Goal: Transaction & Acquisition: Purchase product/service

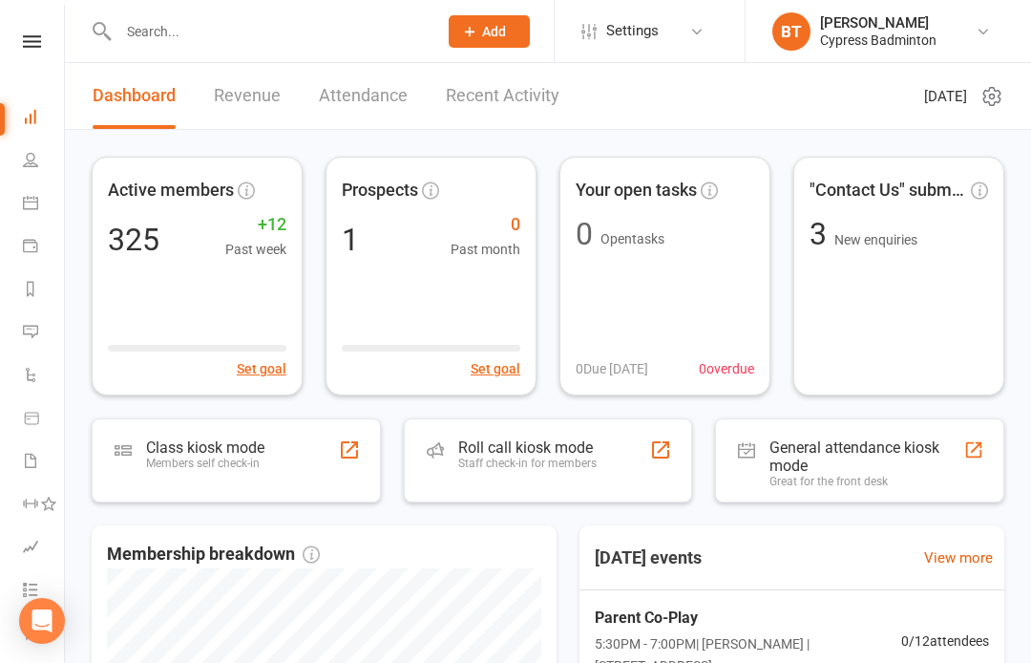
click at [28, 205] on icon at bounding box center [30, 202] width 15 height 15
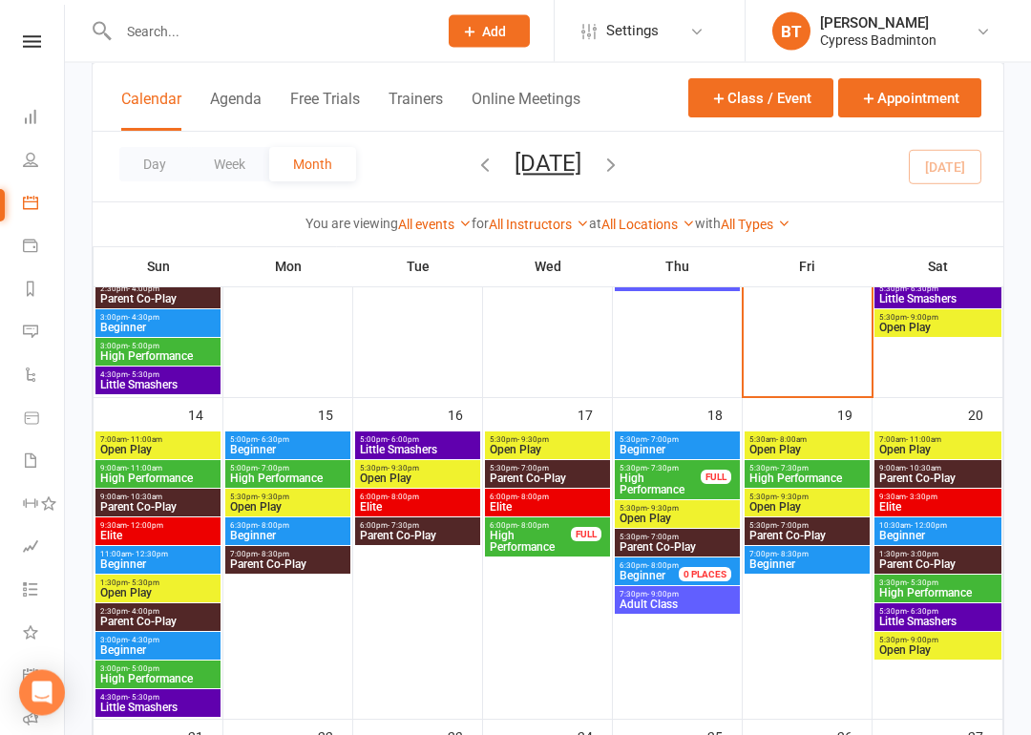
scroll to position [653, 0]
click at [193, 475] on span "High Performance" at bounding box center [157, 478] width 117 height 11
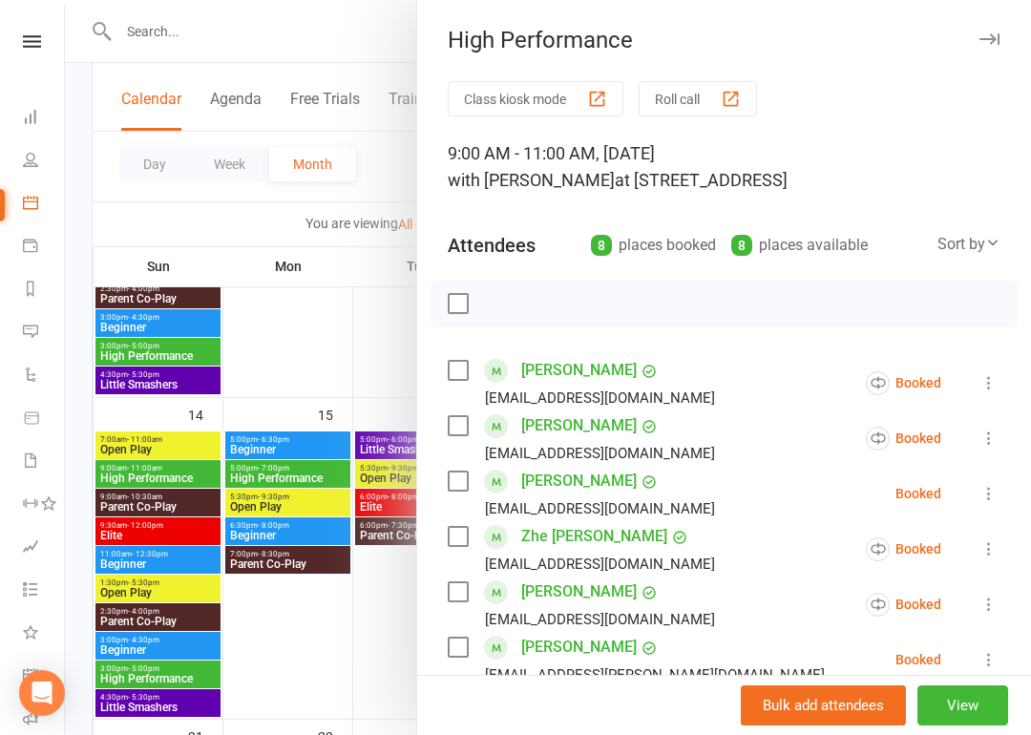
click at [177, 662] on div at bounding box center [548, 367] width 966 height 735
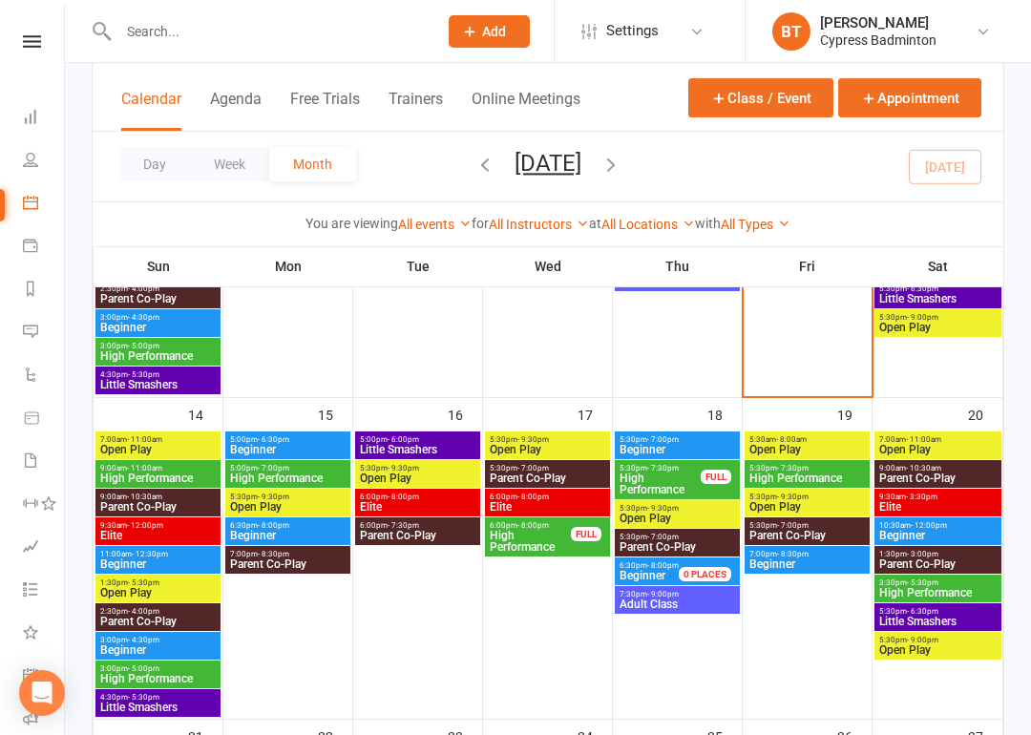
click at [183, 662] on span "High Performance" at bounding box center [157, 678] width 117 height 11
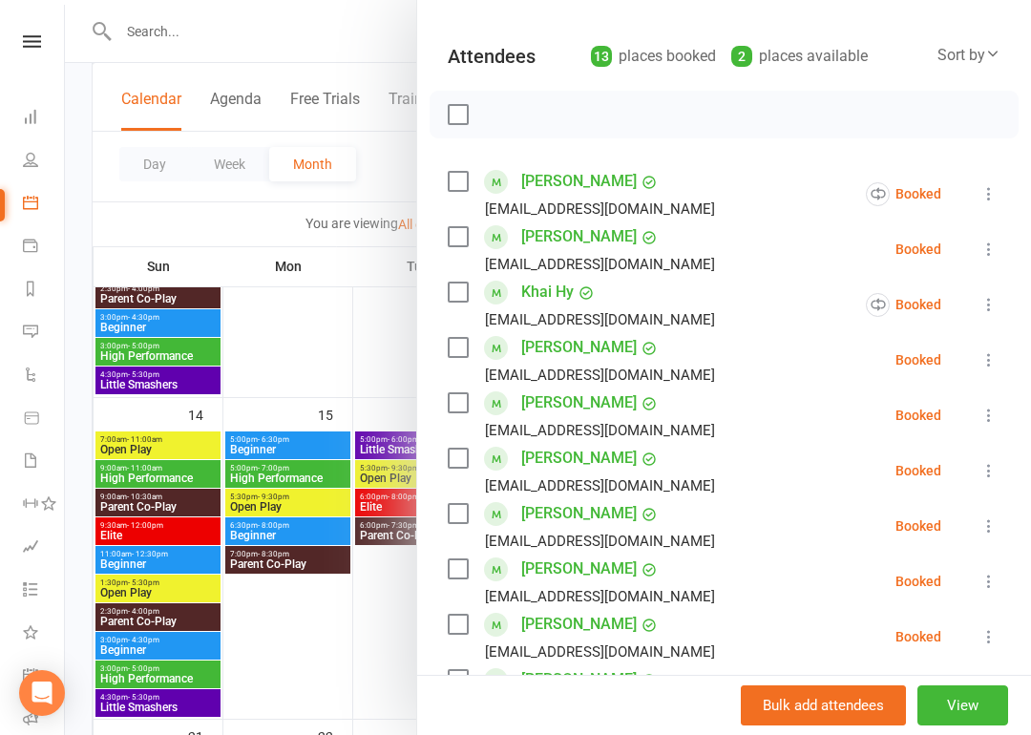
scroll to position [182, 0]
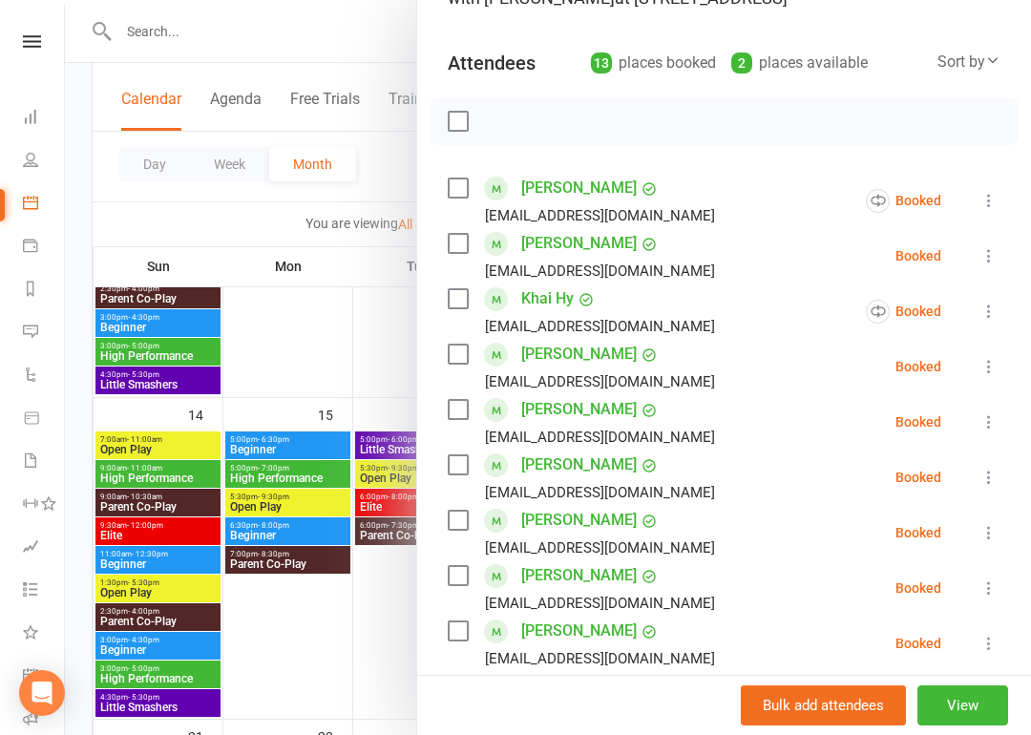
click at [185, 470] on div at bounding box center [548, 367] width 966 height 735
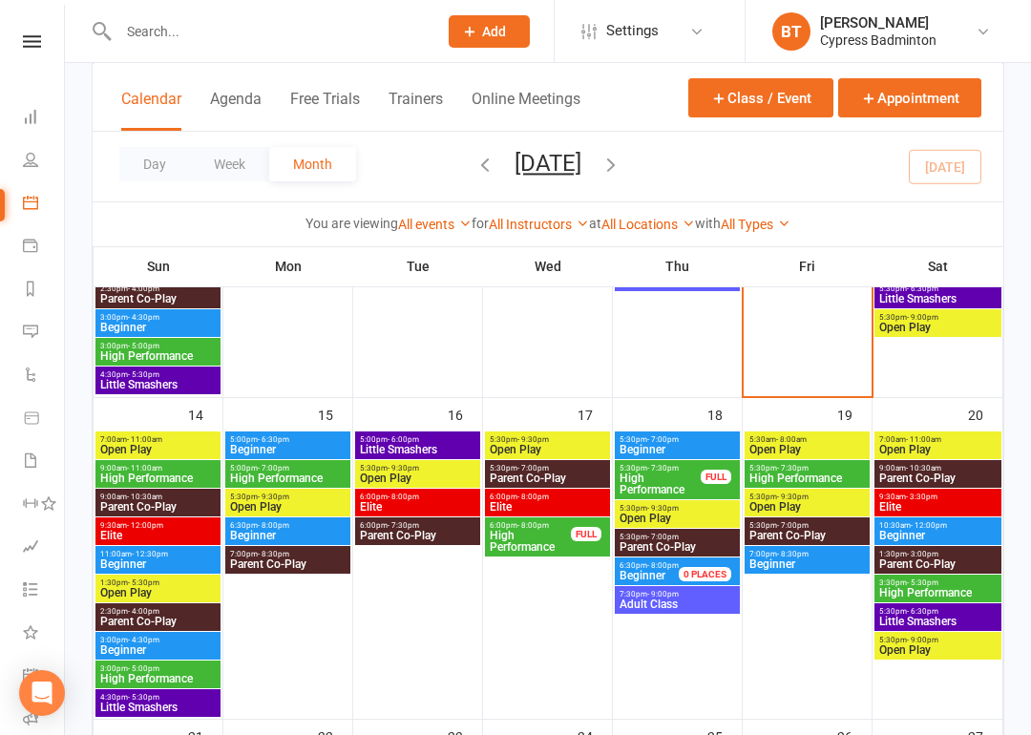
click at [205, 470] on span "9:00am - 11:00am" at bounding box center [157, 468] width 117 height 9
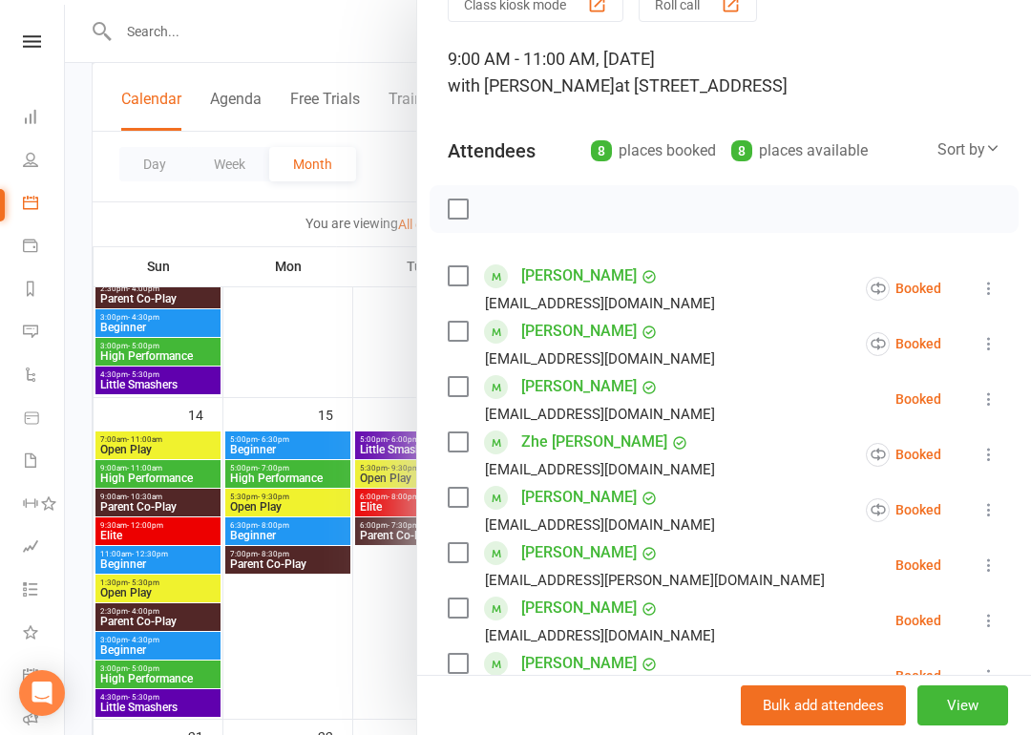
scroll to position [96, 0]
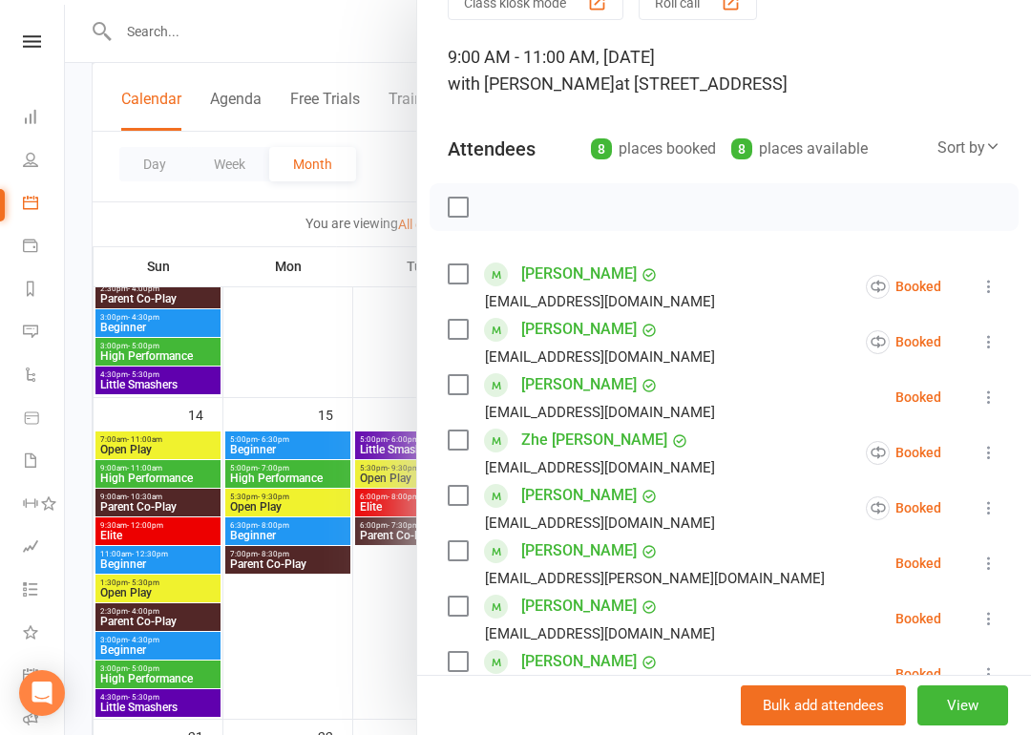
click at [986, 559] on icon at bounding box center [989, 563] width 19 height 19
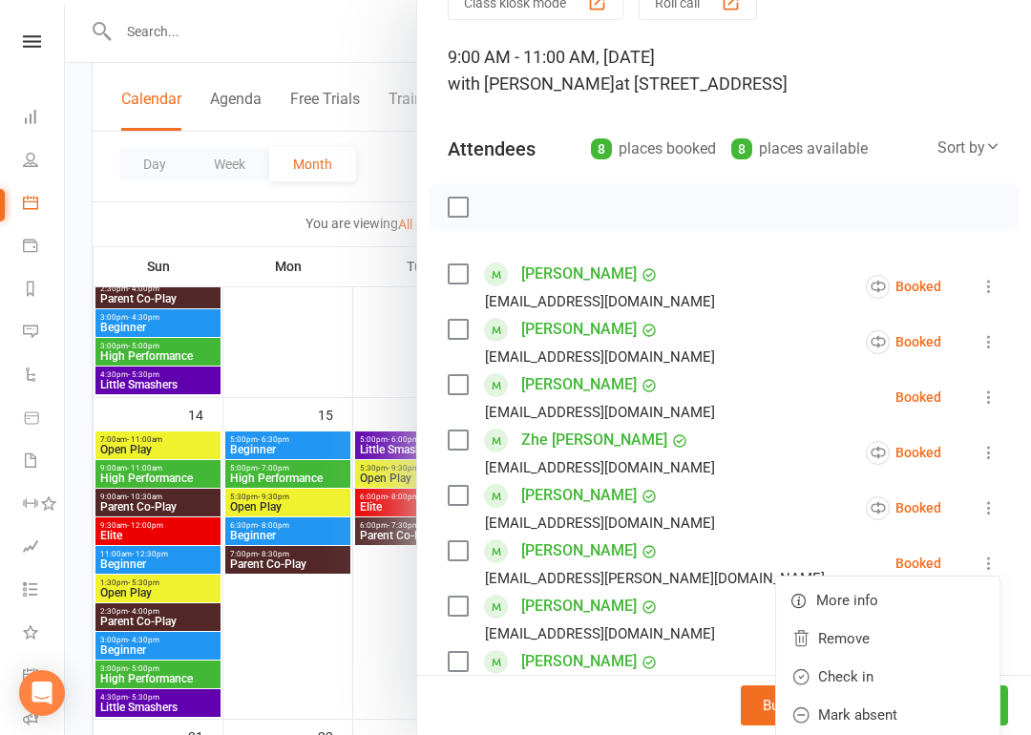
click at [858, 641] on link "Remove" at bounding box center [887, 639] width 223 height 38
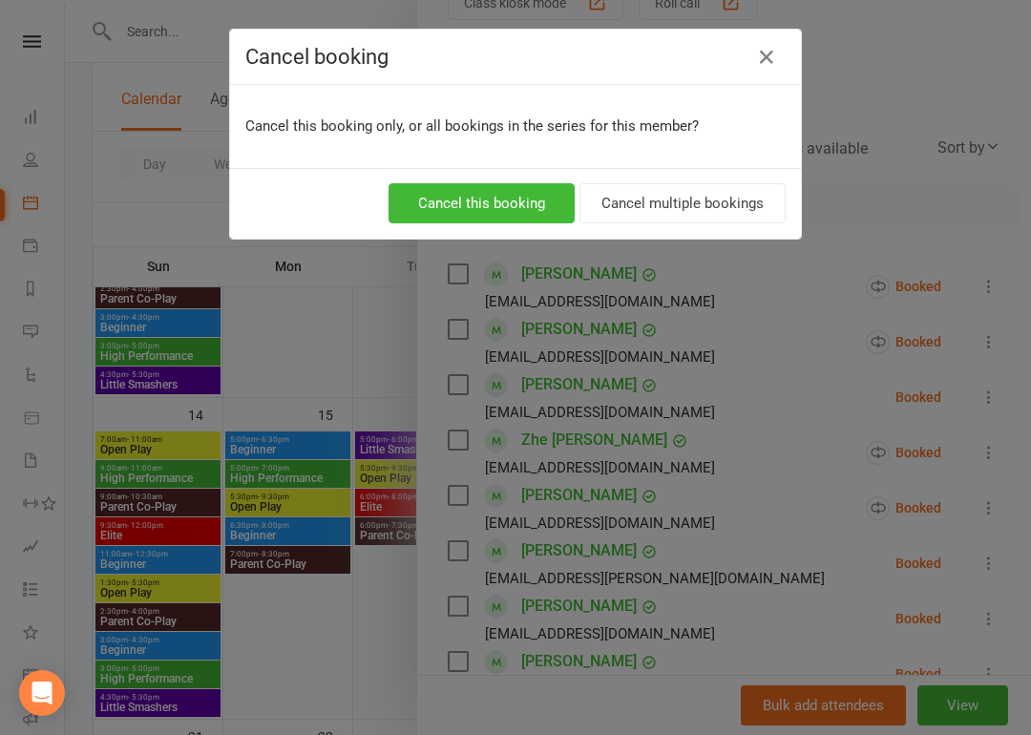
click at [480, 200] on button "Cancel this booking" at bounding box center [482, 203] width 186 height 40
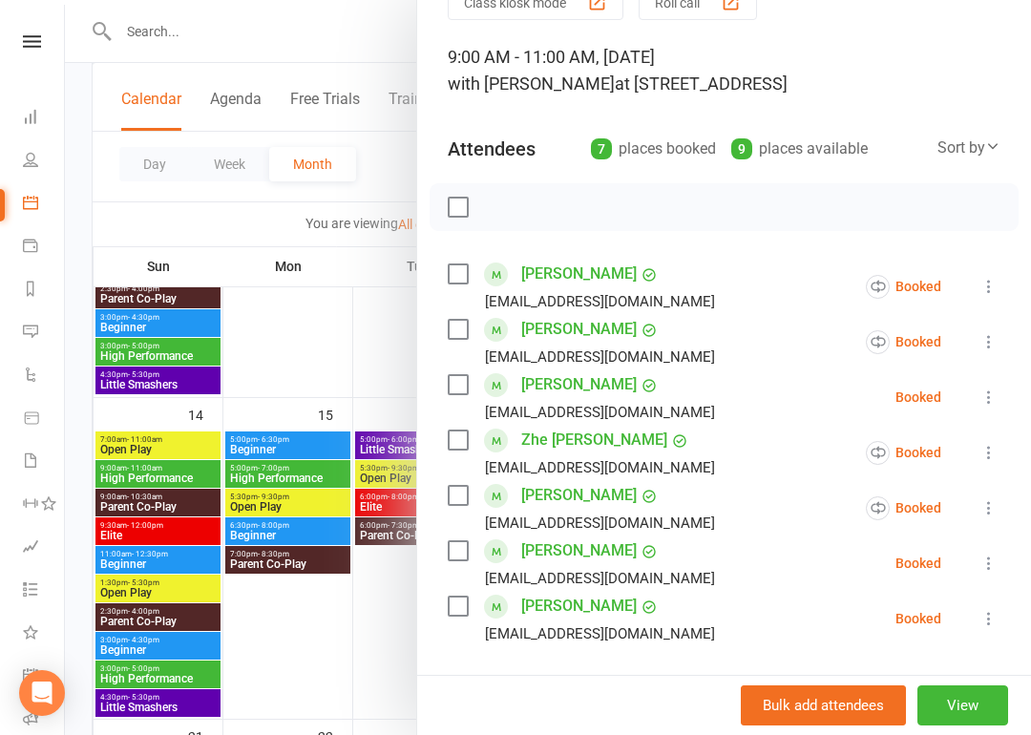
click at [187, 662] on div at bounding box center [548, 367] width 966 height 735
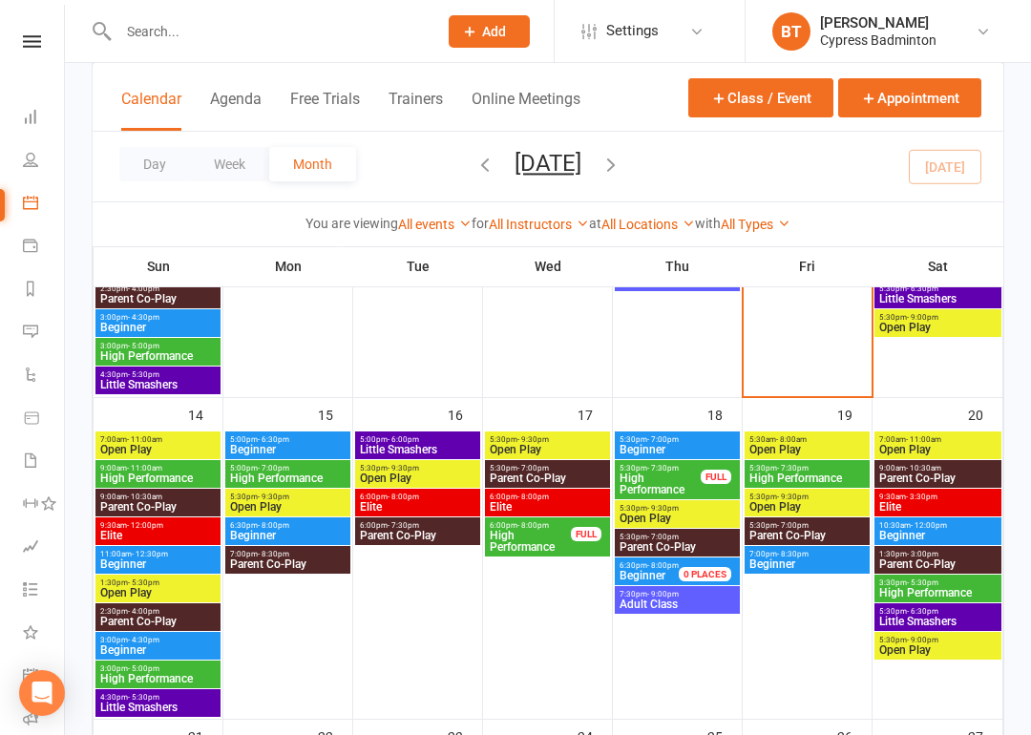
click at [192, 662] on span "High Performance" at bounding box center [157, 678] width 117 height 11
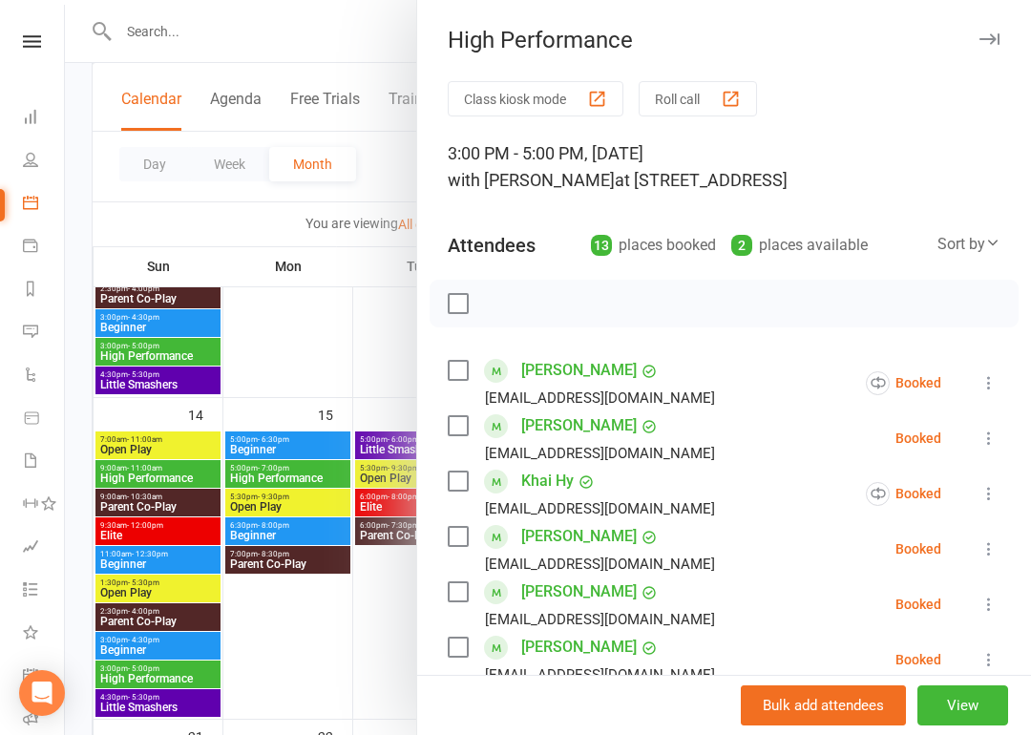
scroll to position [0, 0]
click at [718, 302] on div at bounding box center [724, 304] width 589 height 48
click at [754, 311] on div at bounding box center [724, 304] width 589 height 48
click at [735, 309] on div at bounding box center [724, 304] width 589 height 48
click at [770, 291] on div at bounding box center [724, 304] width 589 height 48
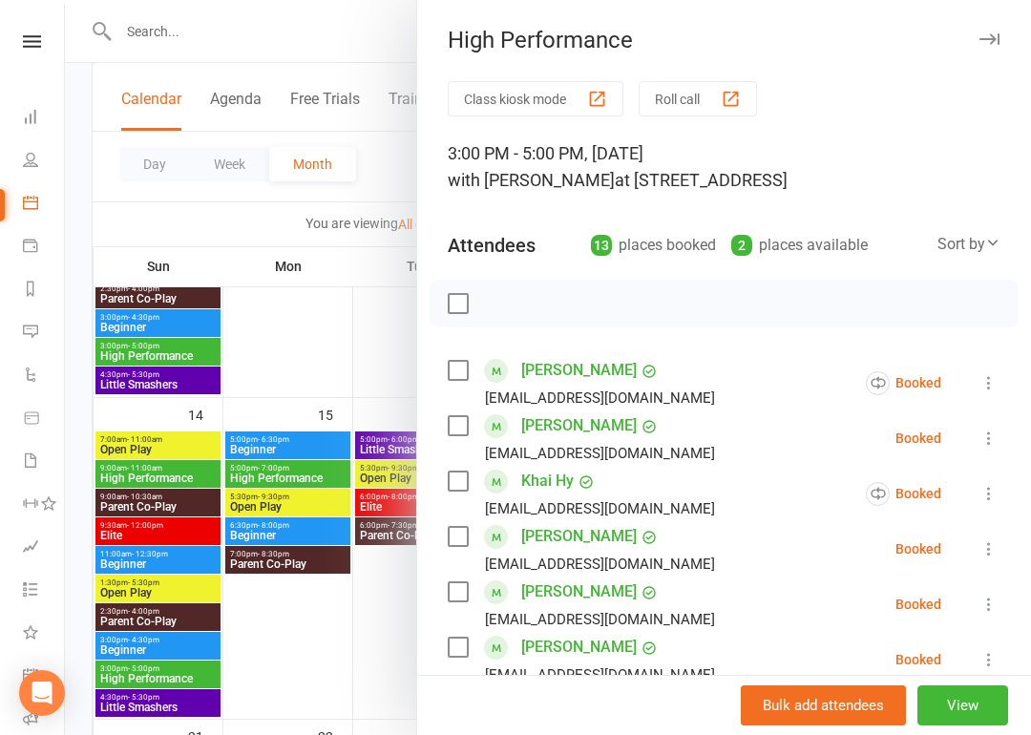
click at [505, 308] on div at bounding box center [724, 304] width 589 height 48
click at [609, 295] on div at bounding box center [724, 304] width 589 height 48
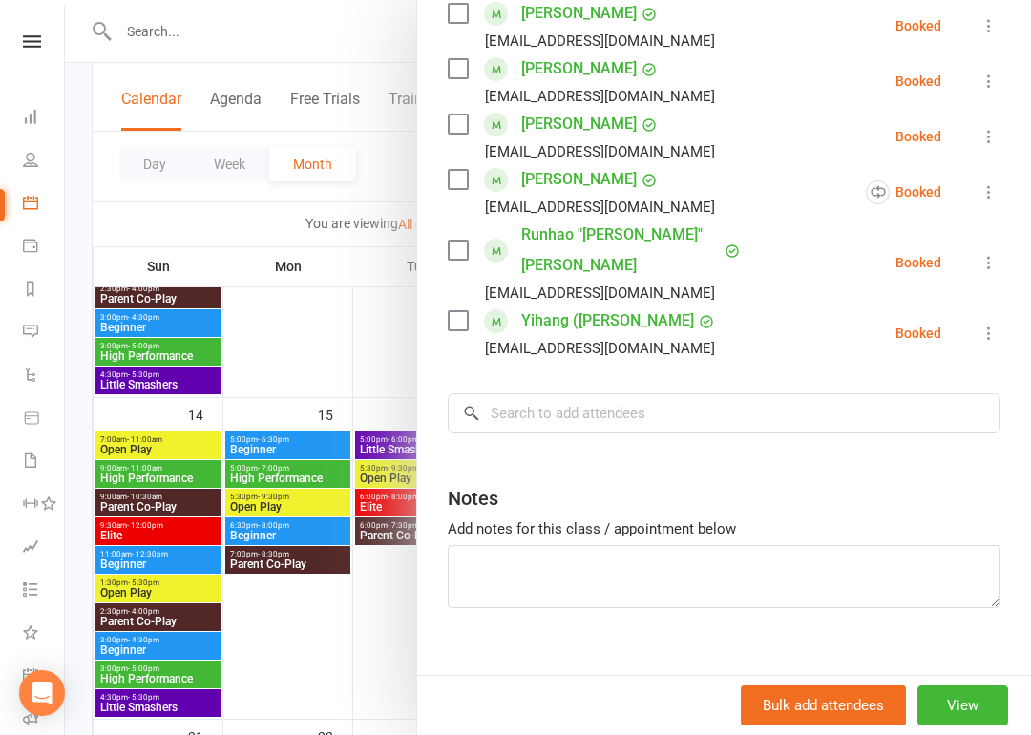
scroll to position [743, 0]
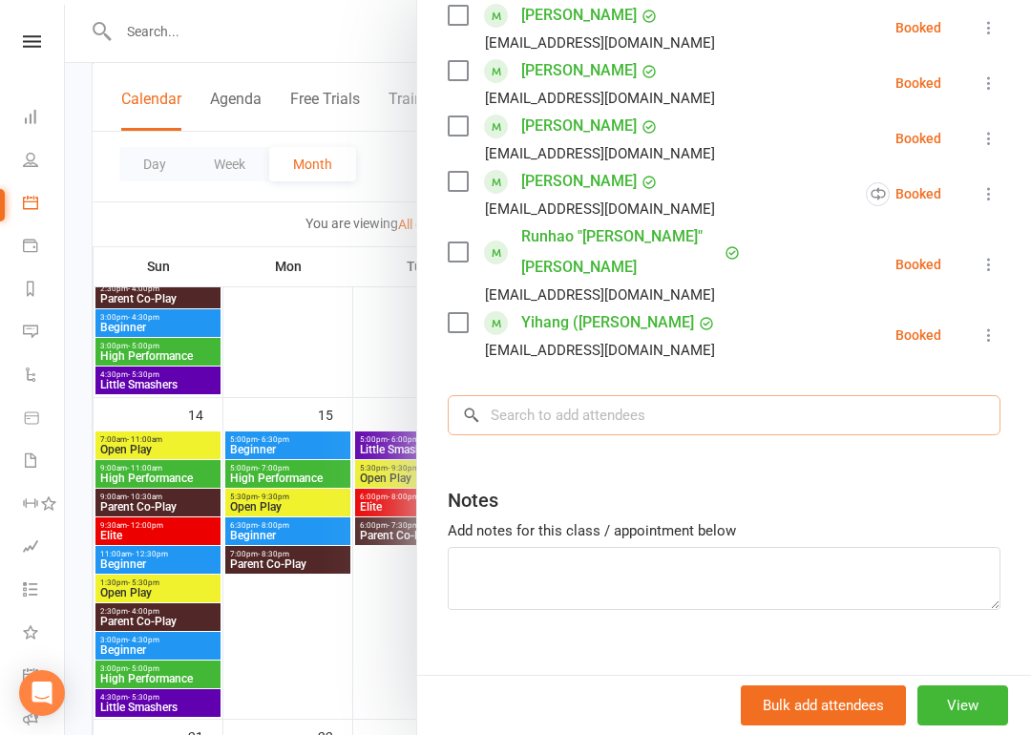
click at [668, 395] on input "search" at bounding box center [724, 415] width 553 height 40
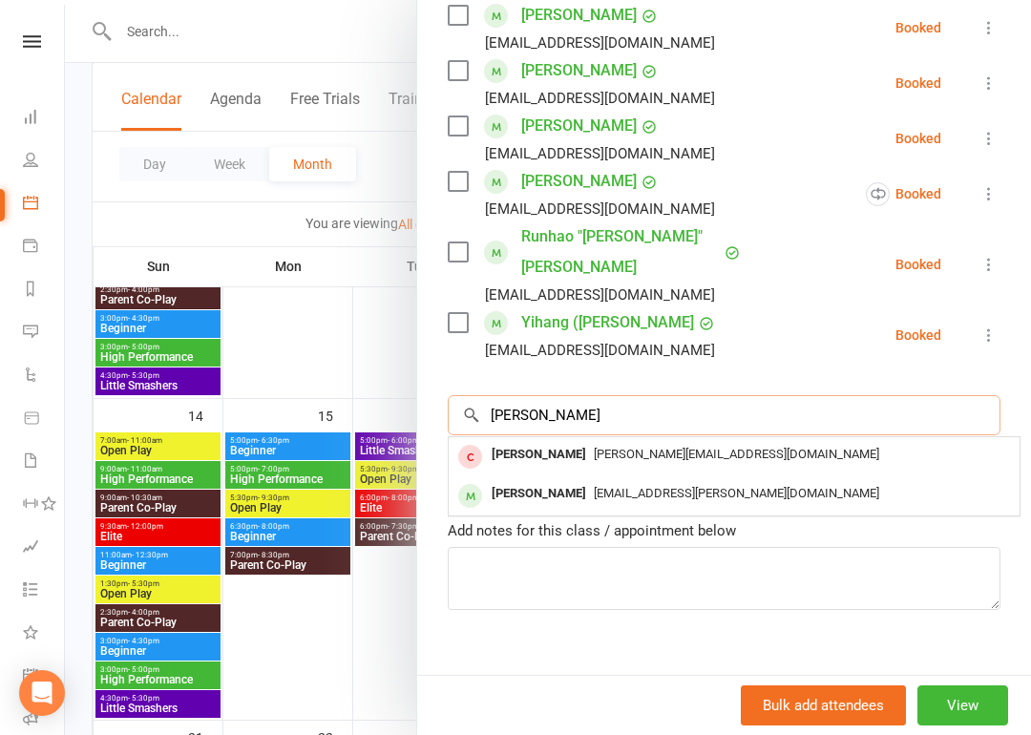
type input "Dhruv"
click at [647, 486] on span "Divya0411.nandagopal@gmail.com" at bounding box center [737, 493] width 286 height 14
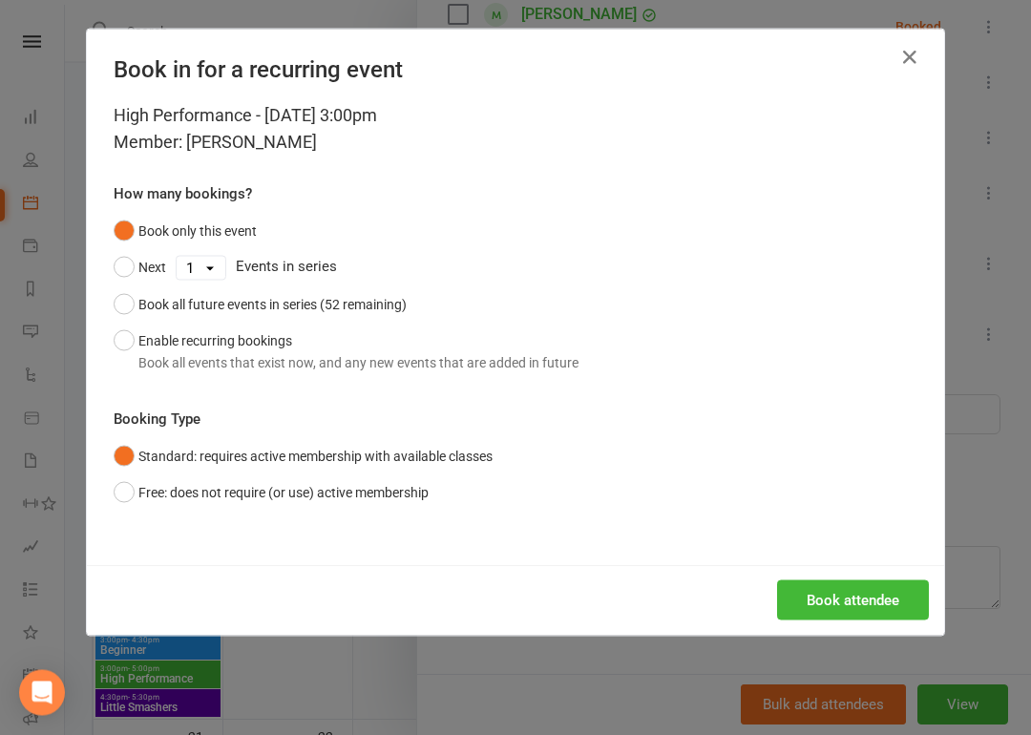
click at [895, 582] on button "Book attendee" at bounding box center [853, 601] width 152 height 40
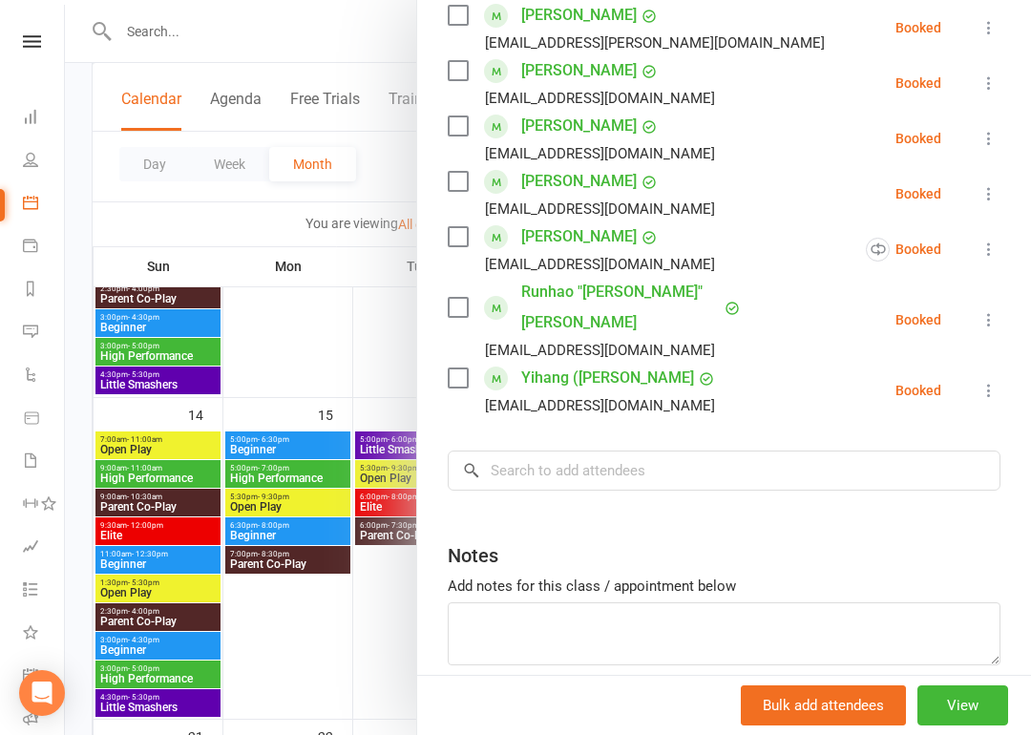
click at [352, 648] on div at bounding box center [548, 367] width 966 height 735
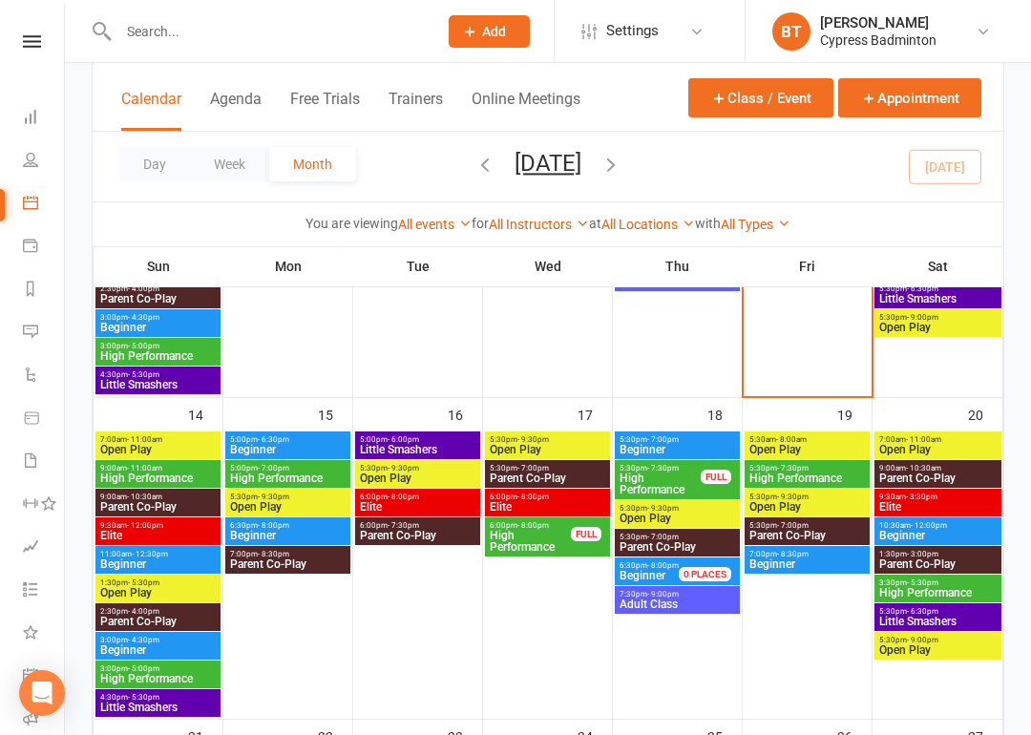
click at [843, 473] on span "High Performance" at bounding box center [807, 478] width 117 height 11
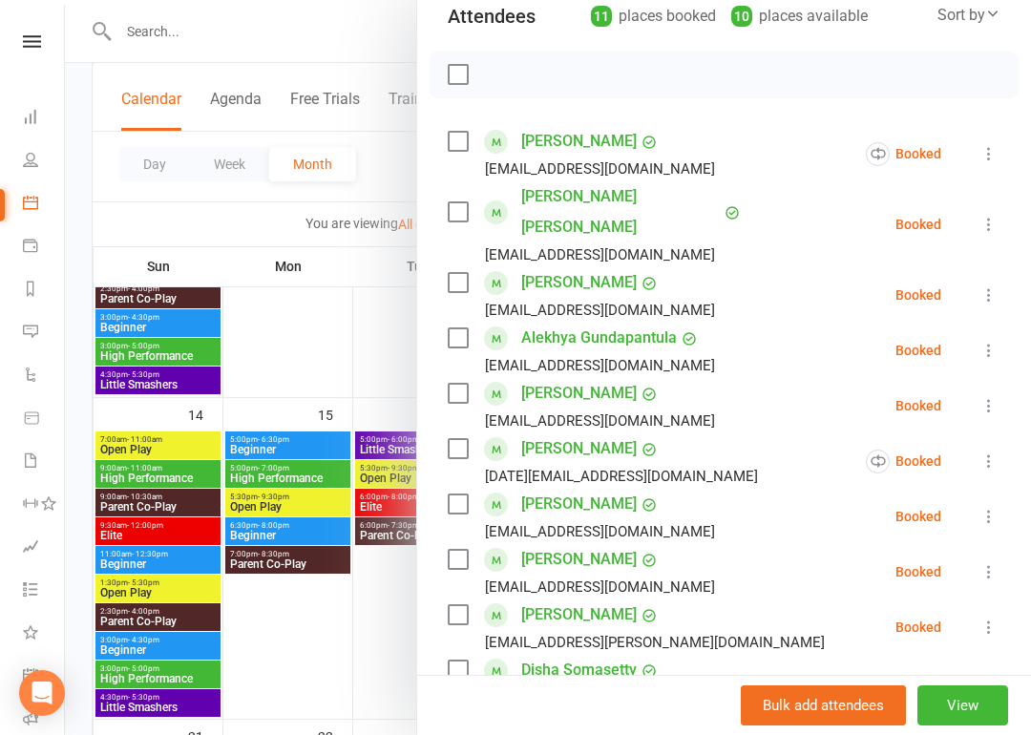
scroll to position [230, 0]
click at [396, 644] on div at bounding box center [548, 367] width 966 height 735
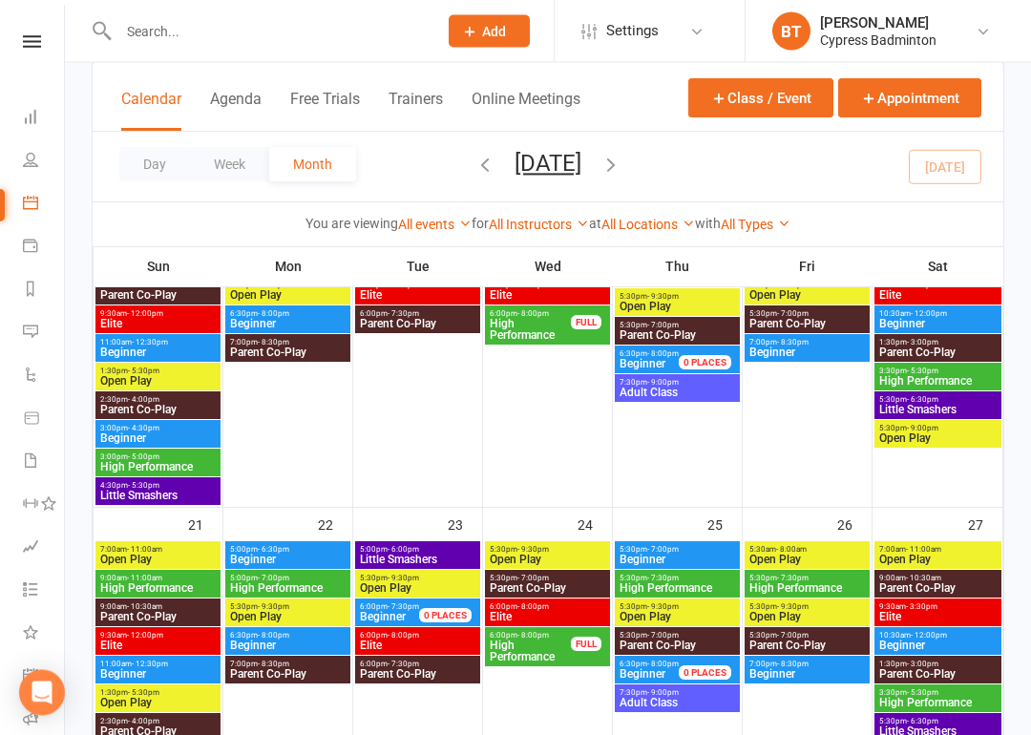
scroll to position [870, 0]
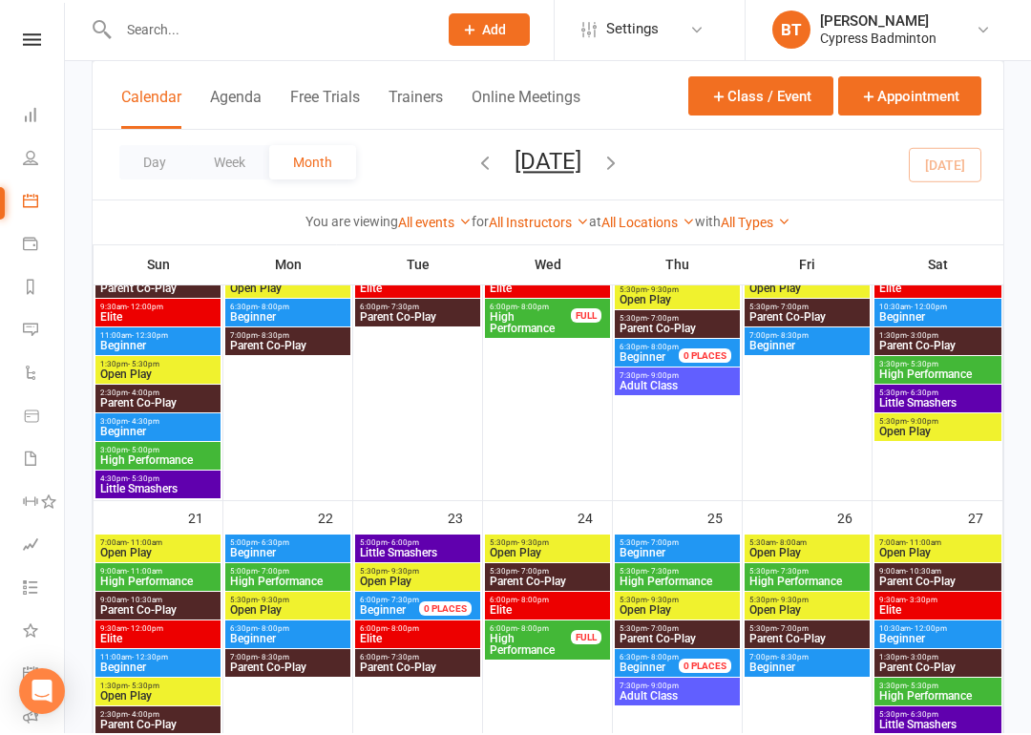
click at [319, 581] on span "High Performance" at bounding box center [287, 583] width 117 height 11
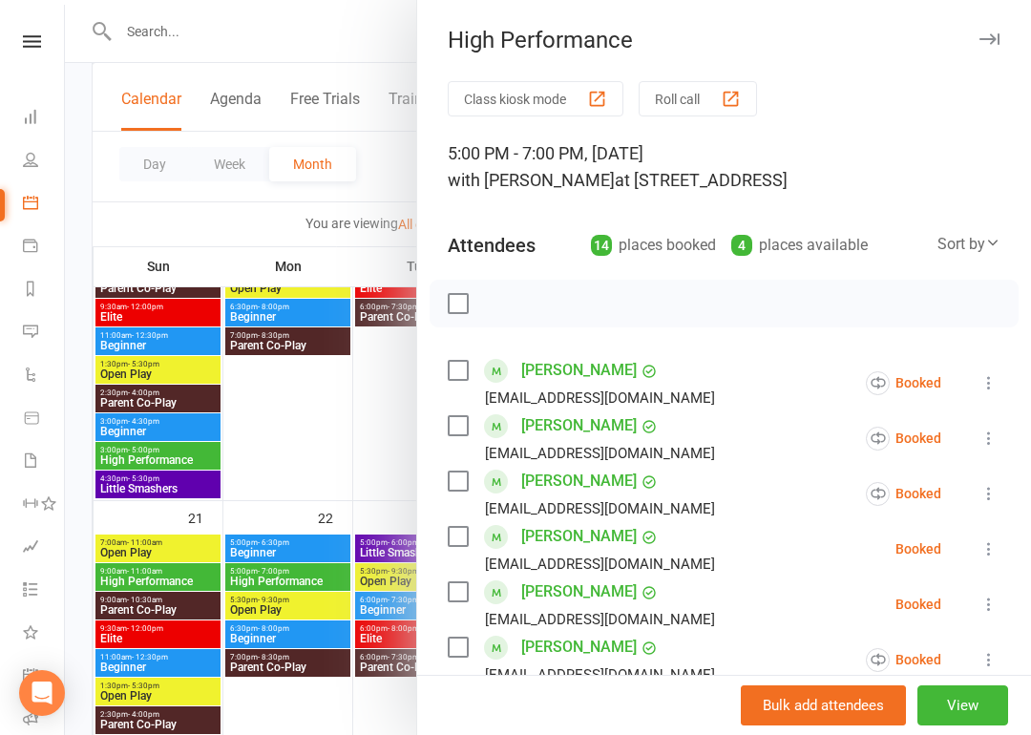
click at [401, 438] on div at bounding box center [548, 367] width 966 height 735
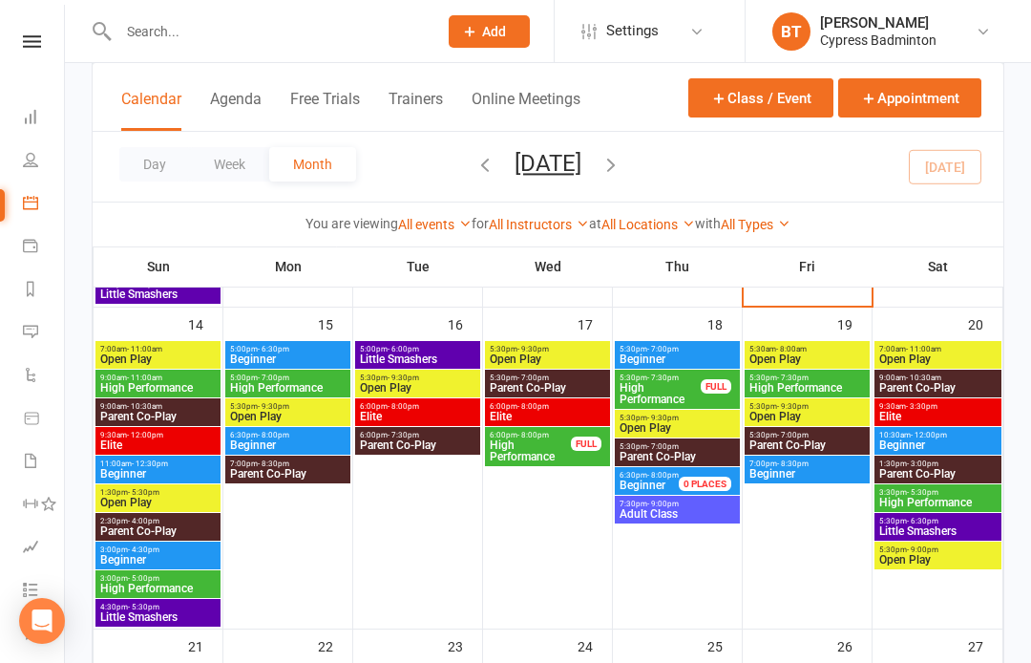
scroll to position [742, 0]
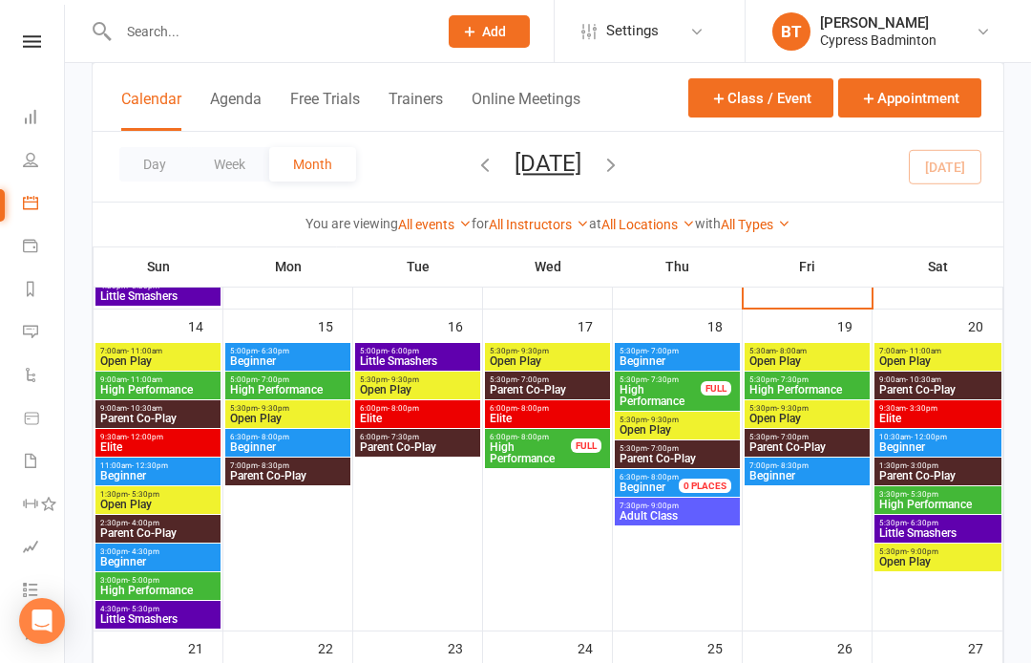
click at [839, 389] on span "High Performance" at bounding box center [807, 389] width 117 height 11
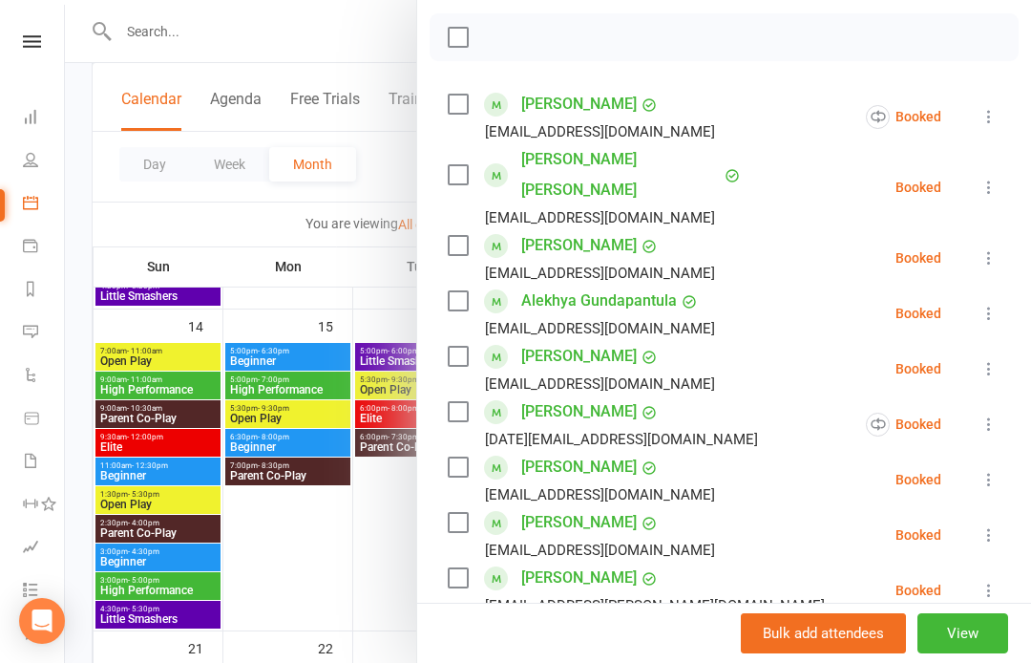
scroll to position [286, 0]
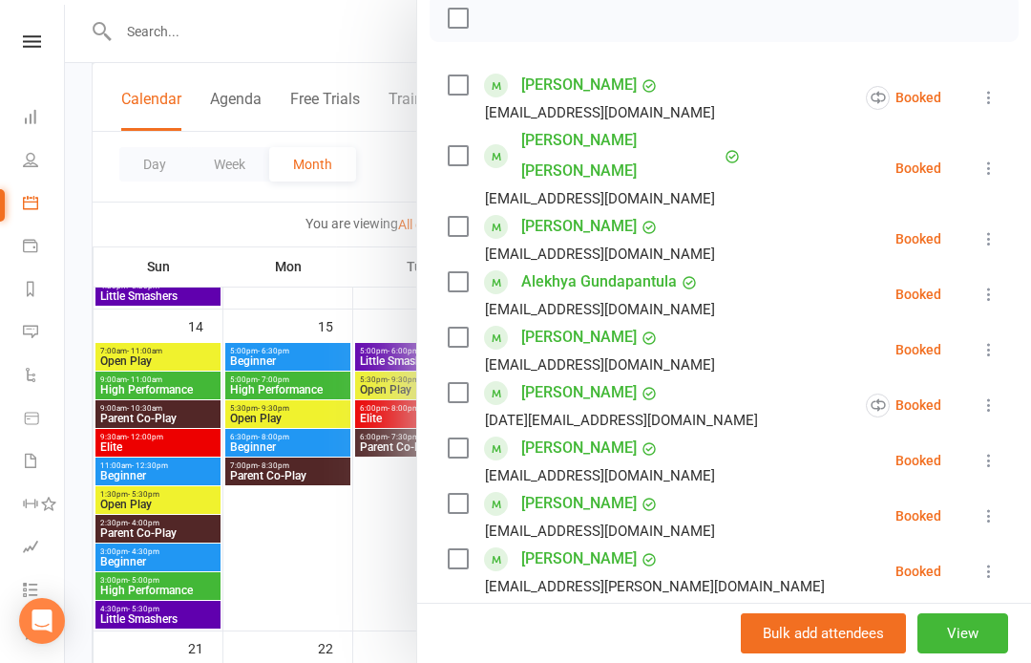
click at [999, 562] on icon at bounding box center [989, 571] width 19 height 19
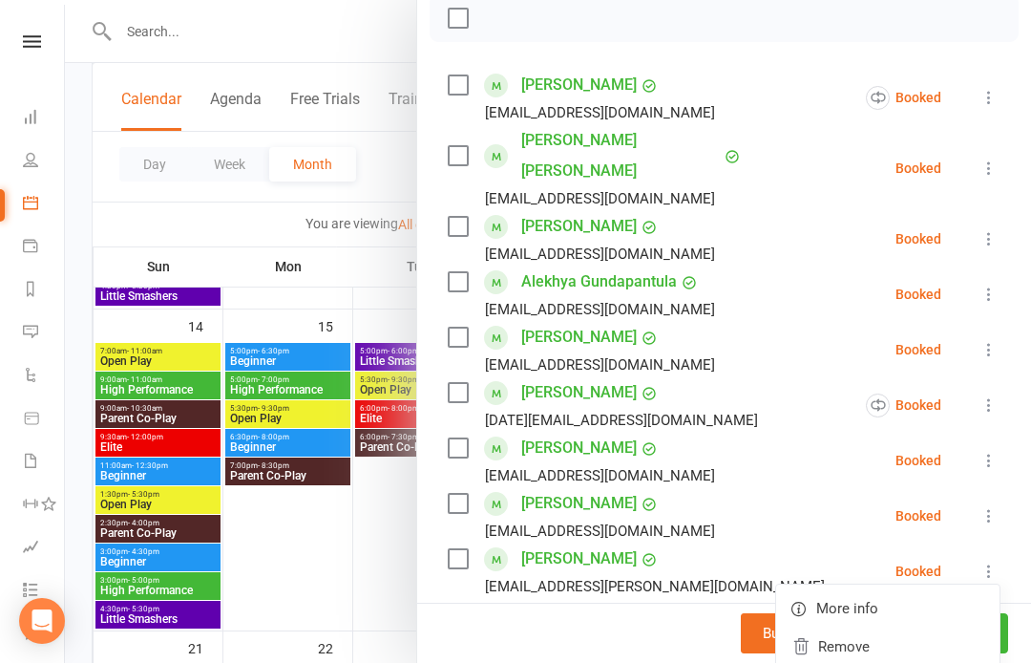
click at [851, 627] on link "Remove" at bounding box center [887, 646] width 223 height 38
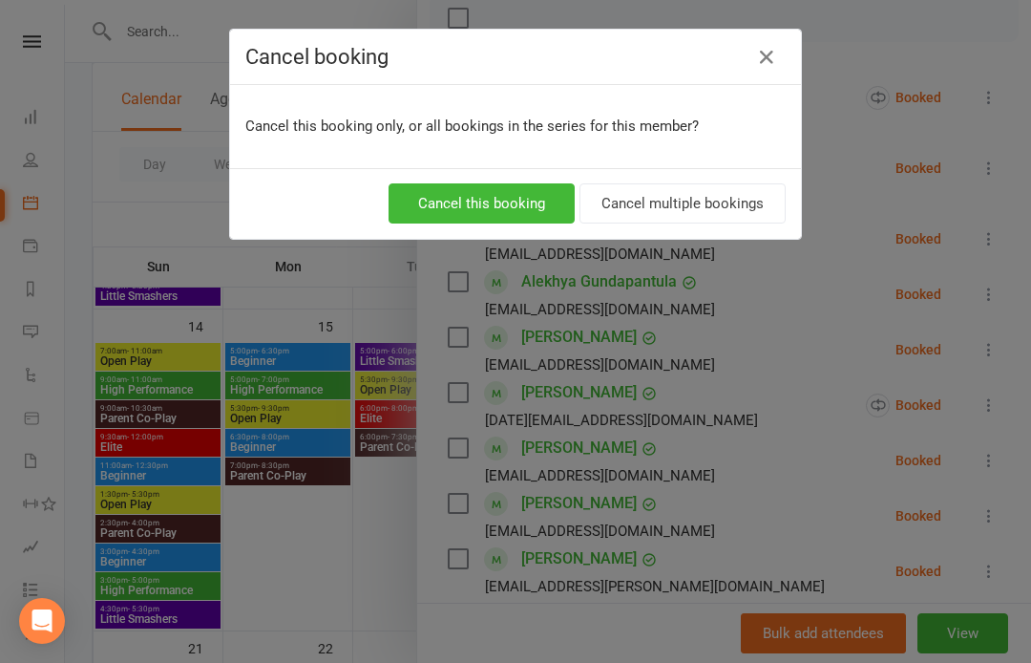
click at [521, 200] on button "Cancel this booking" at bounding box center [482, 203] width 186 height 40
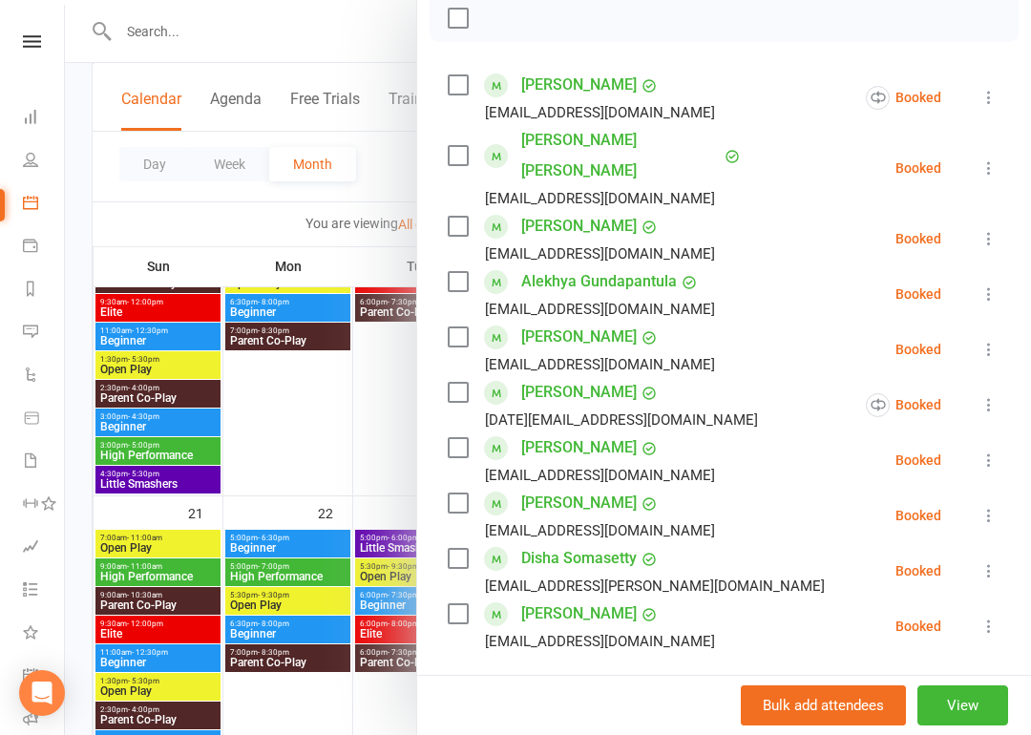
scroll to position [906, 0]
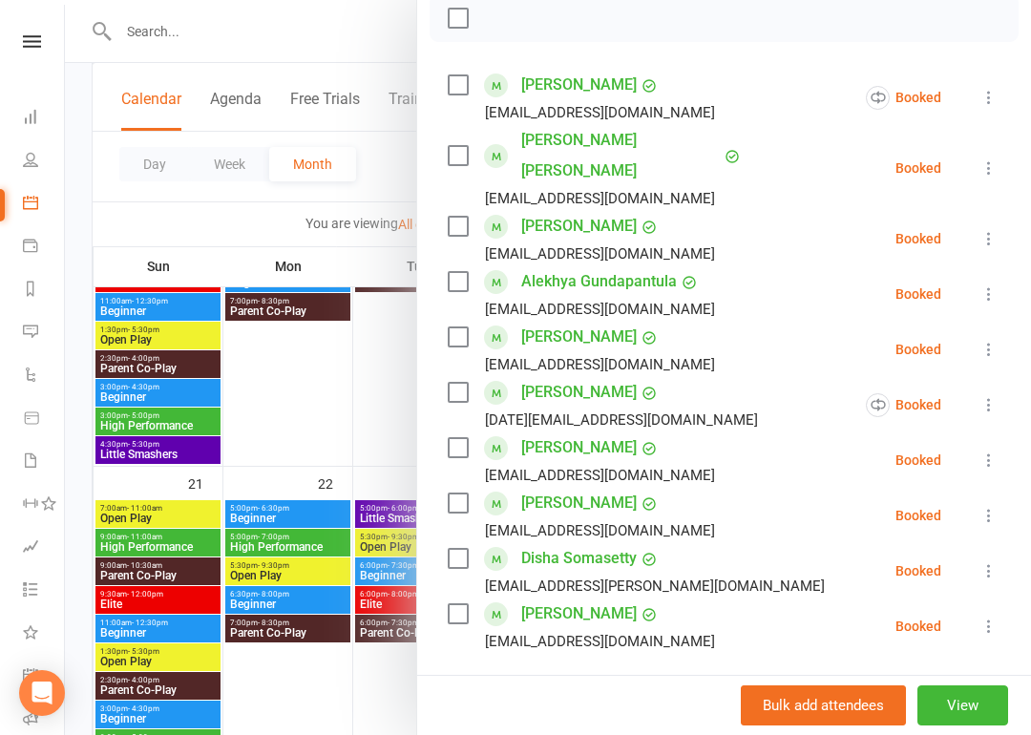
click at [308, 547] on div at bounding box center [548, 367] width 966 height 735
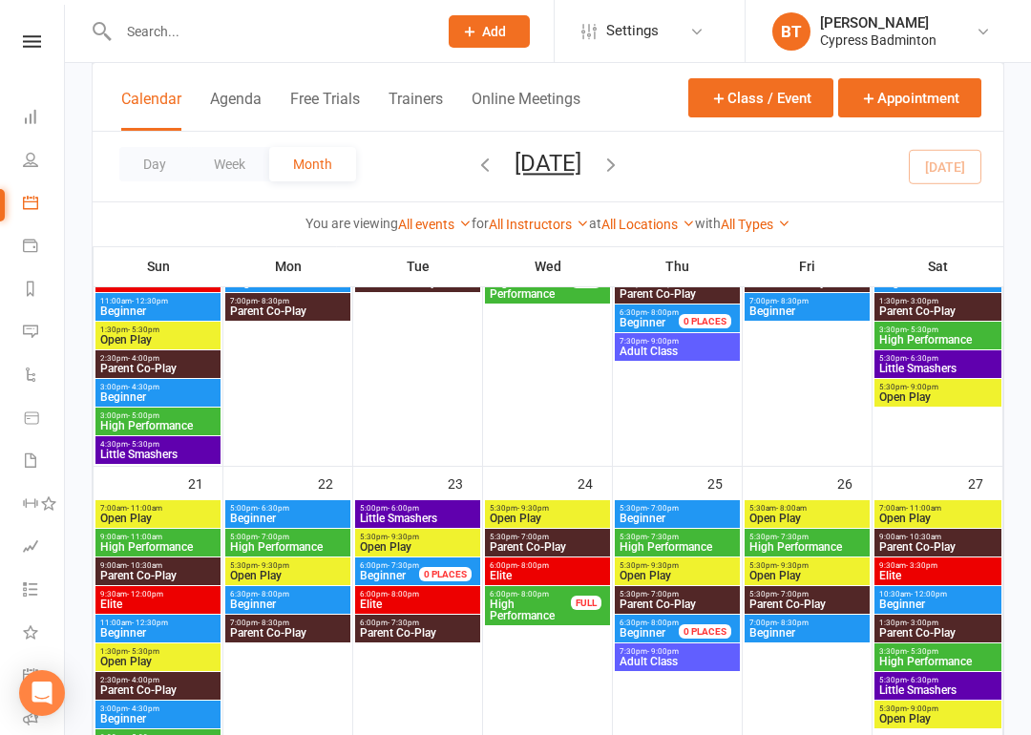
click at [310, 539] on span "5:00pm - 7:00pm" at bounding box center [287, 537] width 117 height 9
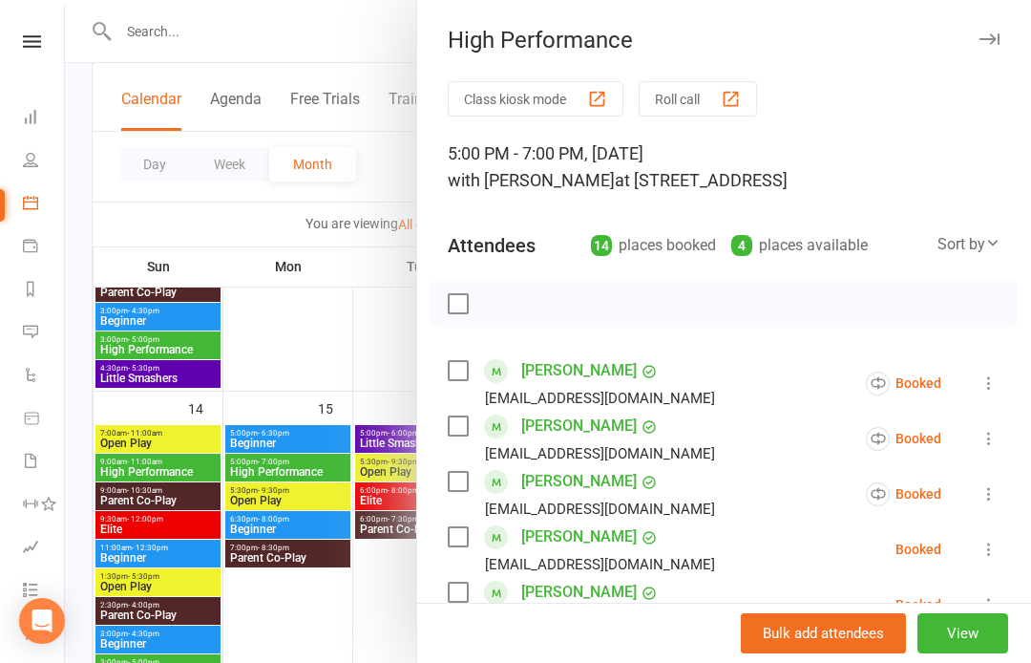
scroll to position [659, 0]
click at [355, 313] on div at bounding box center [548, 331] width 966 height 663
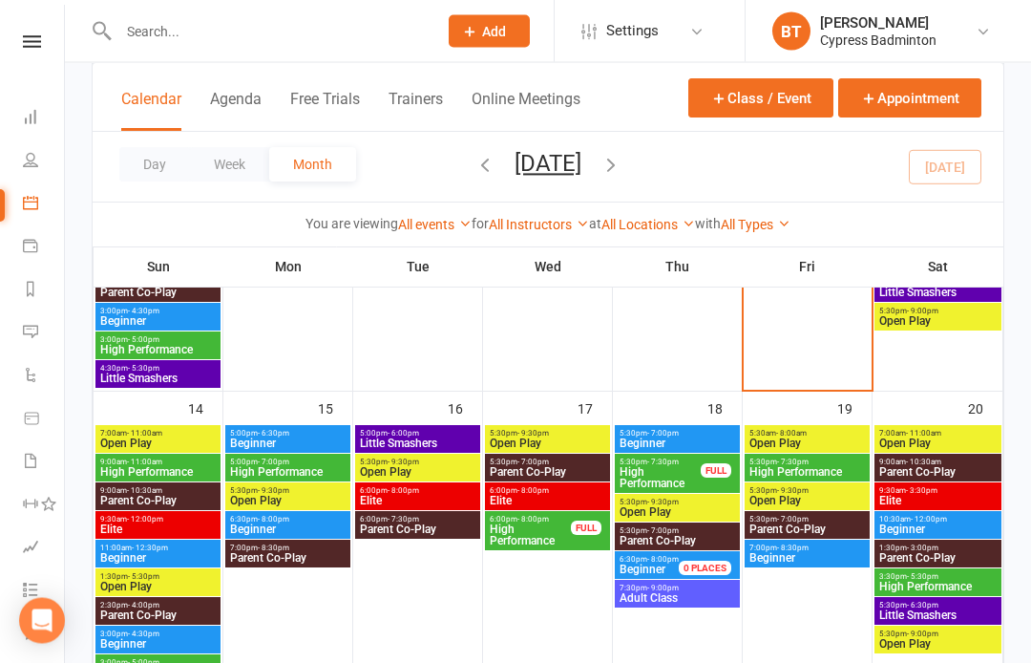
scroll to position [660, 0]
click at [313, 474] on span "High Performance" at bounding box center [287, 471] width 117 height 11
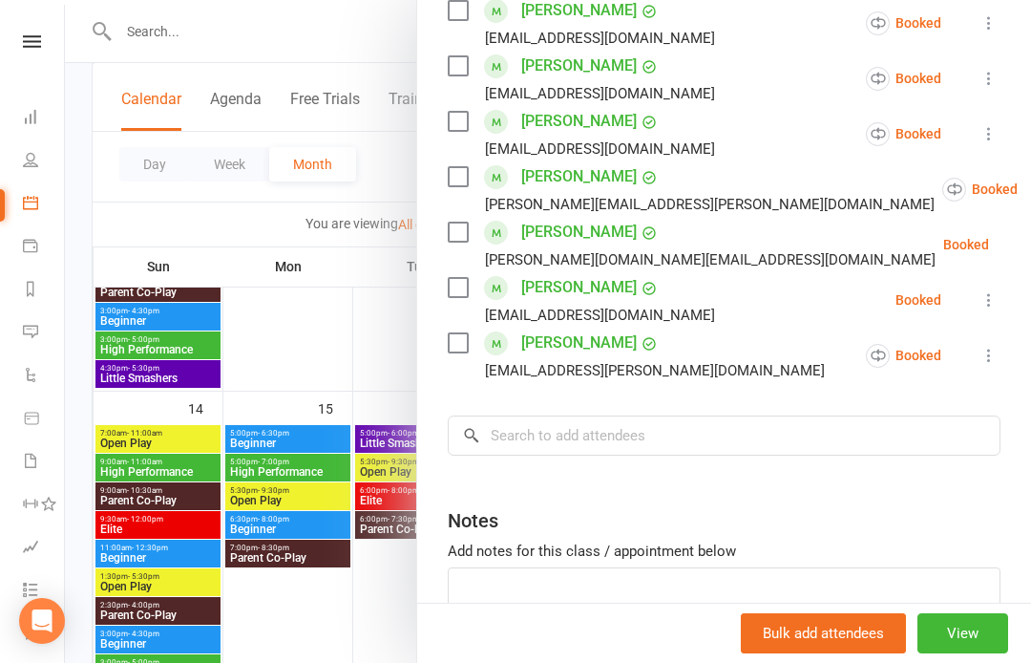
scroll to position [775, 0]
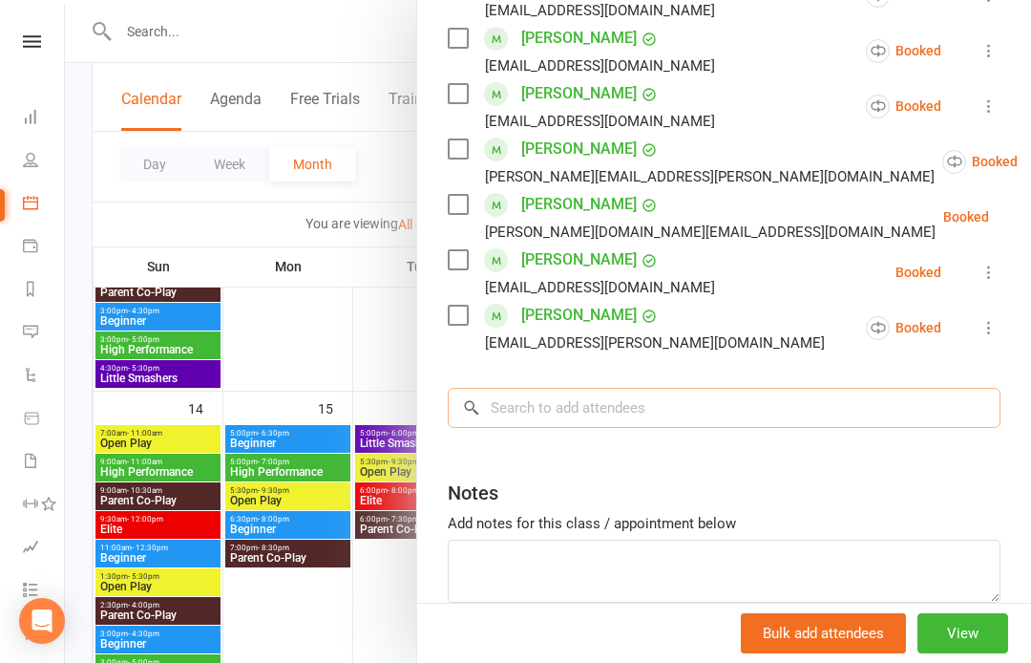
click at [592, 411] on input "search" at bounding box center [724, 408] width 553 height 40
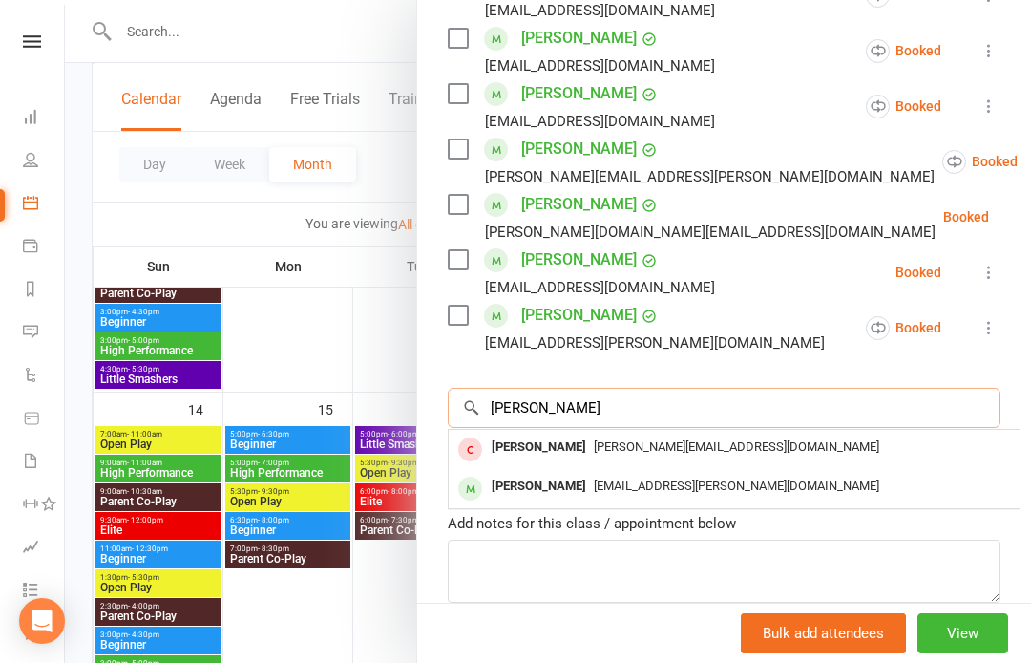
type input "Dhruv"
click at [591, 474] on div "Divya0411.nandagopal@gmail.com" at bounding box center [735, 487] width 556 height 28
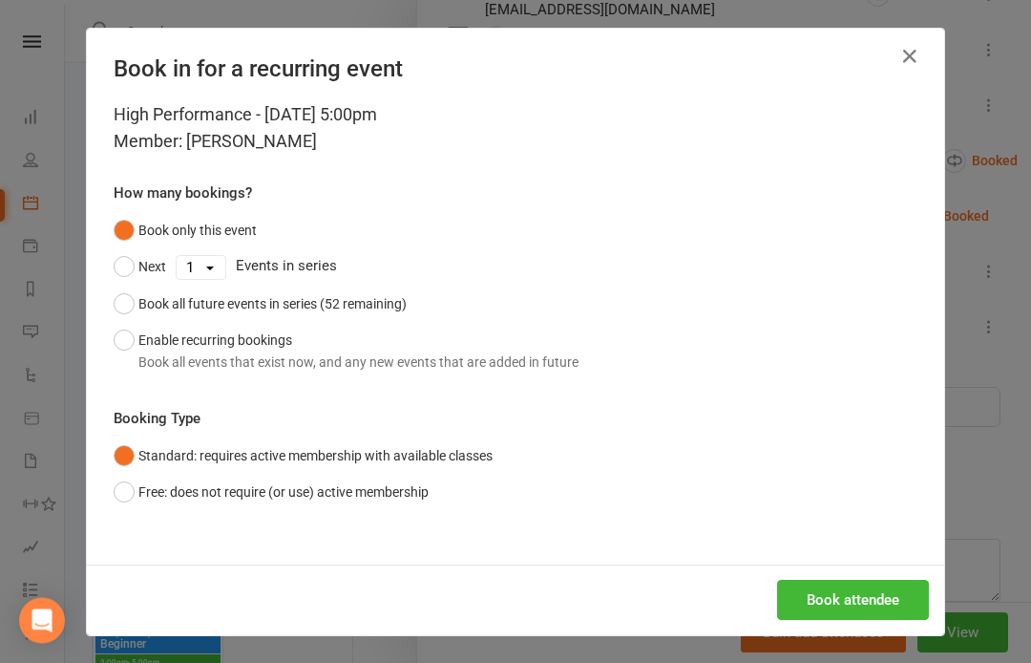
click at [884, 589] on button "Book attendee" at bounding box center [853, 601] width 152 height 40
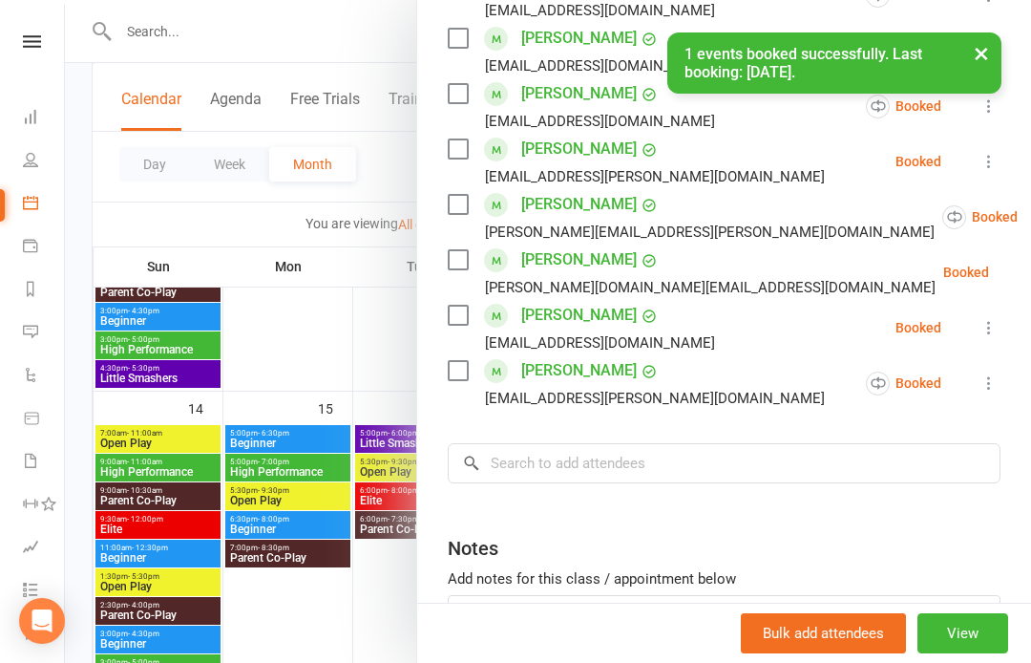
click at [371, 317] on div at bounding box center [548, 331] width 966 height 663
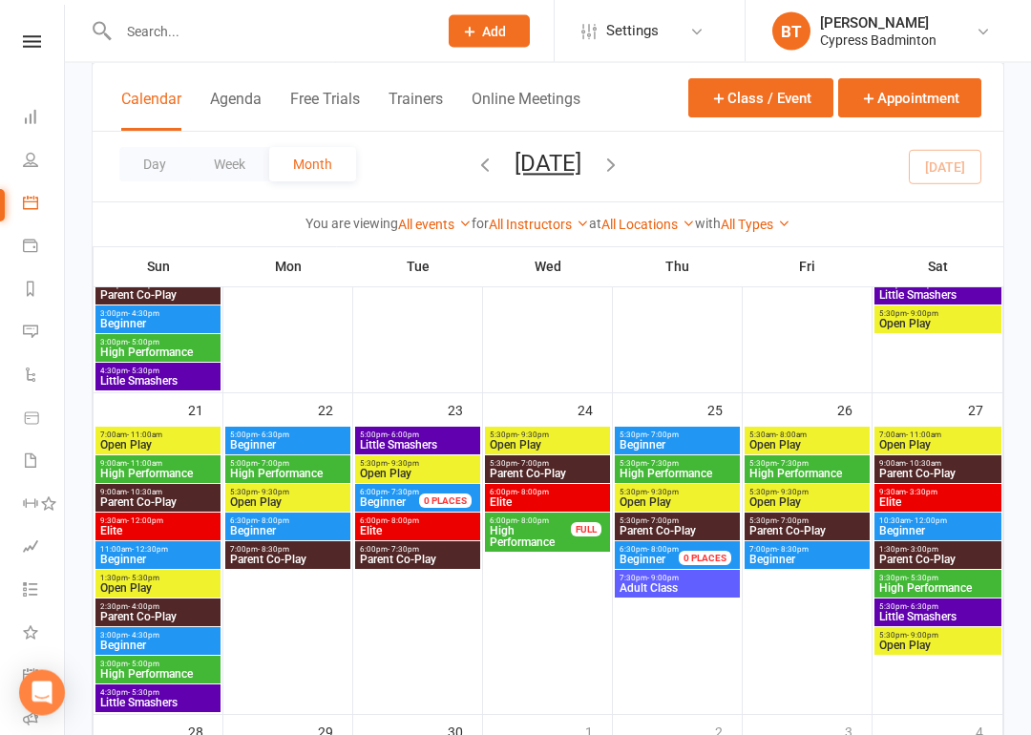
scroll to position [981, 0]
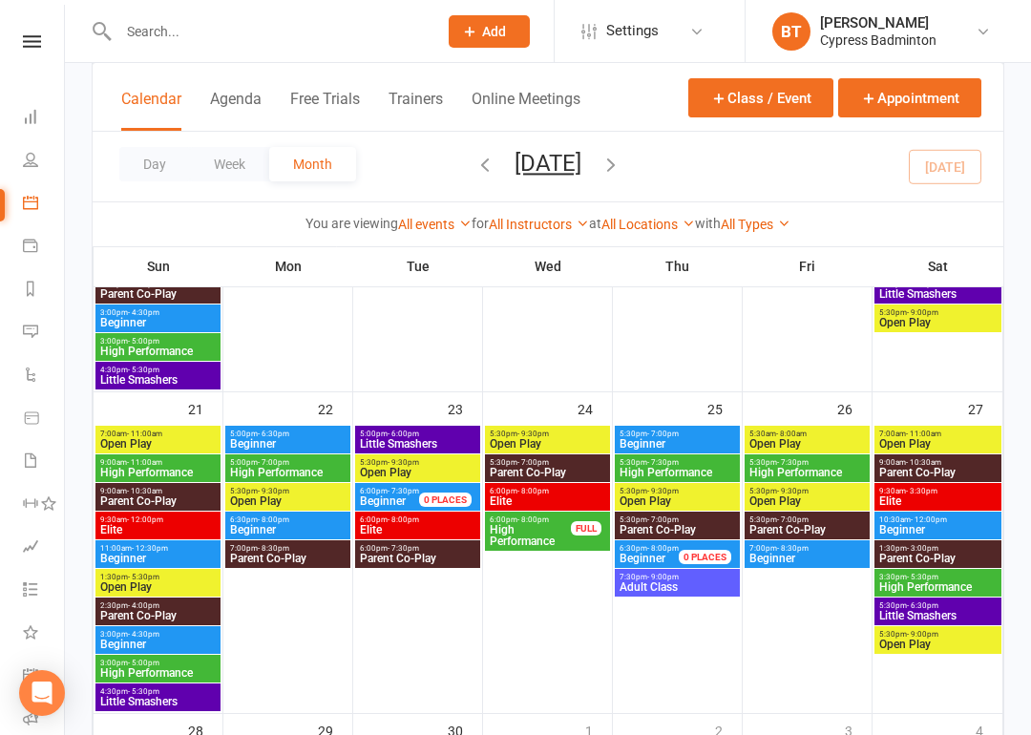
click at [116, 467] on span "High Performance" at bounding box center [157, 472] width 117 height 11
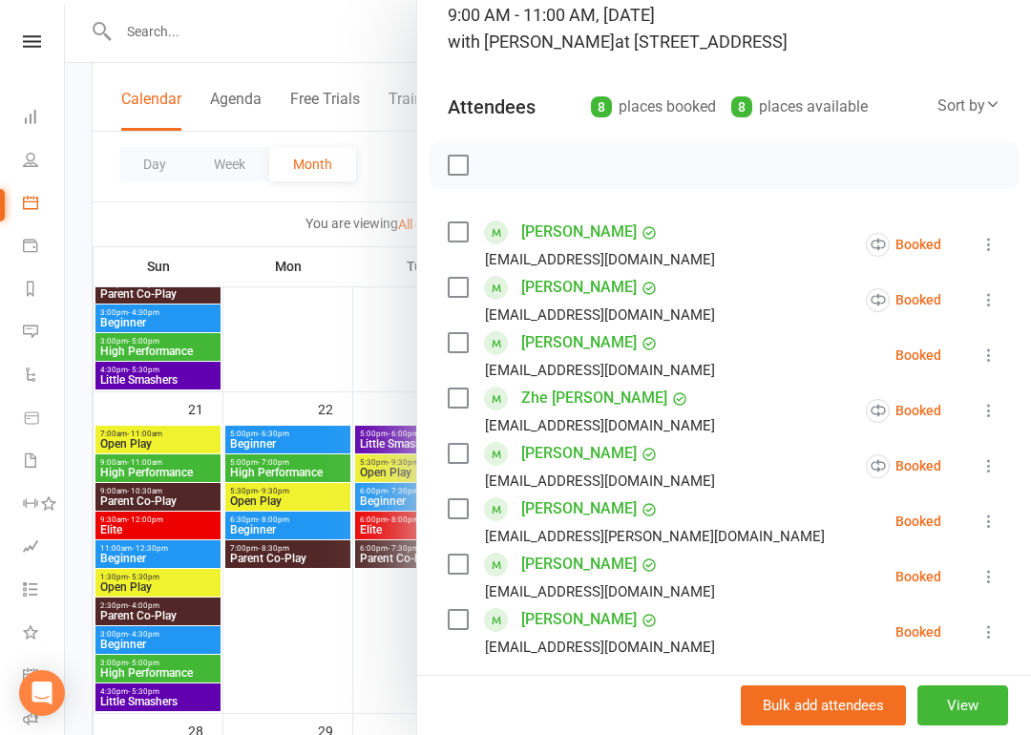
scroll to position [139, 0]
click at [990, 517] on icon at bounding box center [989, 520] width 19 height 19
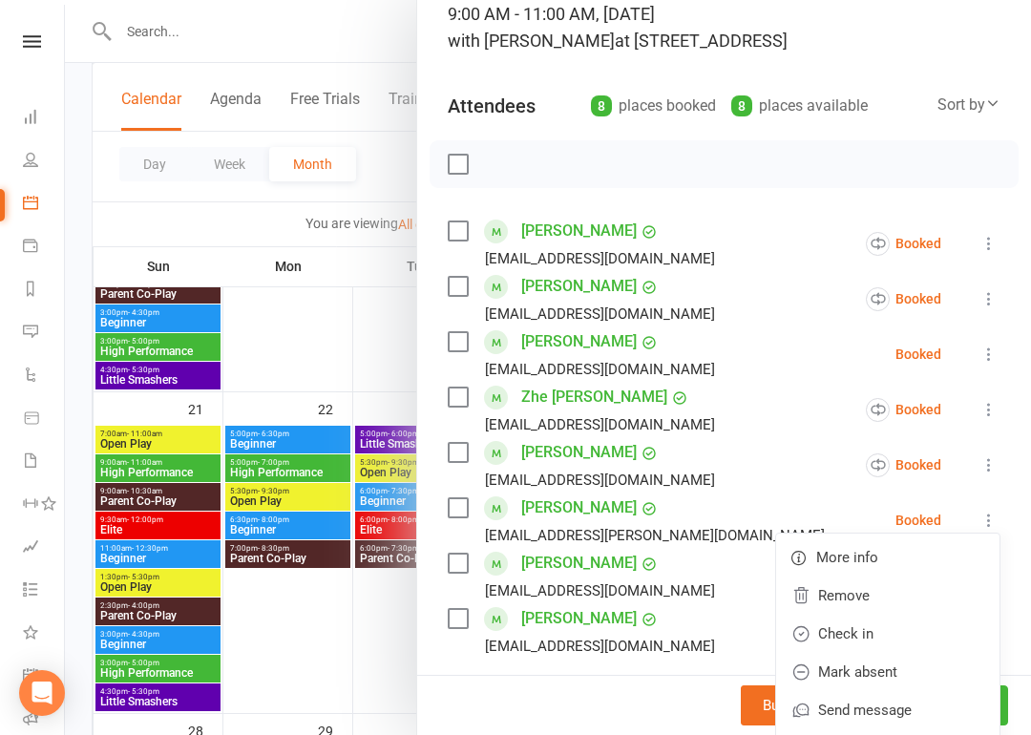
click at [859, 604] on link "Remove" at bounding box center [887, 596] width 223 height 38
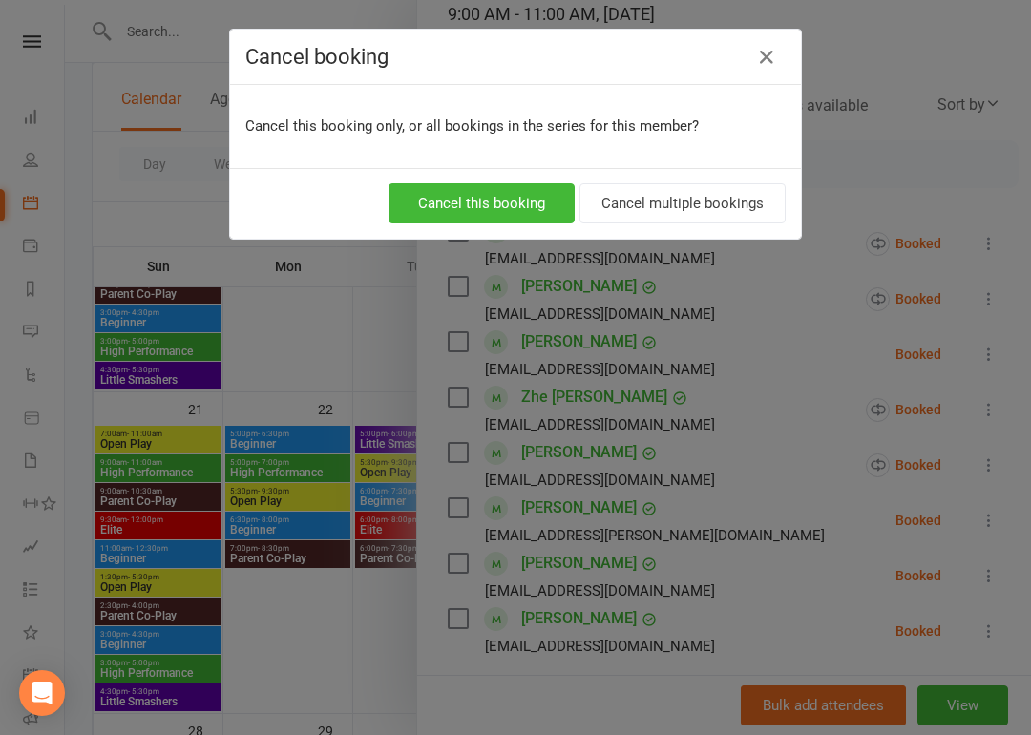
click at [499, 202] on button "Cancel this booking" at bounding box center [482, 203] width 186 height 40
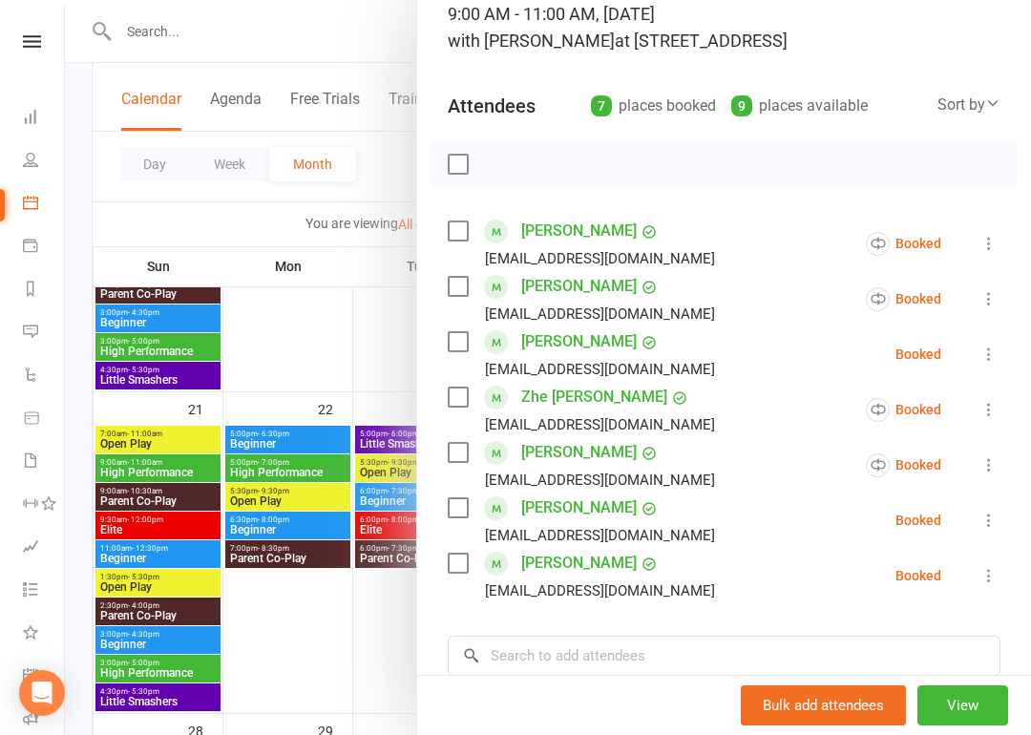
click at [330, 647] on div at bounding box center [548, 367] width 966 height 735
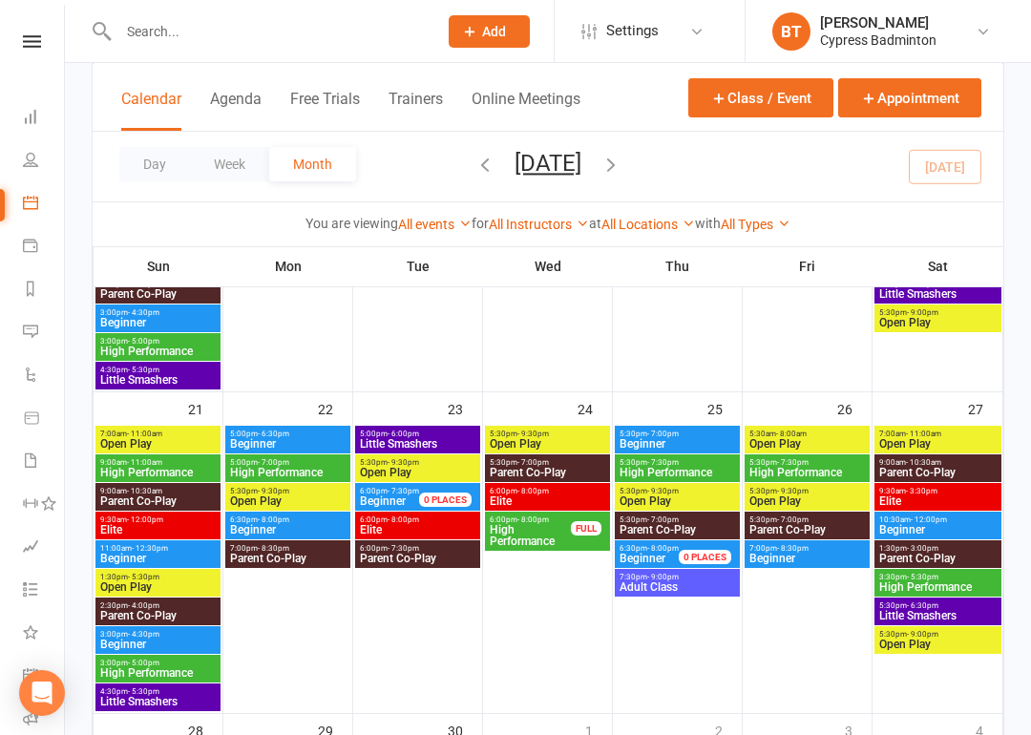
click at [542, 535] on span "High Performance" at bounding box center [530, 535] width 83 height 23
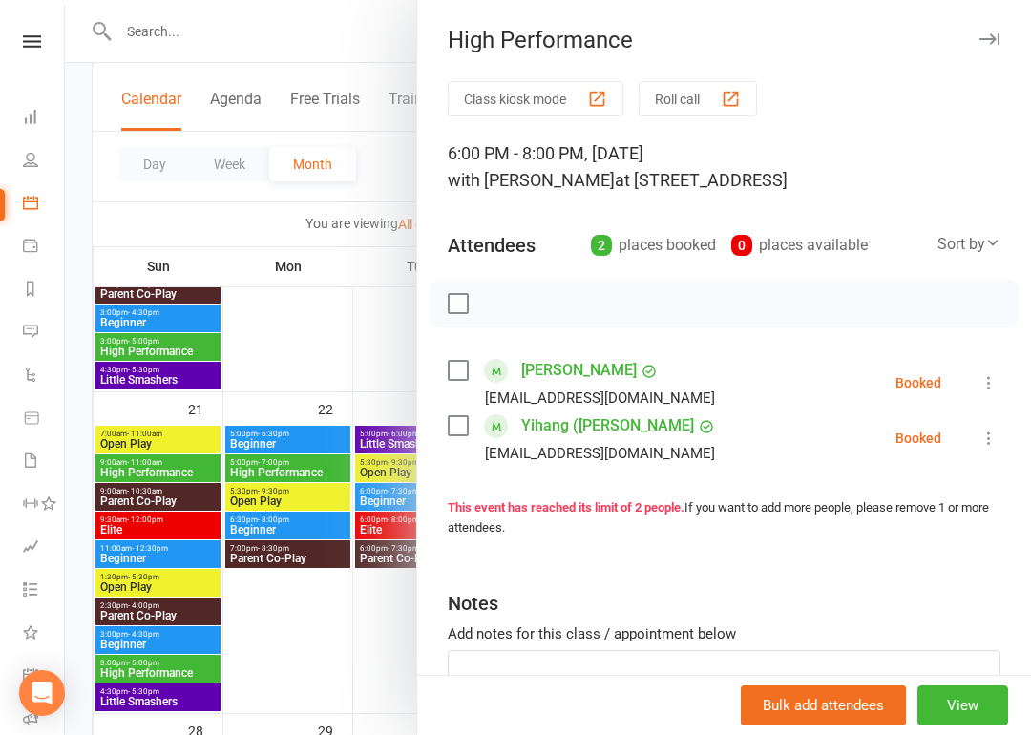
click at [393, 627] on div at bounding box center [548, 367] width 966 height 735
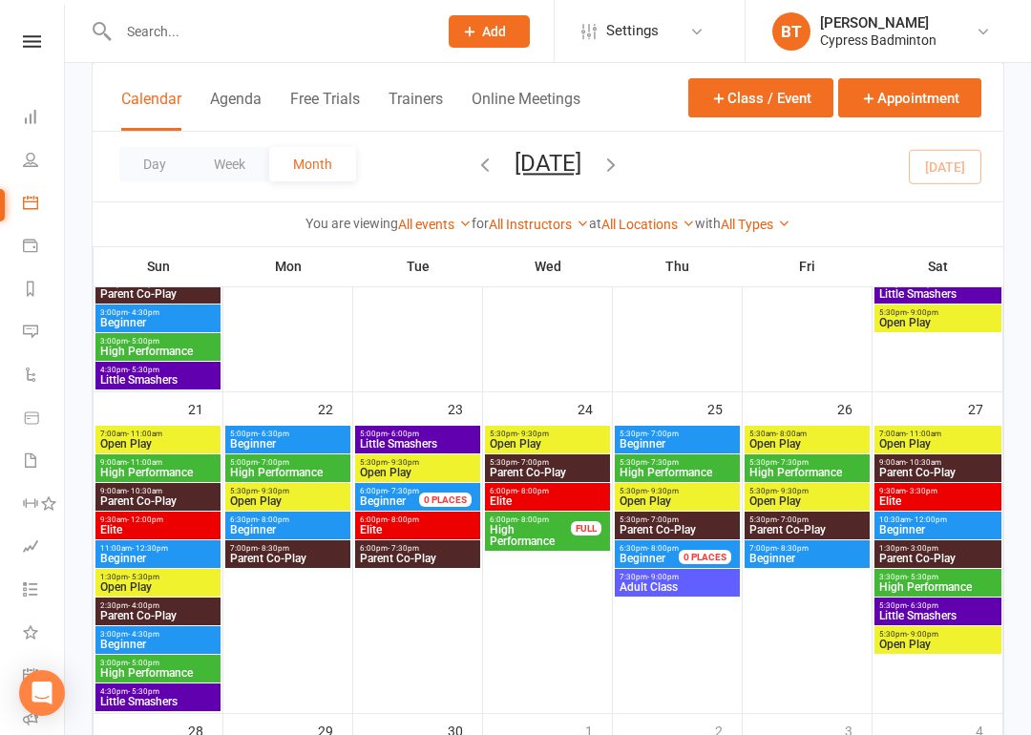
click at [669, 457] on div "5:30pm - 7:30pm High Performance" at bounding box center [677, 469] width 125 height 28
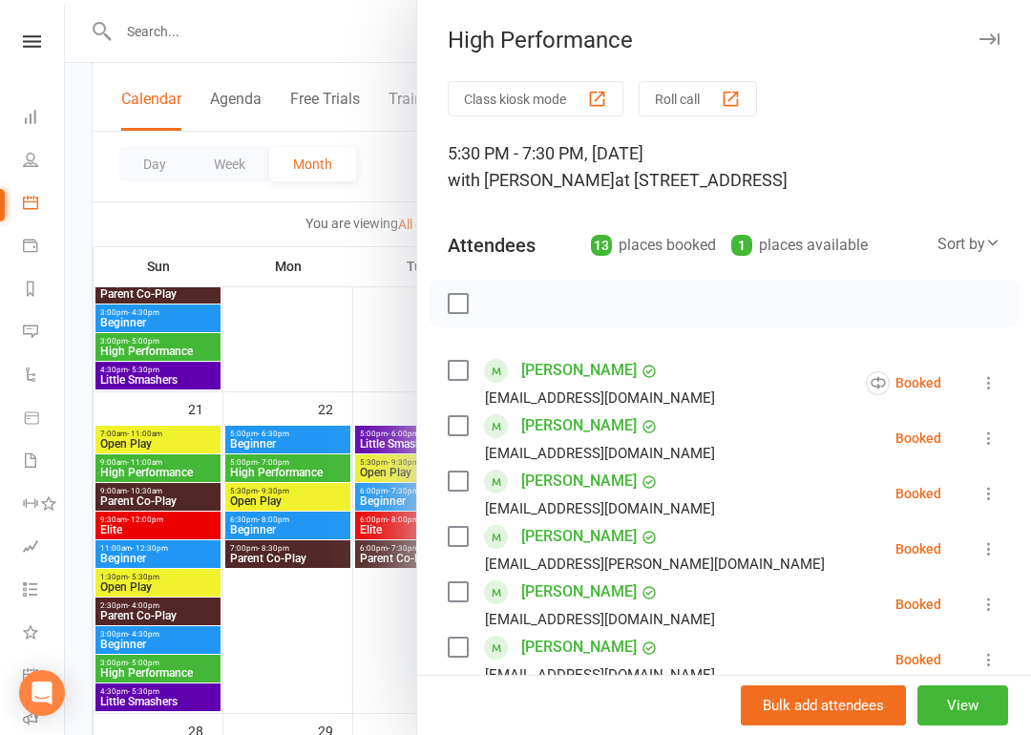
scroll to position [0, 0]
click at [382, 659] on div at bounding box center [548, 367] width 966 height 735
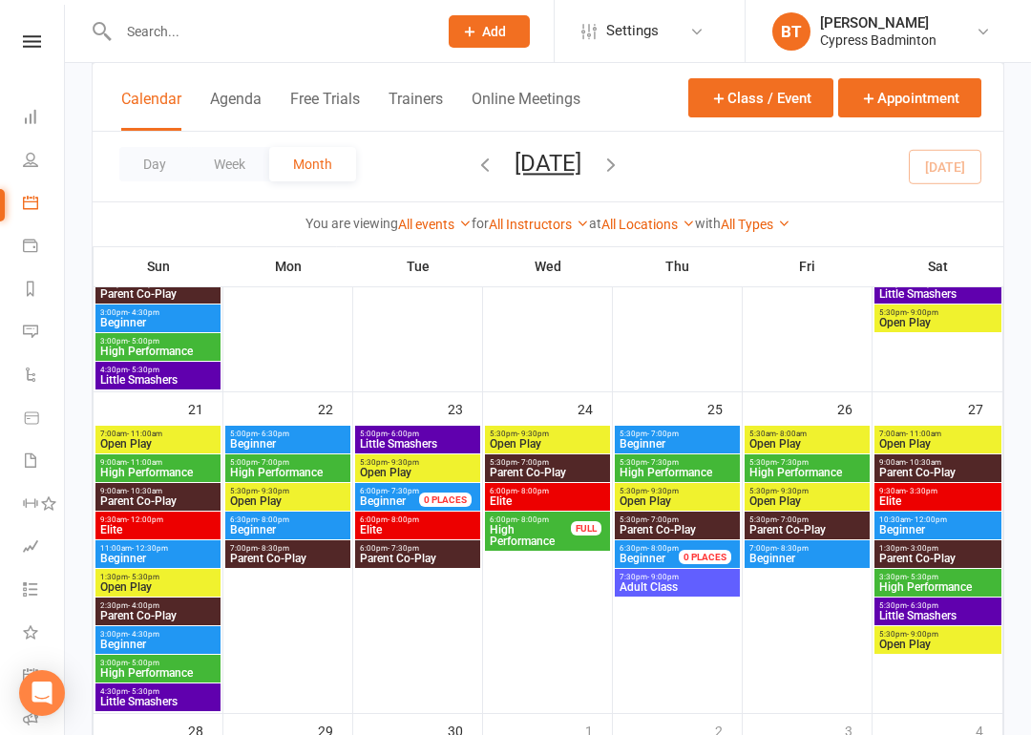
click at [698, 463] on span "5:30pm - 7:30pm" at bounding box center [677, 462] width 117 height 9
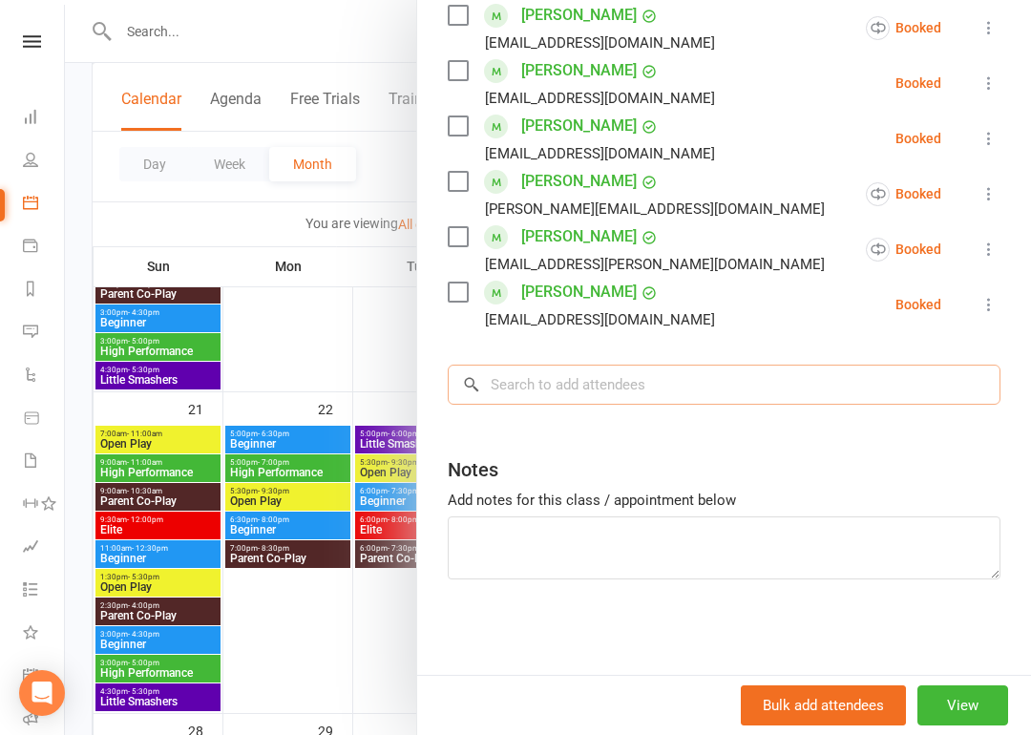
click at [642, 387] on input "search" at bounding box center [724, 385] width 553 height 40
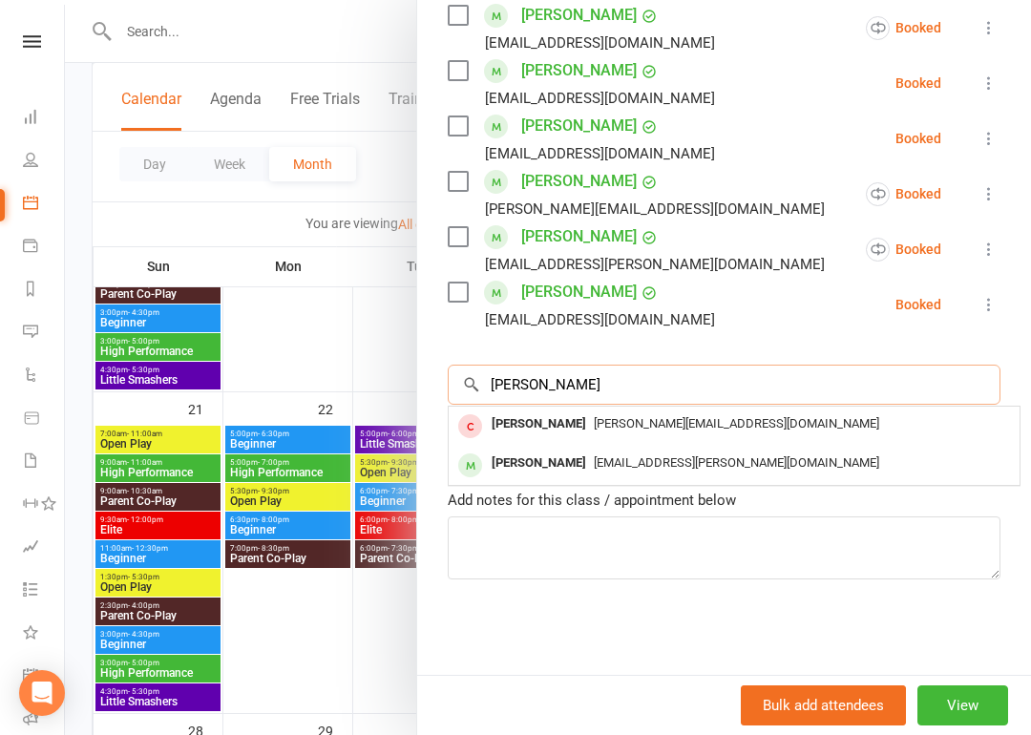
type input "Dhruv"
click at [543, 463] on div "Dhruv Prakhash" at bounding box center [539, 464] width 110 height 28
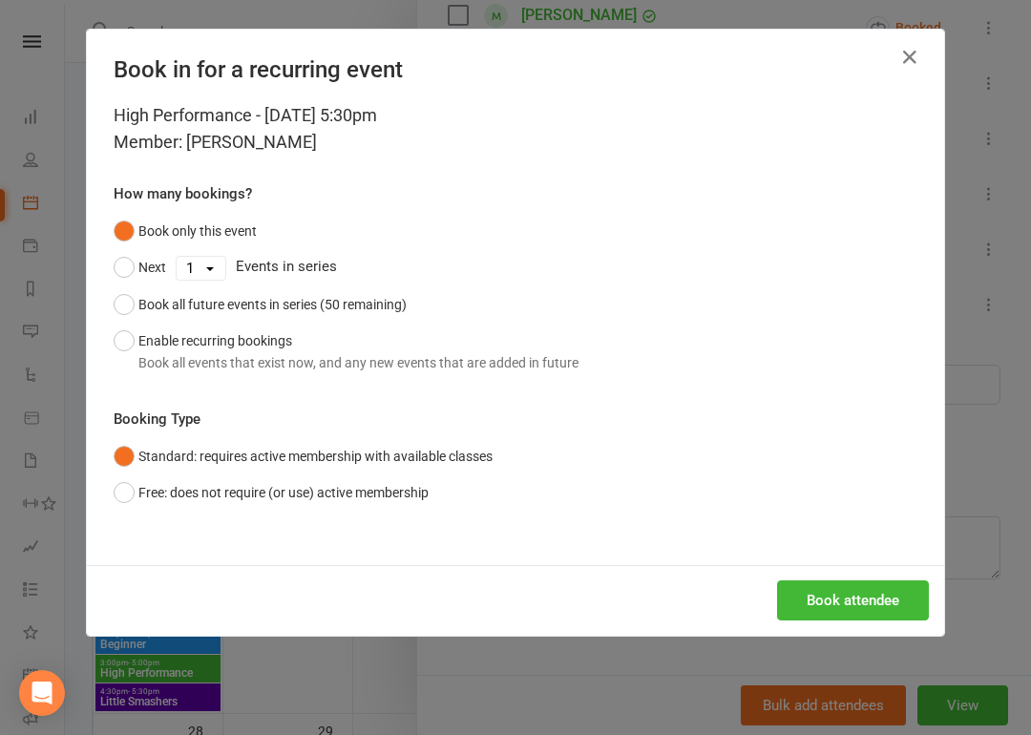
click at [899, 597] on button "Book attendee" at bounding box center [853, 601] width 152 height 40
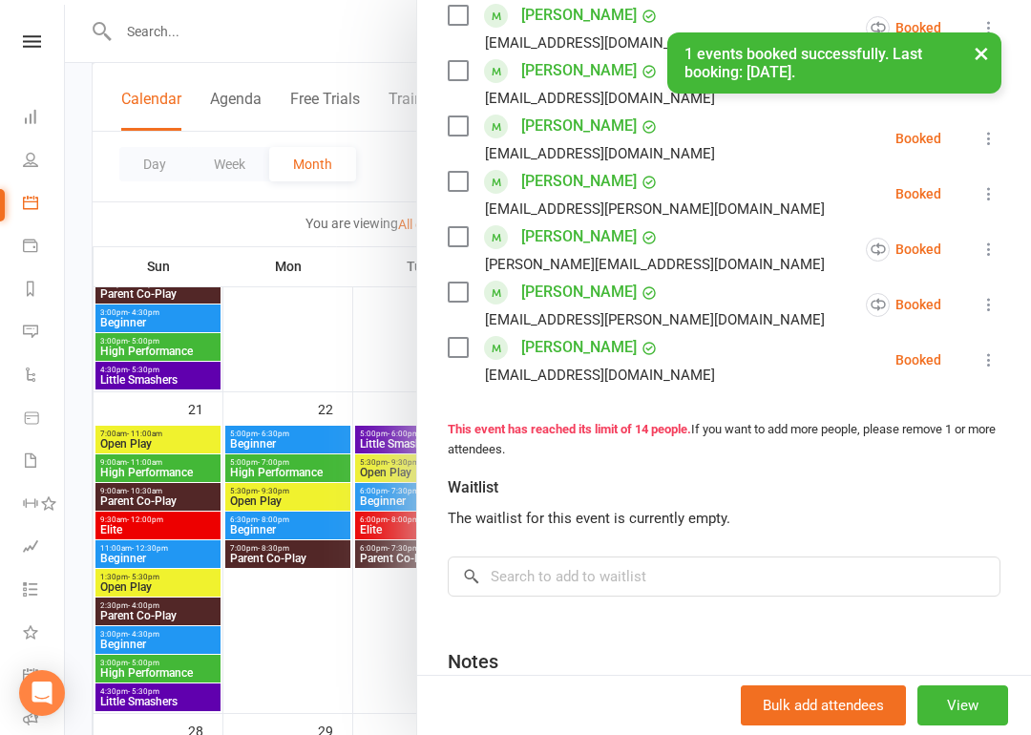
click at [383, 632] on div at bounding box center [548, 367] width 966 height 735
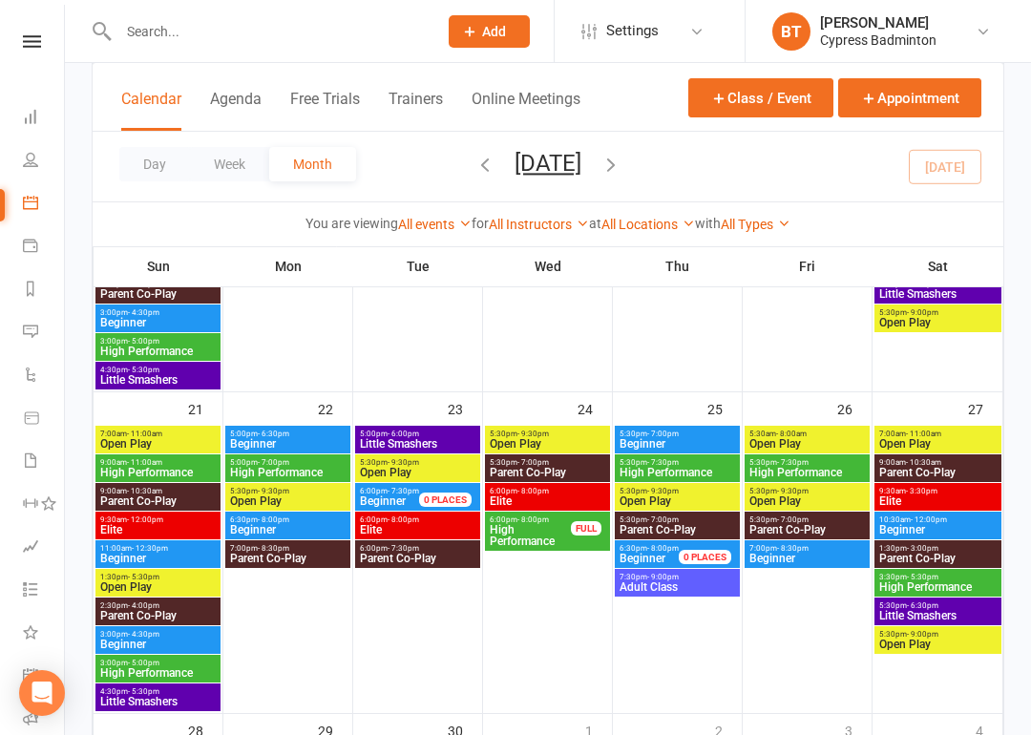
click at [79, 112] on div "Class kiosk mode Member self check-in Roll call kiosk mode Staff check-in for m…" at bounding box center [548, 234] width 966 height 2304
click at [37, 125] on link "Dashboard" at bounding box center [44, 118] width 43 height 43
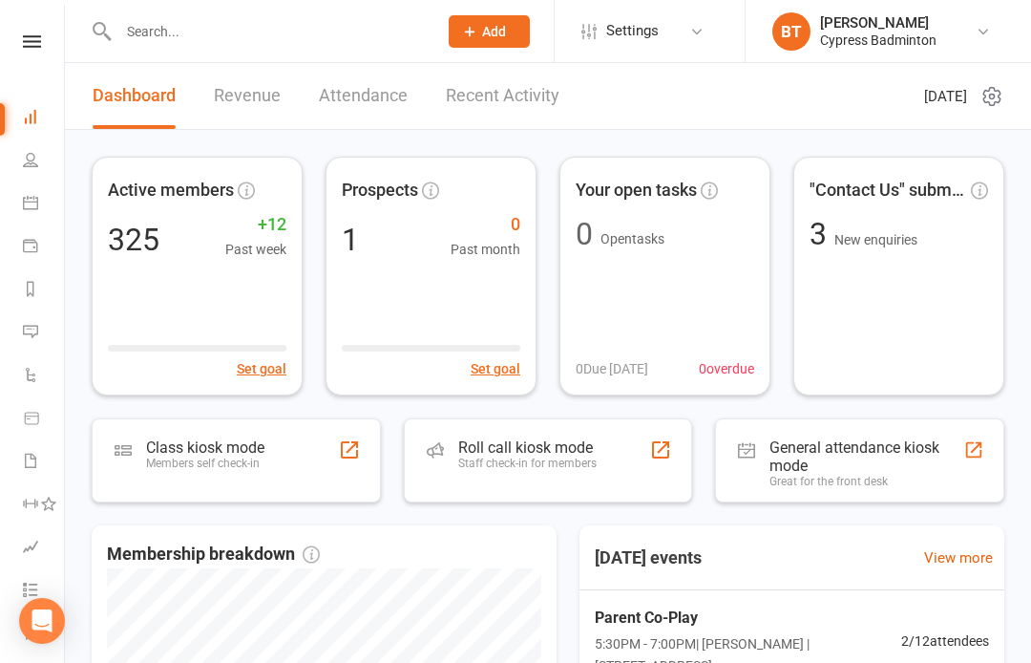
click at [569, 468] on div "Staff check-in for members" at bounding box center [527, 463] width 138 height 13
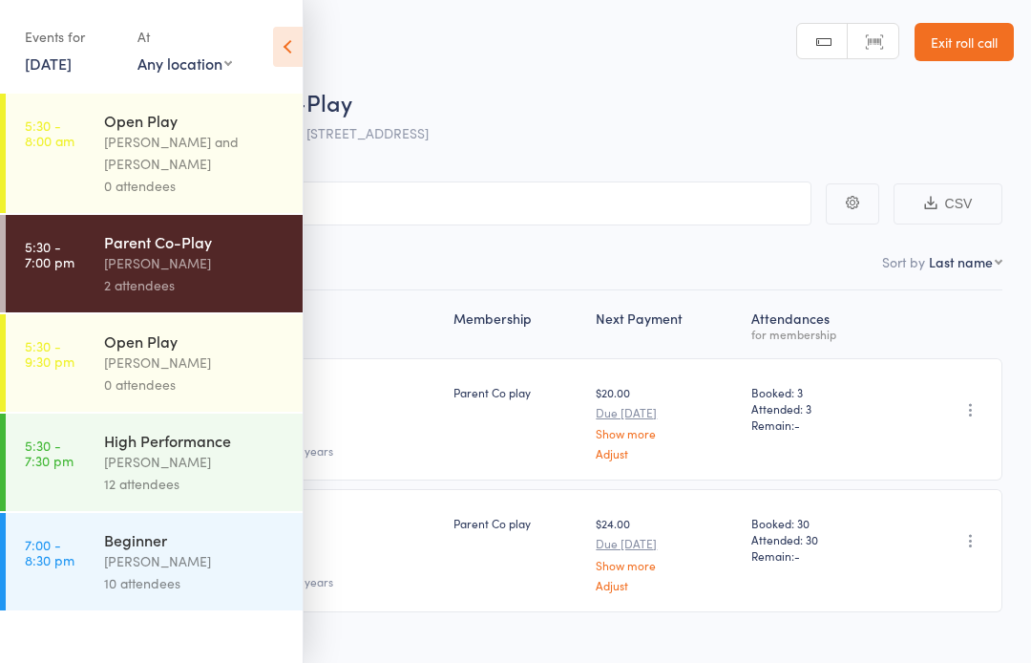
click at [286, 50] on icon at bounding box center [288, 47] width 30 height 40
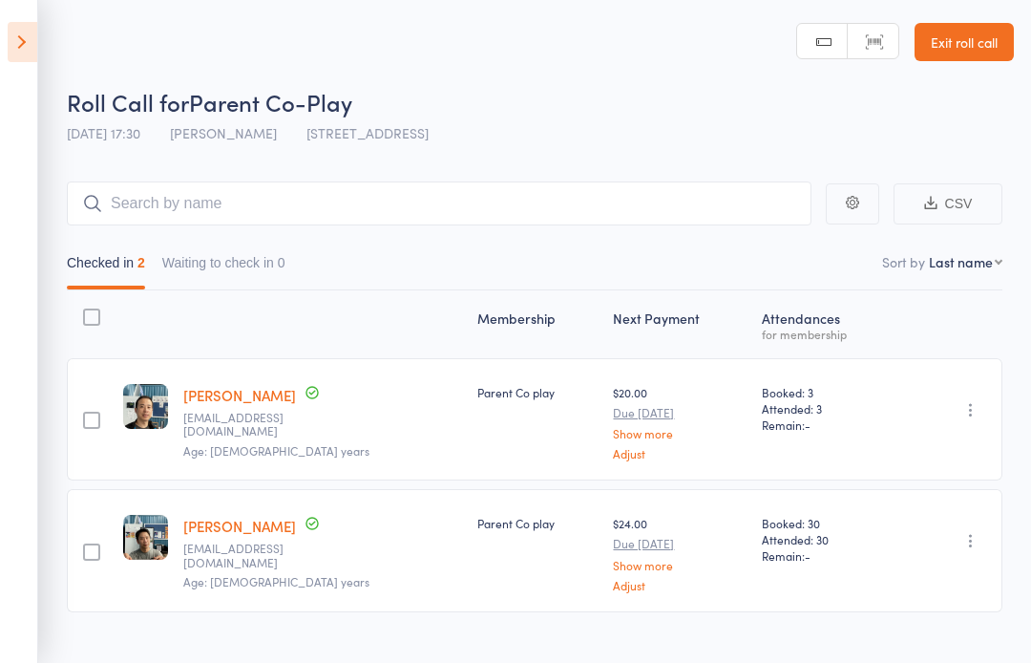
click at [12, 51] on icon at bounding box center [23, 42] width 30 height 40
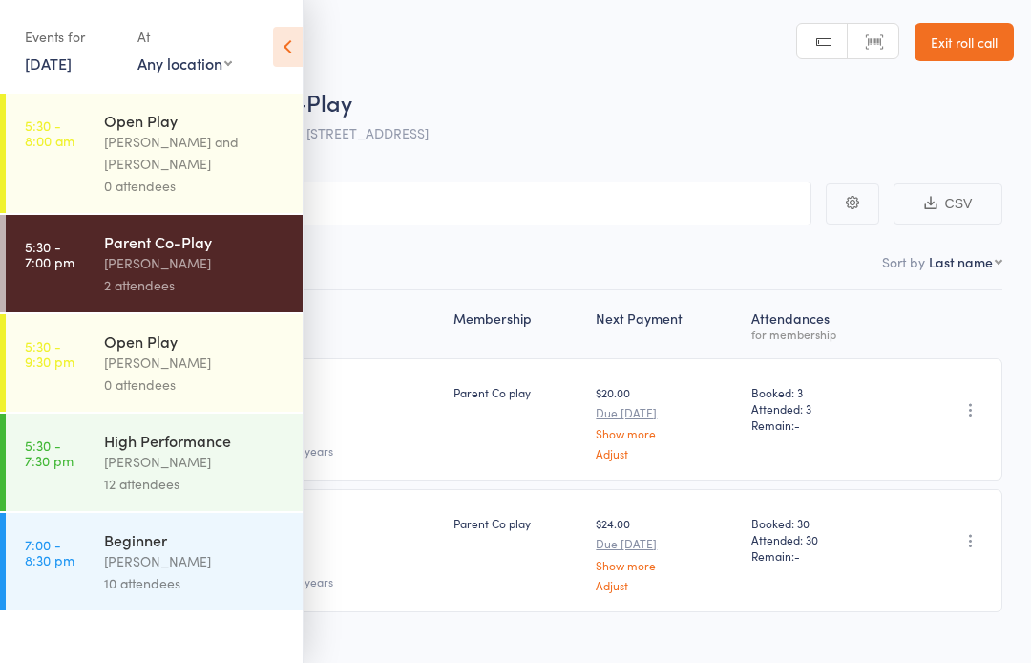
click at [216, 373] on div "[PERSON_NAME]" at bounding box center [195, 362] width 182 height 22
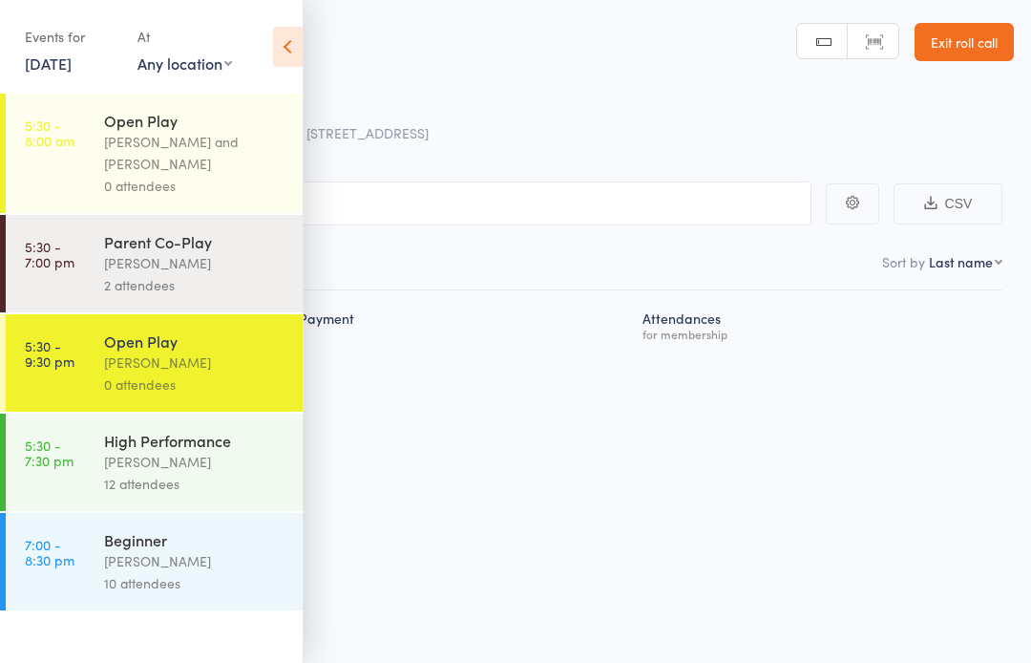
click at [294, 47] on icon at bounding box center [288, 47] width 30 height 40
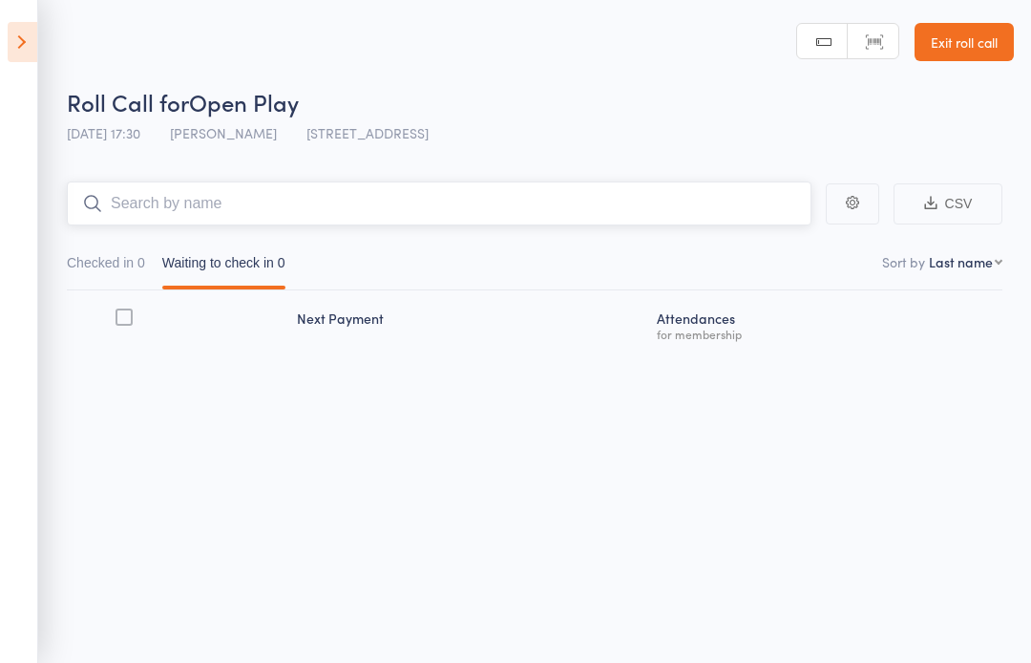
click at [786, 183] on input "search" at bounding box center [439, 203] width 745 height 44
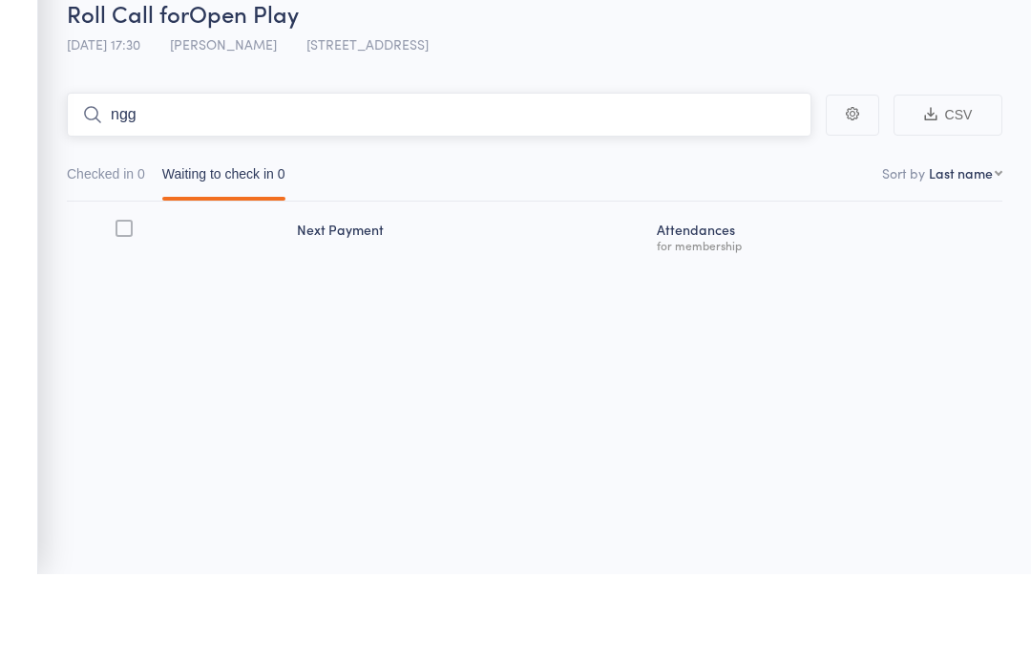
scroll to position [47, 0]
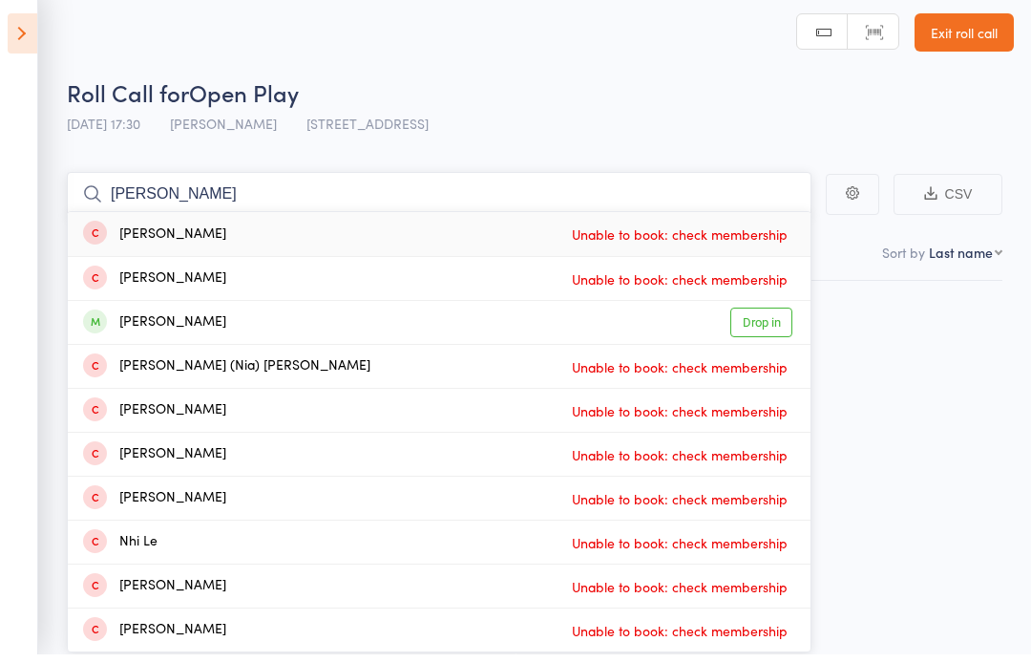
type input "nghi"
click at [791, 316] on link "Drop in" at bounding box center [762, 331] width 62 height 30
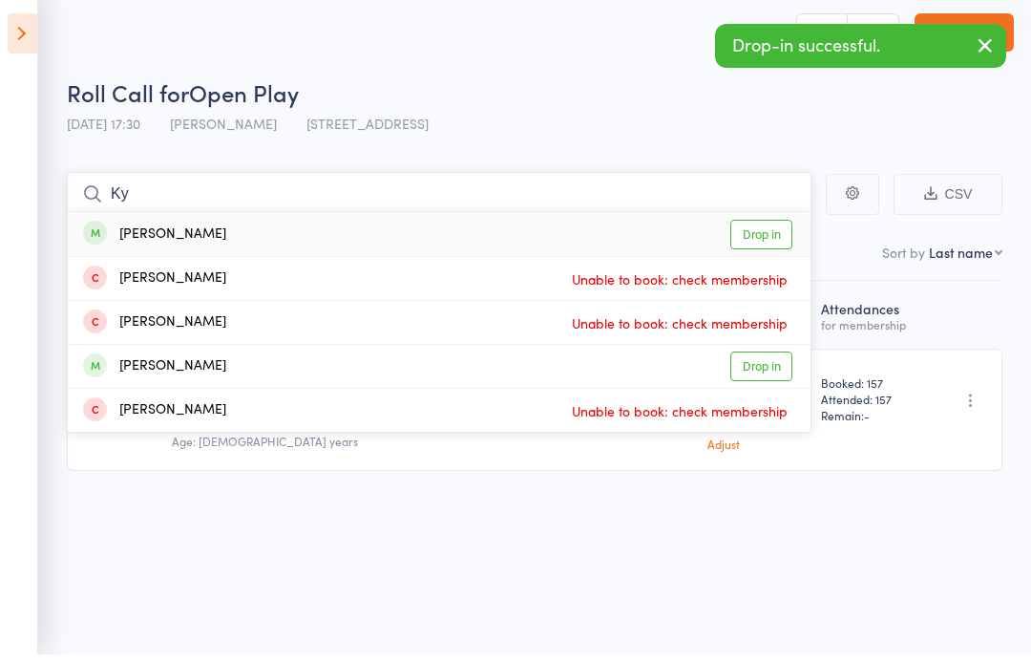
type input "Ky"
click at [766, 228] on link "Drop in" at bounding box center [762, 243] width 62 height 30
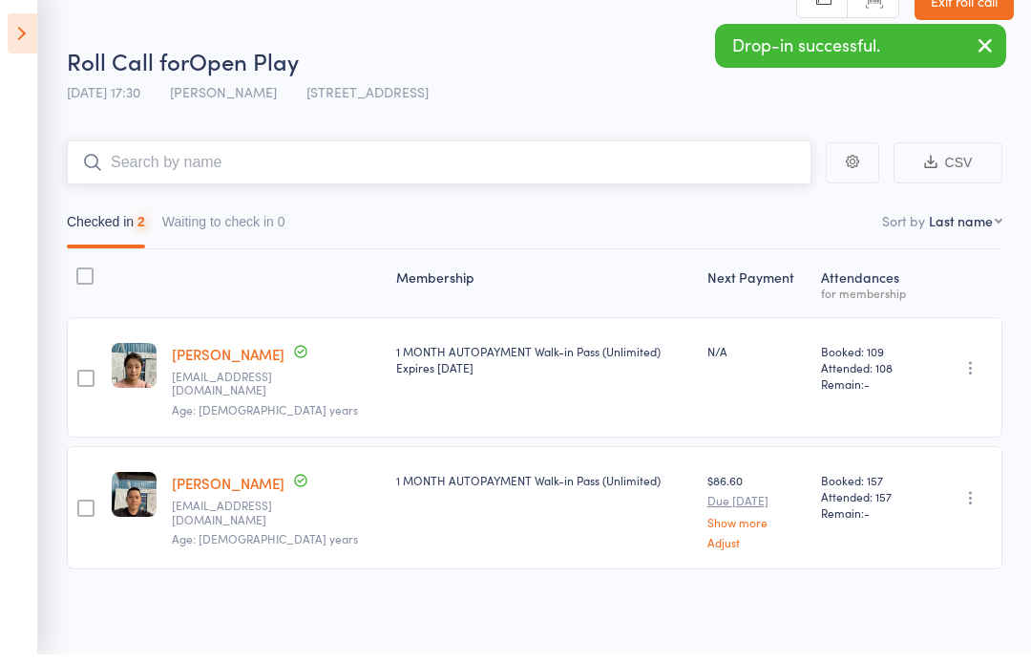
scroll to position [13, 0]
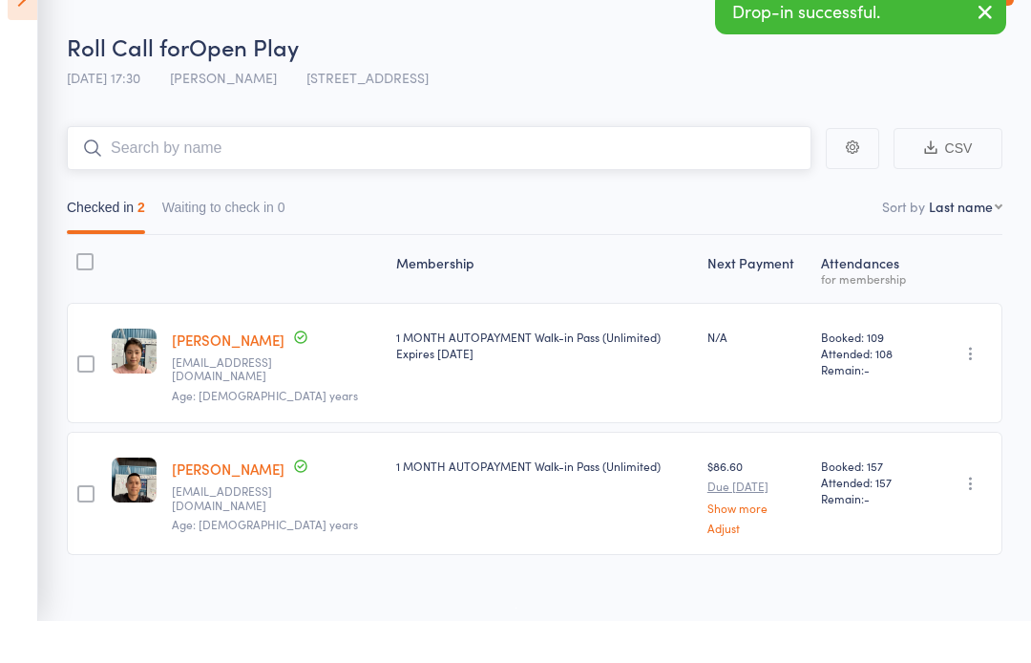
click at [690, 168] on input "search" at bounding box center [439, 190] width 745 height 44
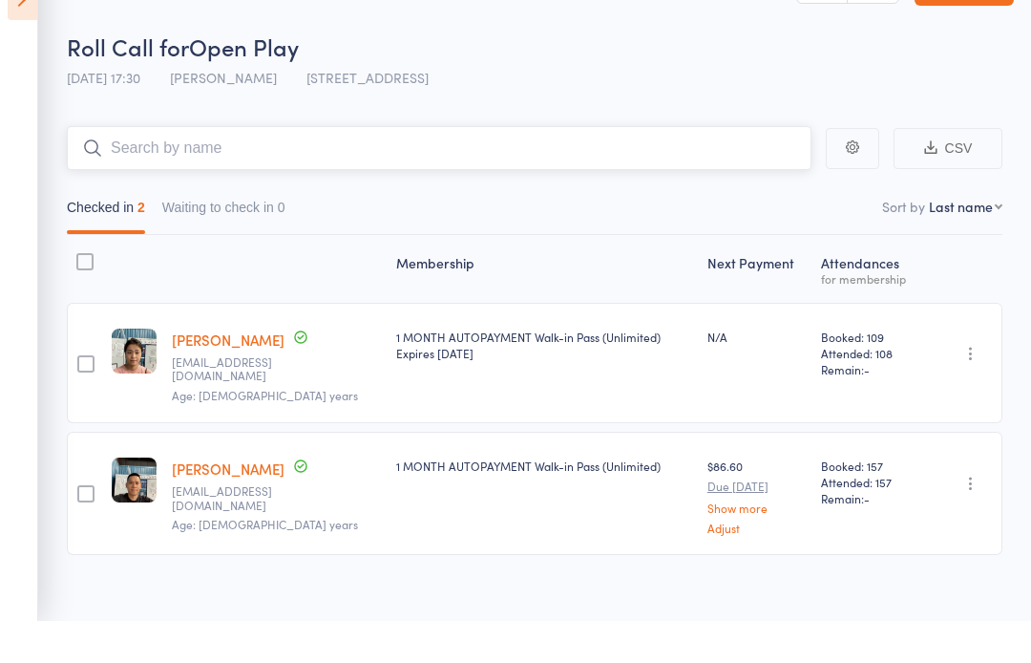
scroll to position [16, 0]
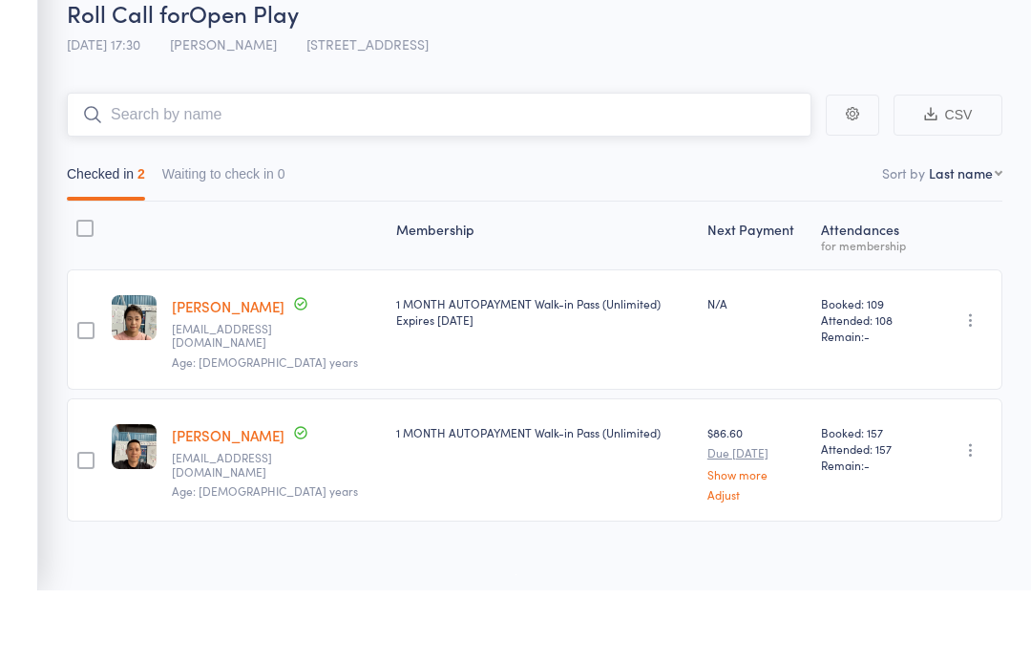
click at [724, 165] on input "search" at bounding box center [439, 187] width 745 height 44
type input "a"
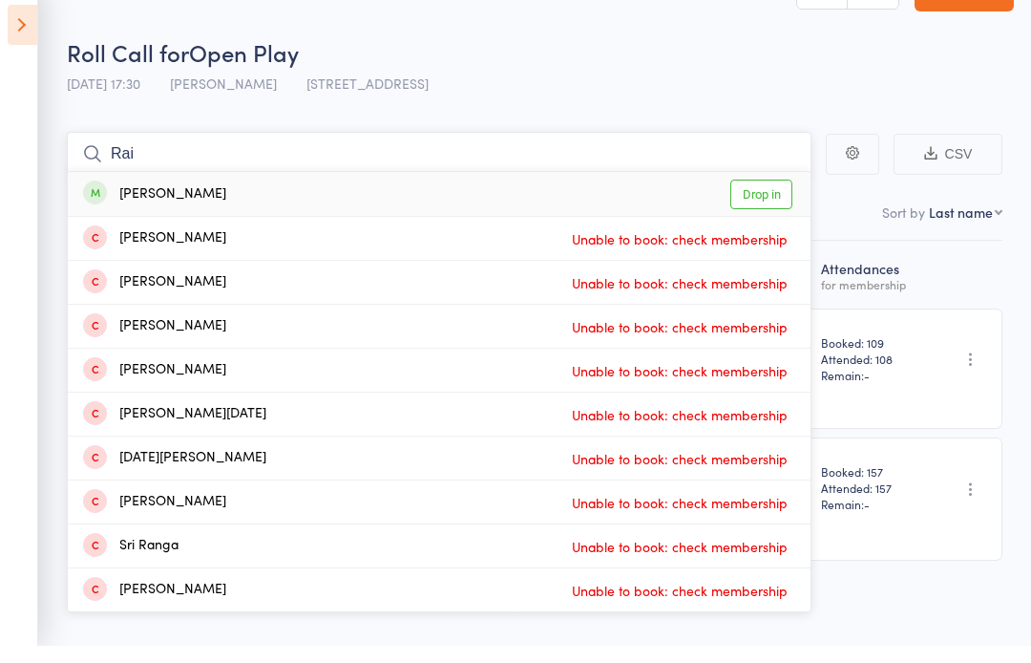
type input "Rai"
click at [775, 197] on link "Drop in" at bounding box center [762, 212] width 62 height 30
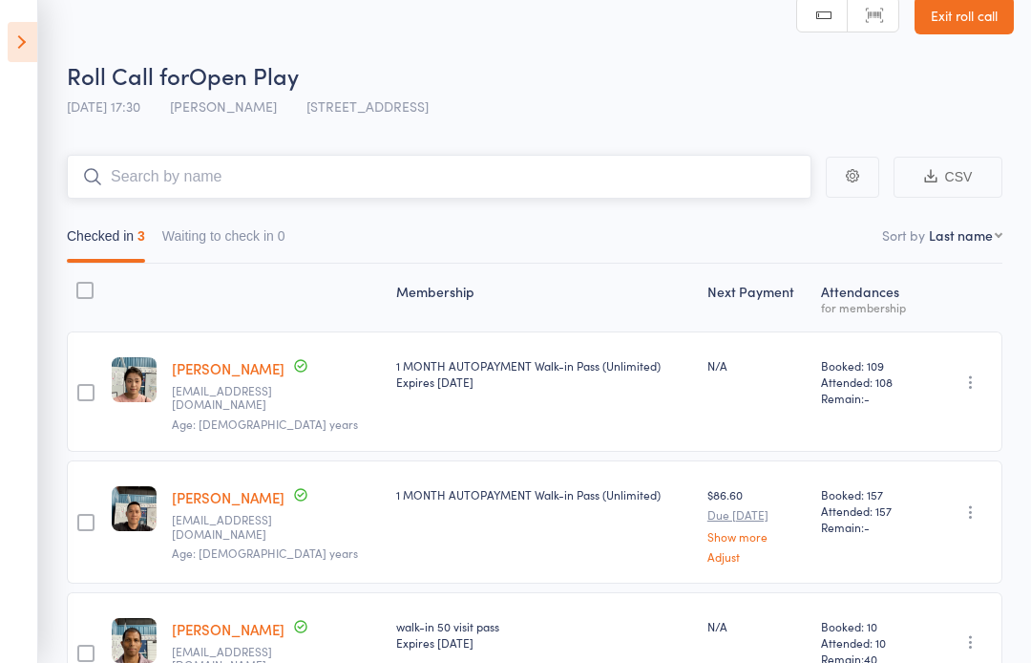
scroll to position [0, 0]
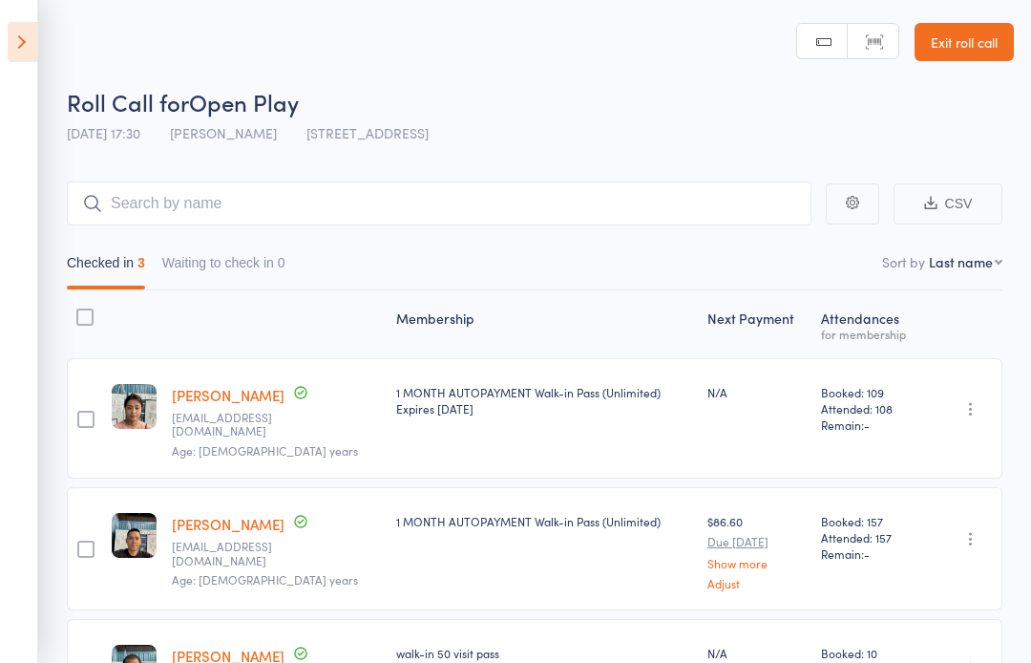
click at [18, 48] on icon at bounding box center [23, 42] width 30 height 40
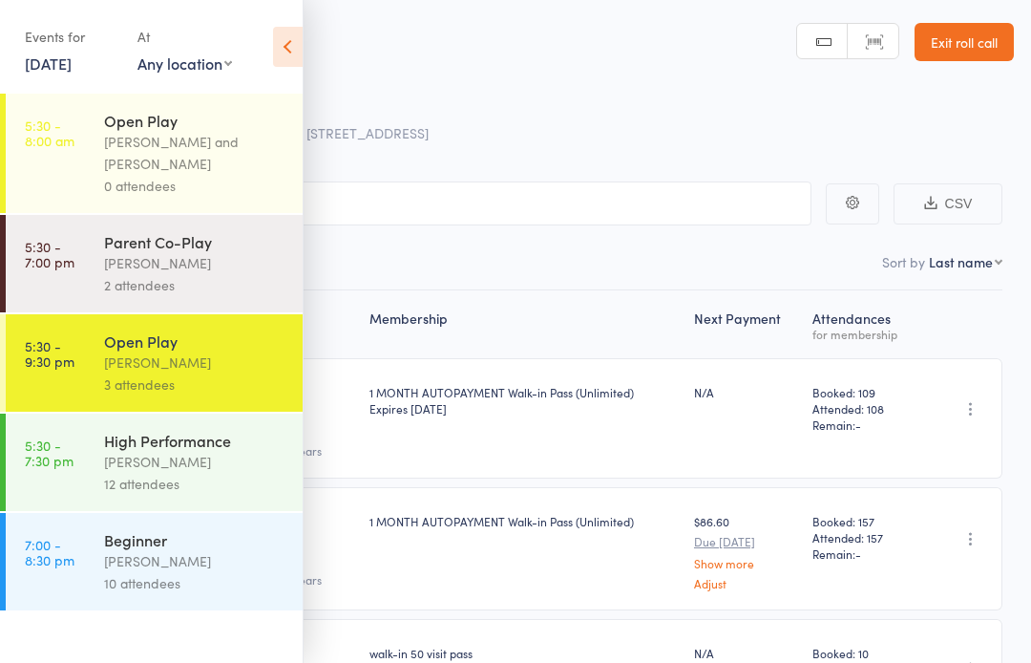
click at [294, 34] on icon at bounding box center [288, 47] width 30 height 40
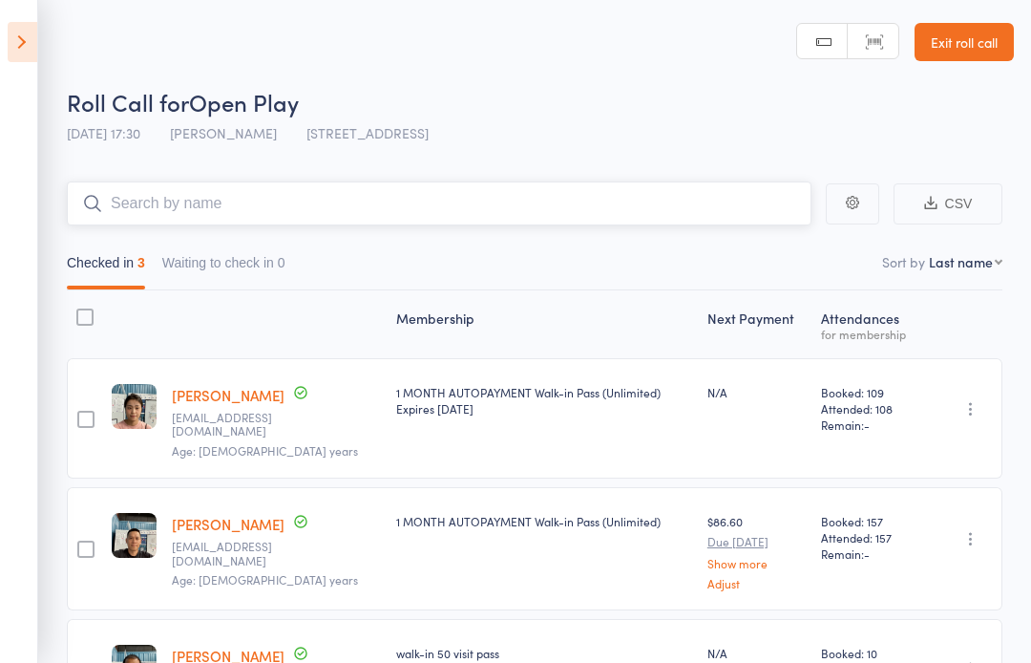
click at [757, 203] on input "search" at bounding box center [439, 203] width 745 height 44
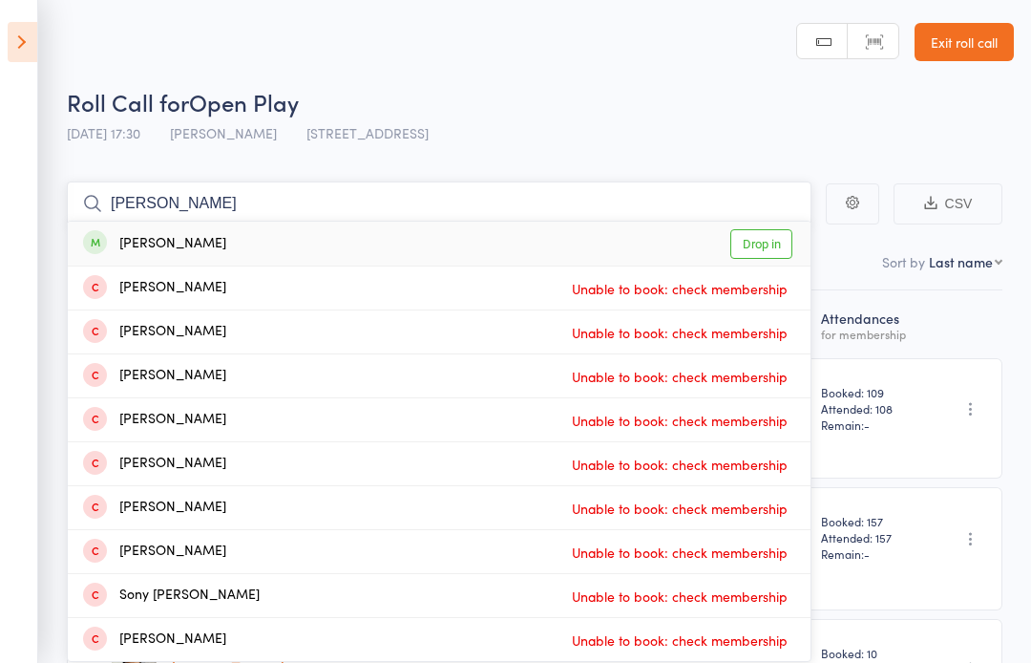
type input "danny"
click at [772, 243] on link "Drop in" at bounding box center [762, 244] width 62 height 30
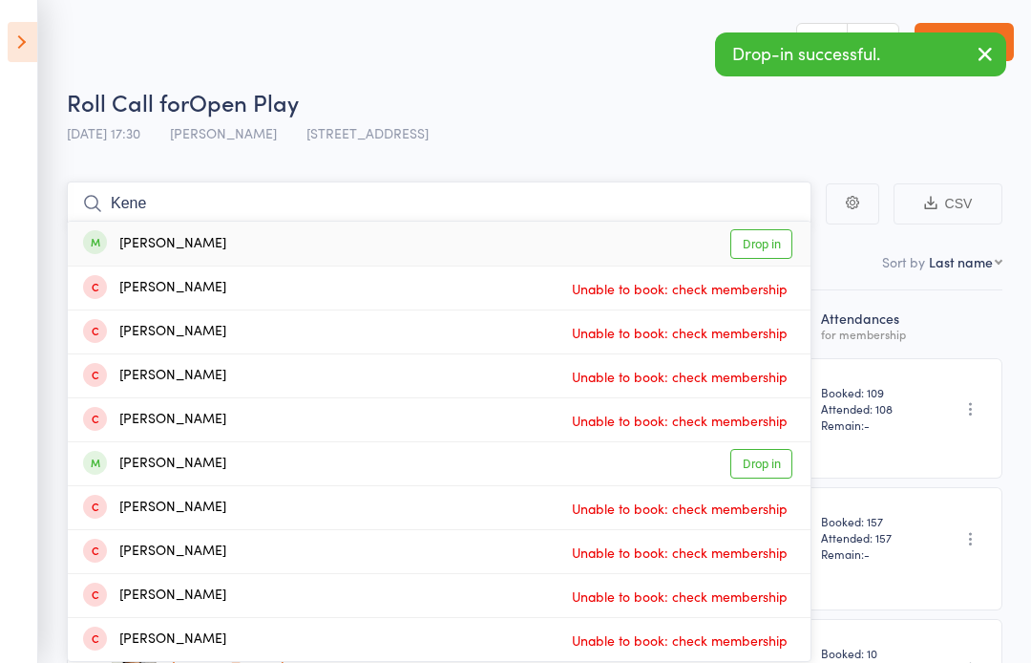
type input "Kene"
click at [775, 233] on link "Drop in" at bounding box center [762, 244] width 62 height 30
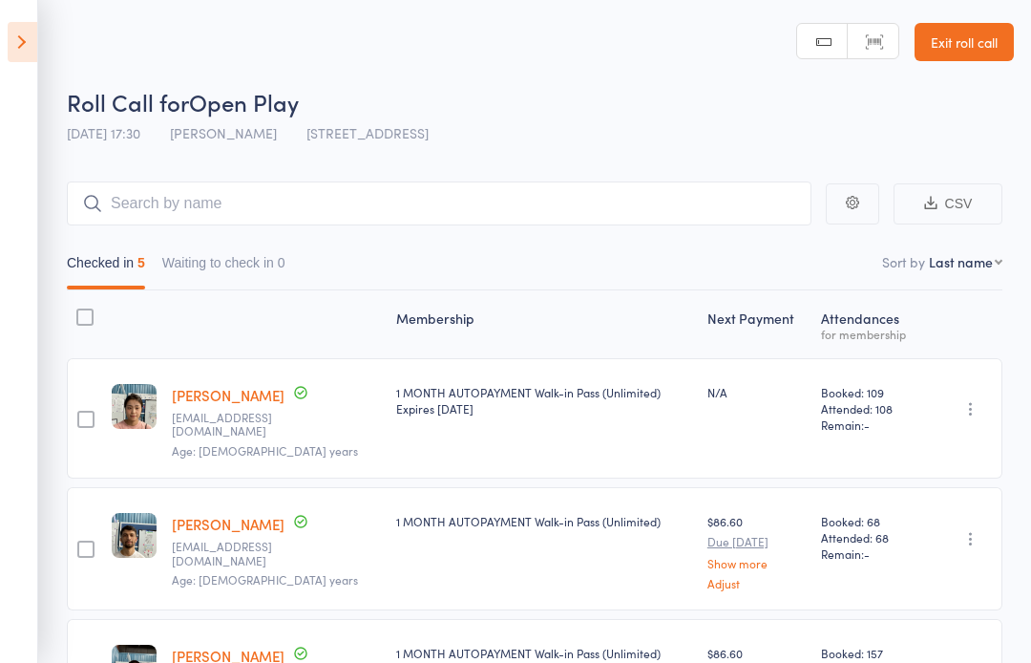
click at [33, 32] on icon at bounding box center [23, 42] width 30 height 40
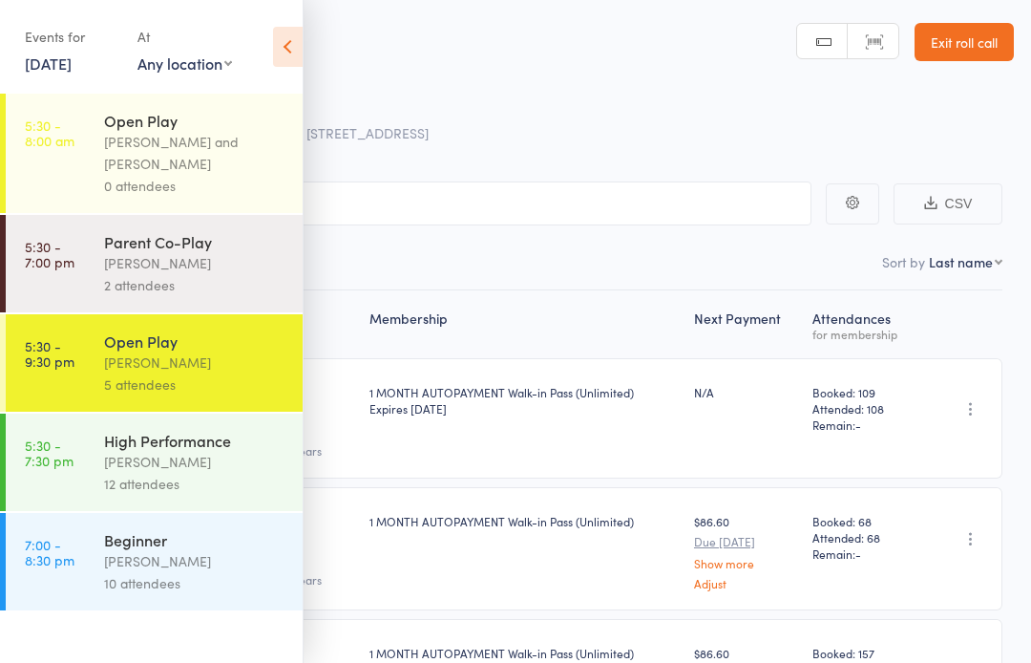
click at [96, 464] on link "5:30 - 7:30 pm High Performance Alfian Eko Prasetya 12 attendees" at bounding box center [154, 462] width 297 height 97
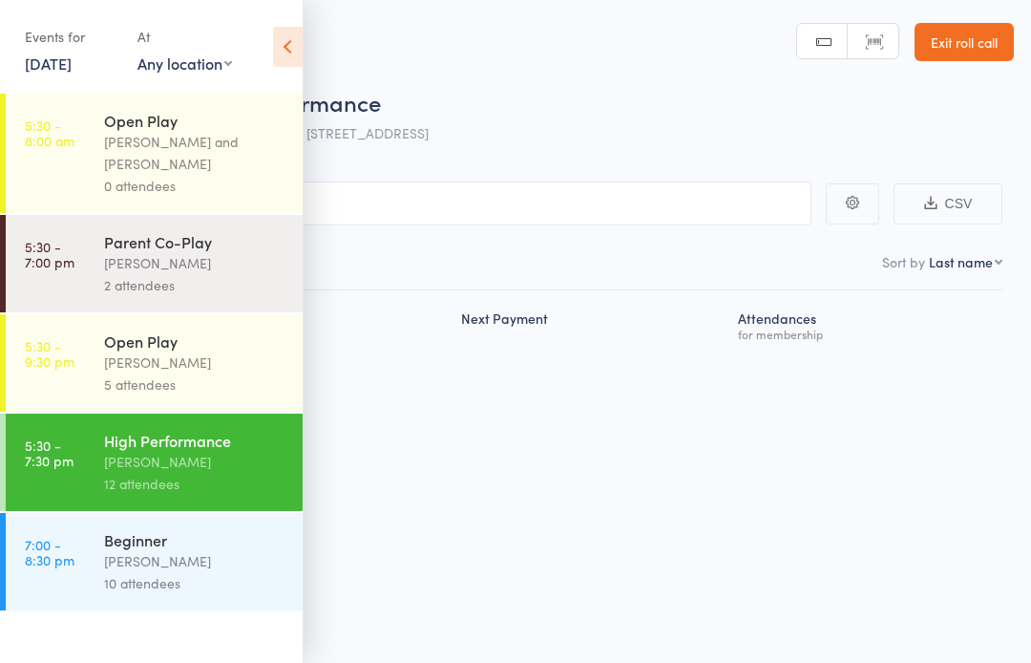
click at [91, 480] on link "5:30 - 7:30 pm High Performance Alfian Eko Prasetya 12 attendees" at bounding box center [154, 462] width 297 height 97
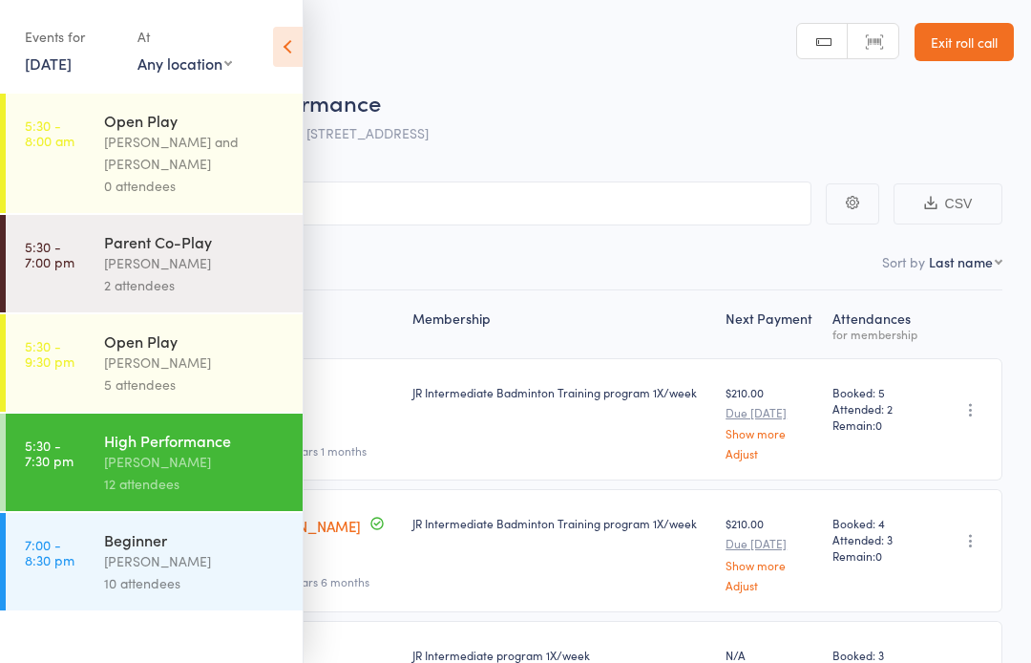
click at [295, 40] on icon at bounding box center [288, 47] width 30 height 40
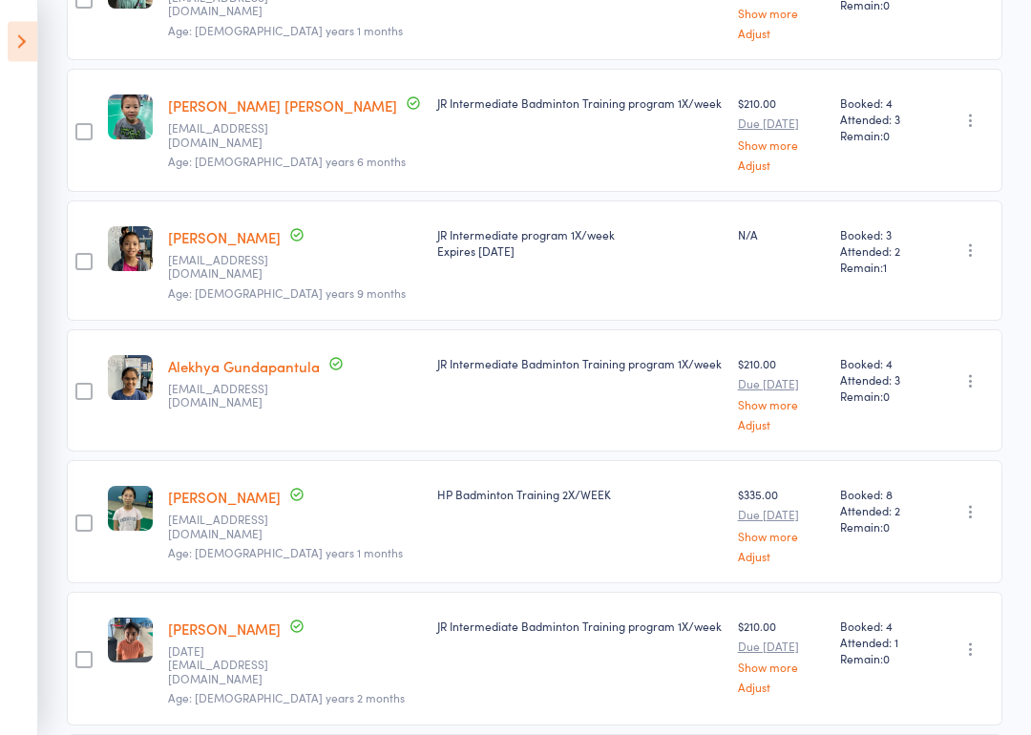
scroll to position [424, 0]
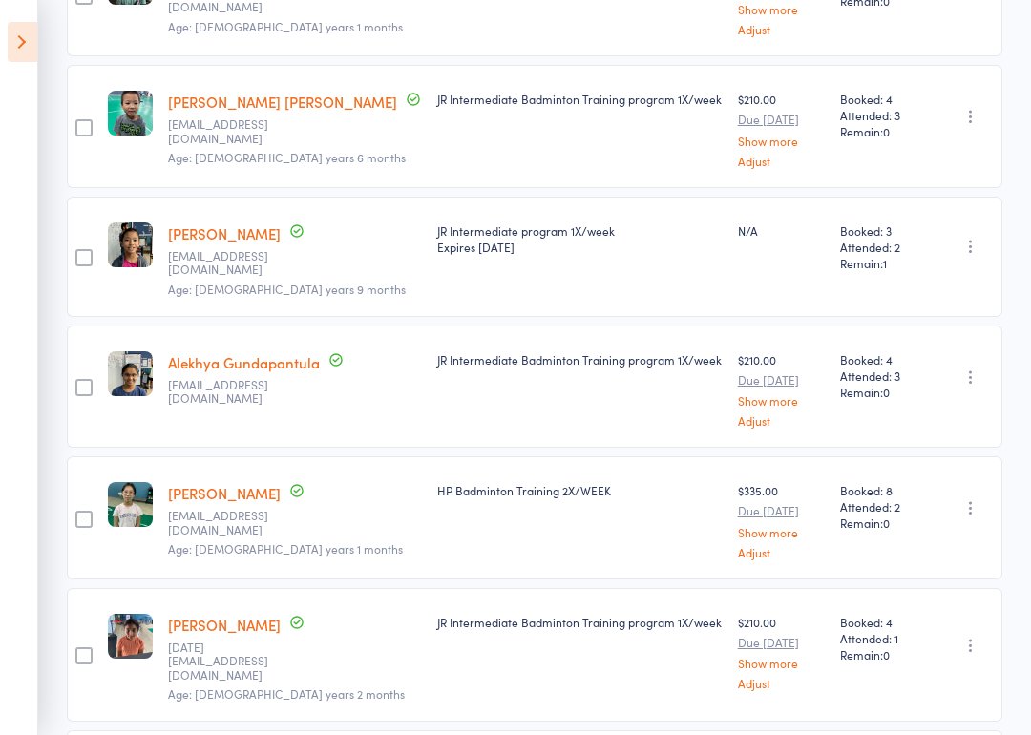
click at [224, 241] on link "Mara Faith Garcia" at bounding box center [224, 233] width 113 height 20
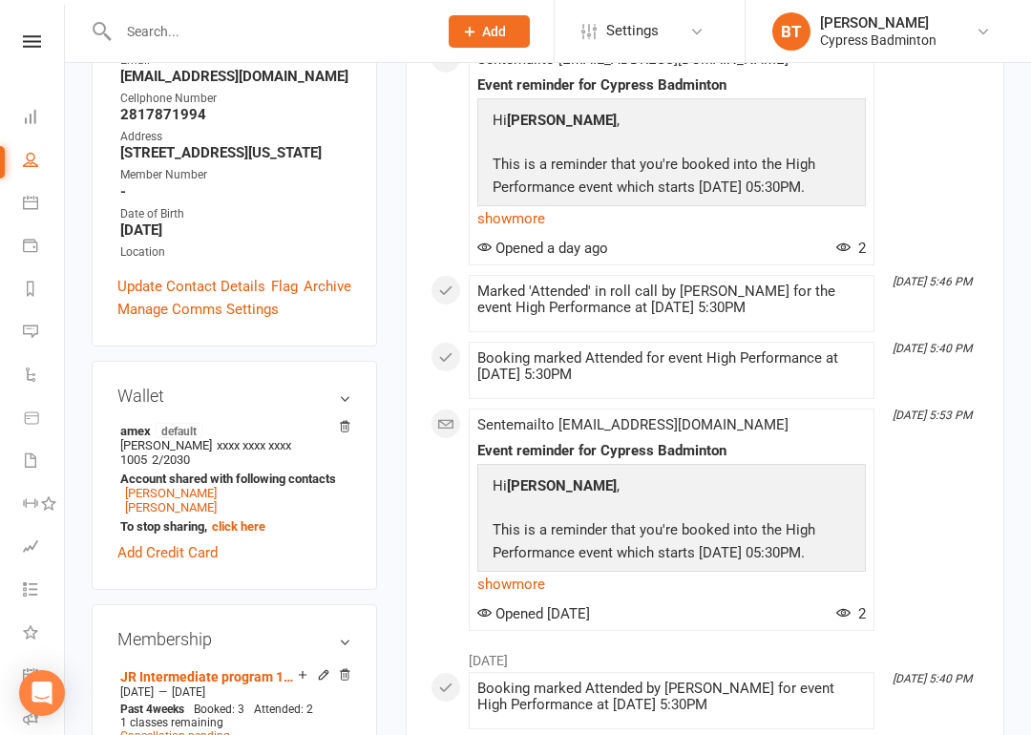
scroll to position [442, 0]
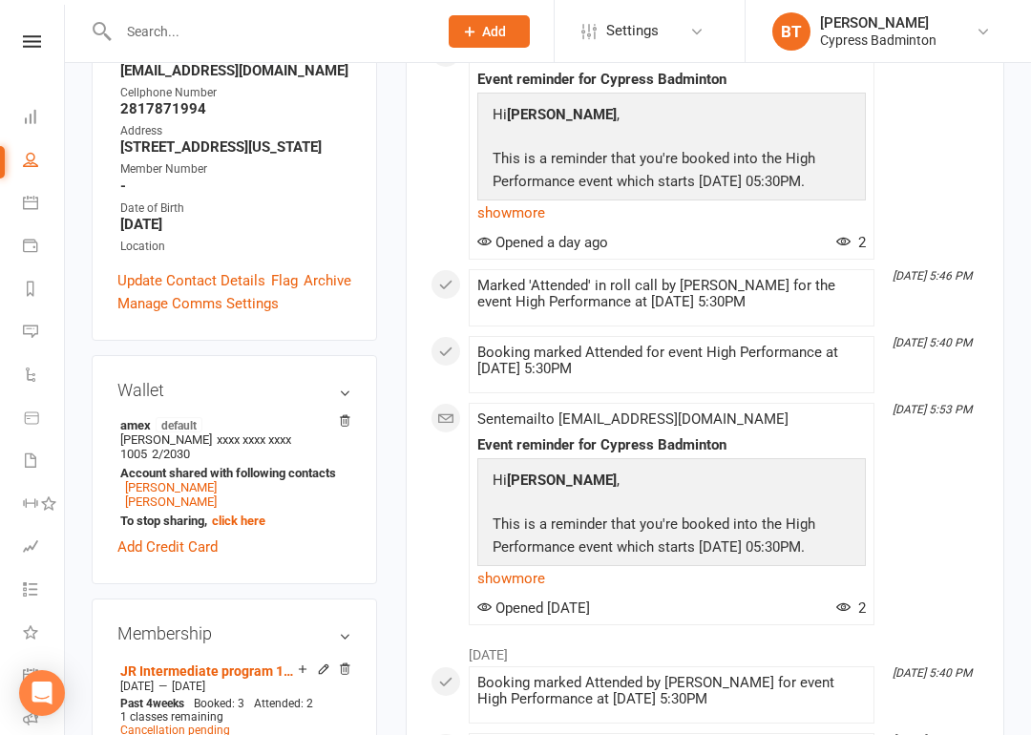
click at [138, 480] on link "Michael Garcia" at bounding box center [171, 487] width 92 height 14
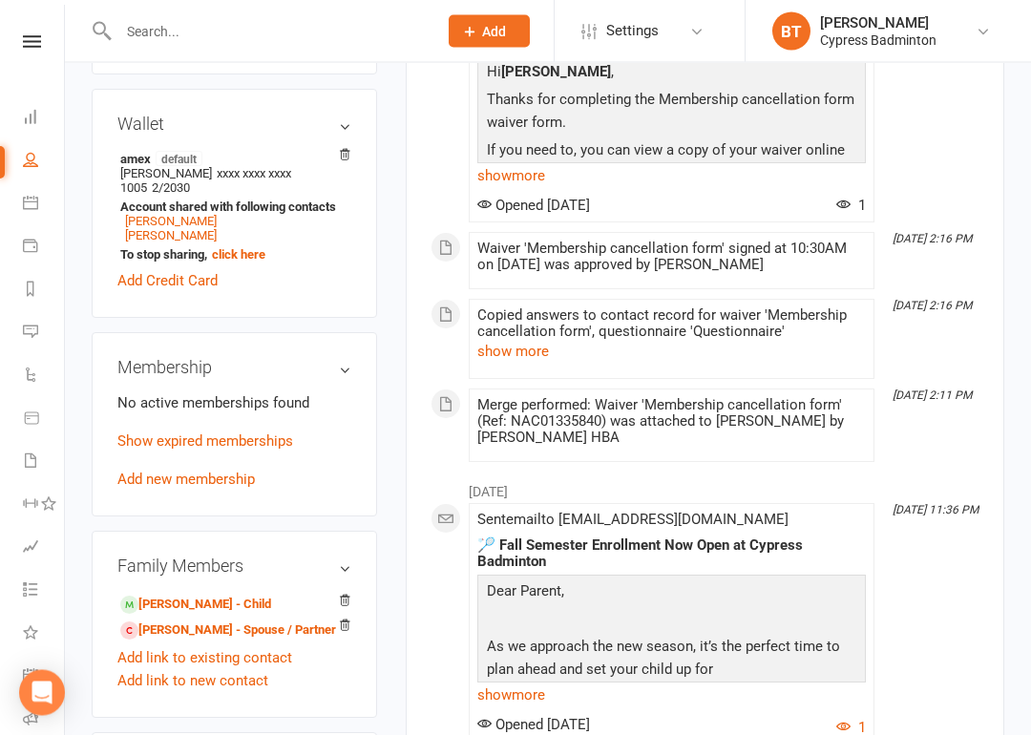
scroll to position [652, 0]
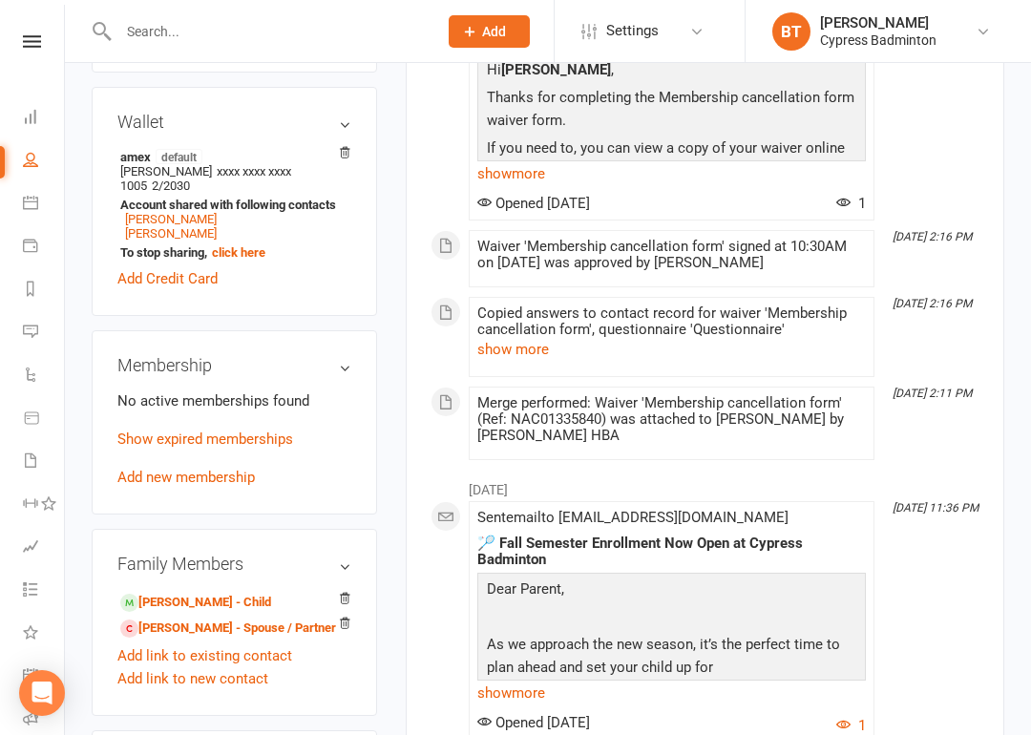
click at [18, 41] on link at bounding box center [32, 41] width 68 height 12
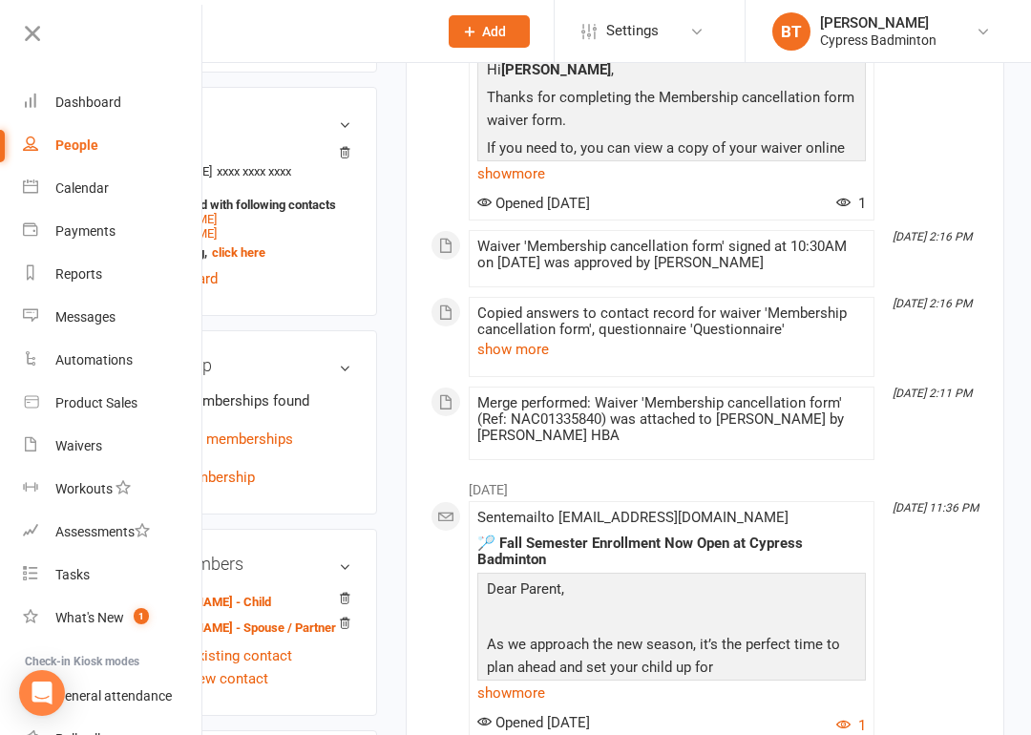
click at [117, 407] on div "Product Sales" at bounding box center [96, 402] width 82 height 15
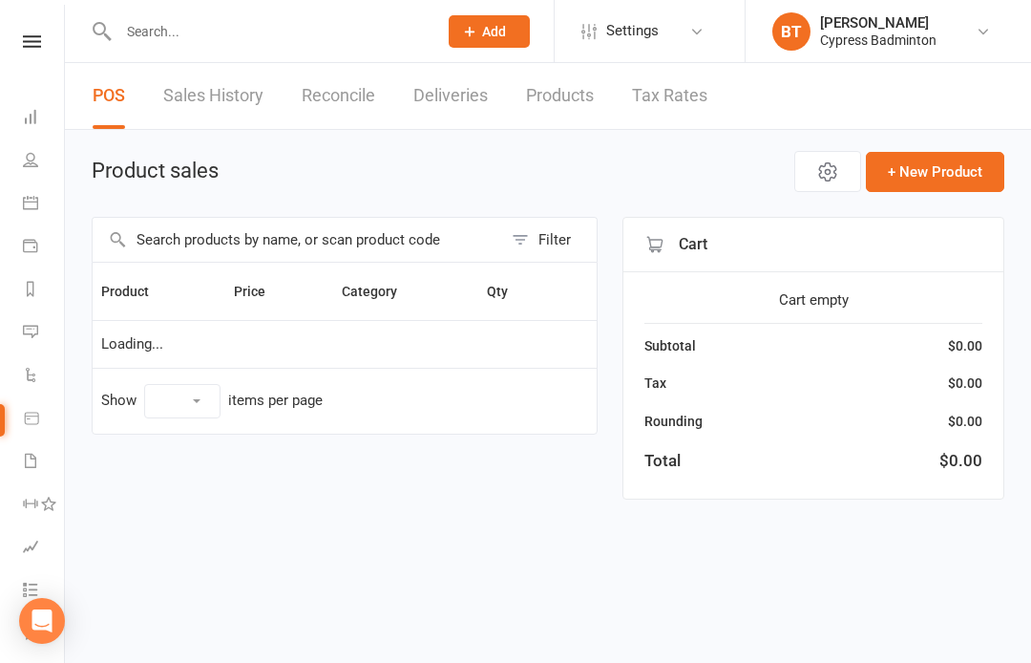
select select "100"
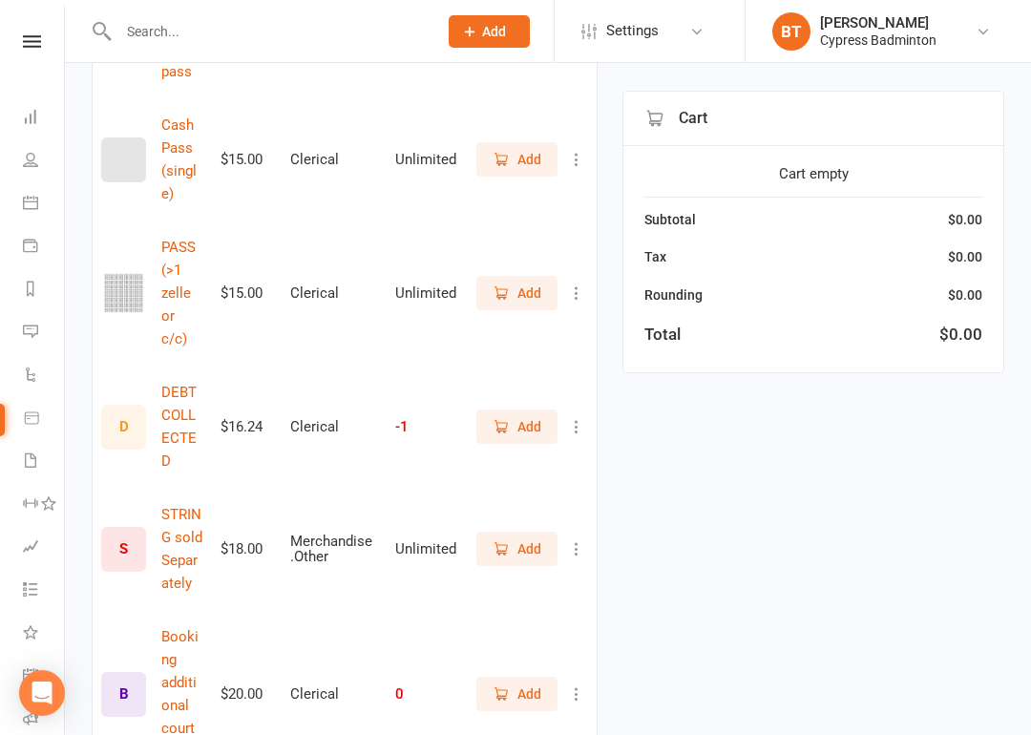
scroll to position [1909, 0]
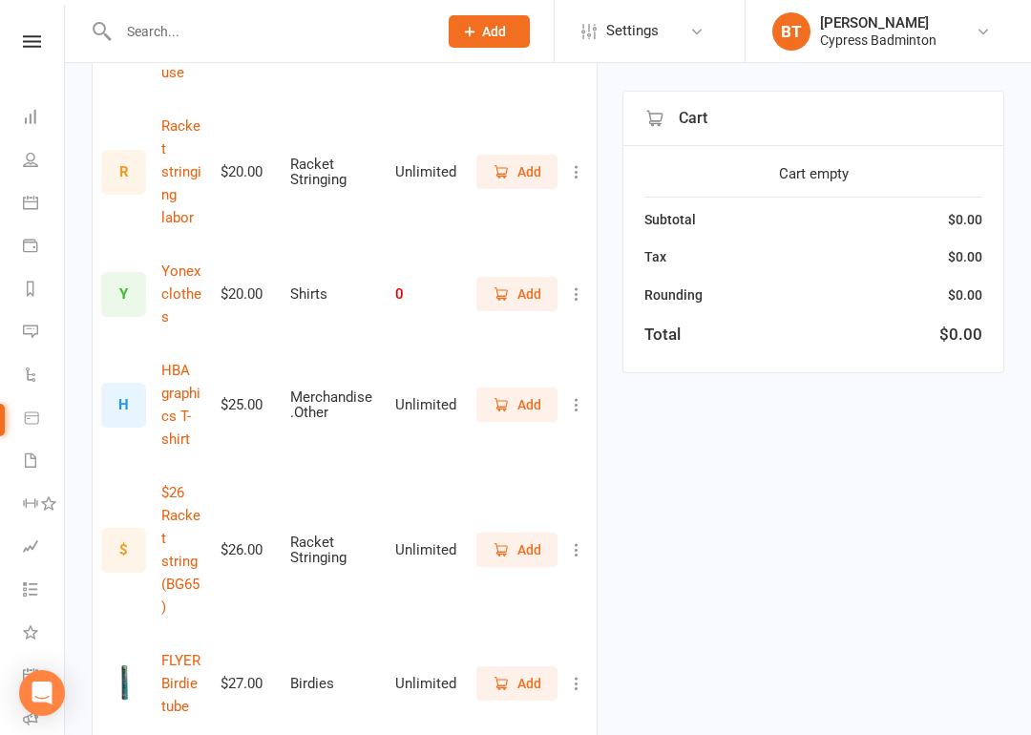
click at [518, 662] on button "Add" at bounding box center [517, 684] width 81 height 34
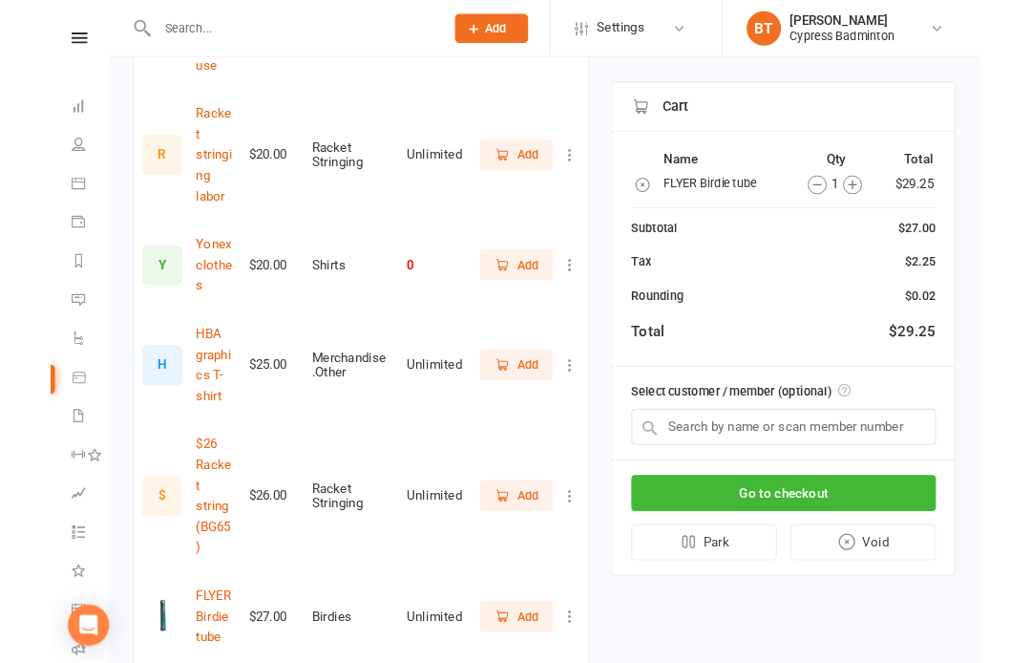
scroll to position [1982, 0]
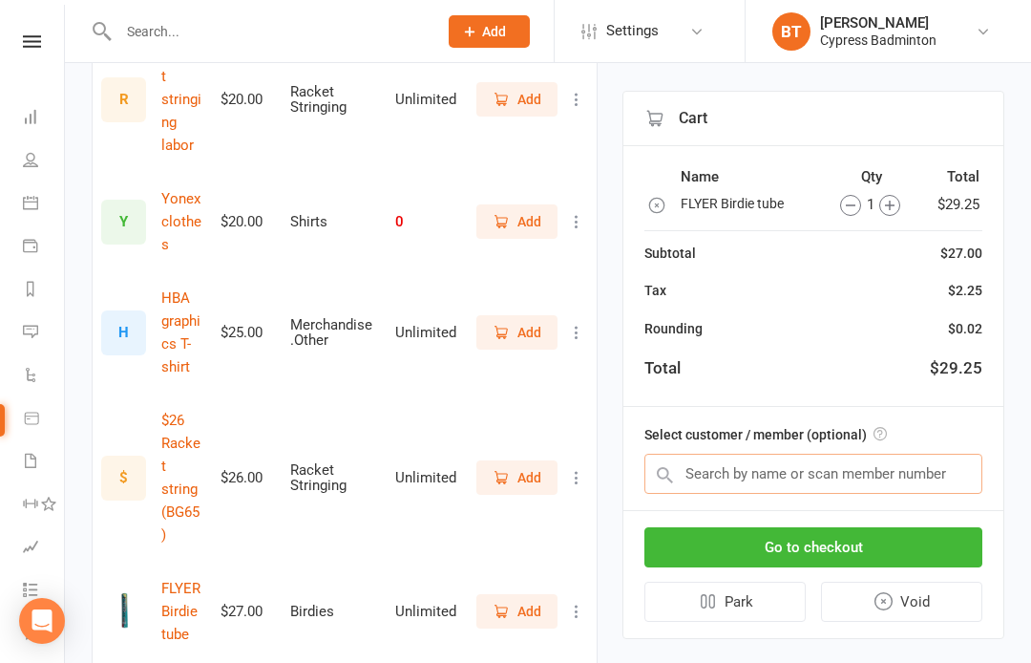
click at [947, 473] on input "text" at bounding box center [814, 474] width 338 height 40
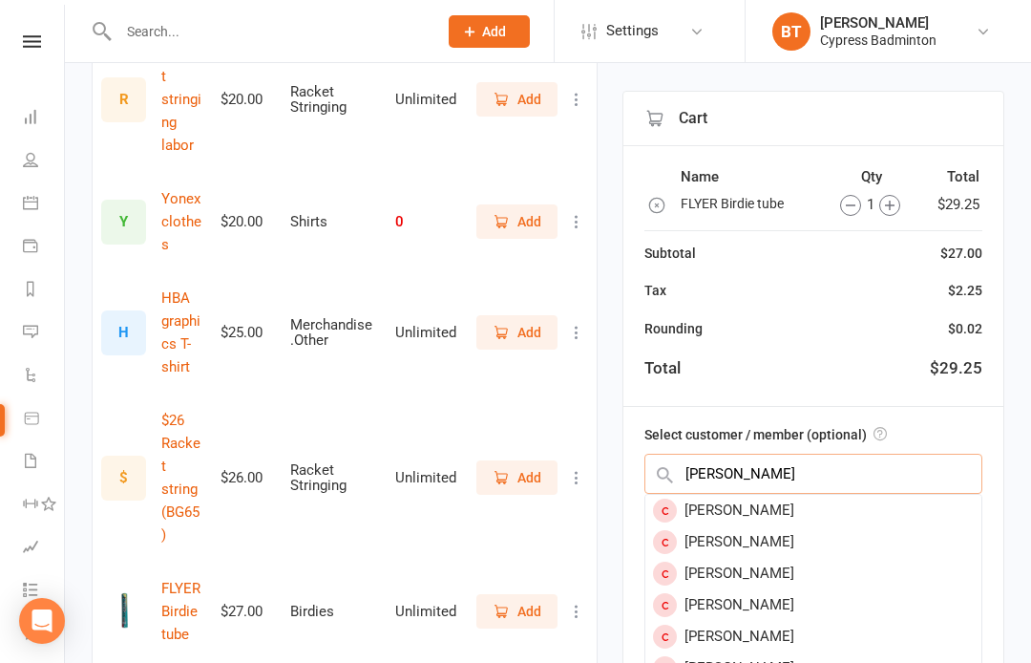
type input "Michael garcia"
click at [765, 507] on div "Michael Garcia" at bounding box center [814, 511] width 336 height 32
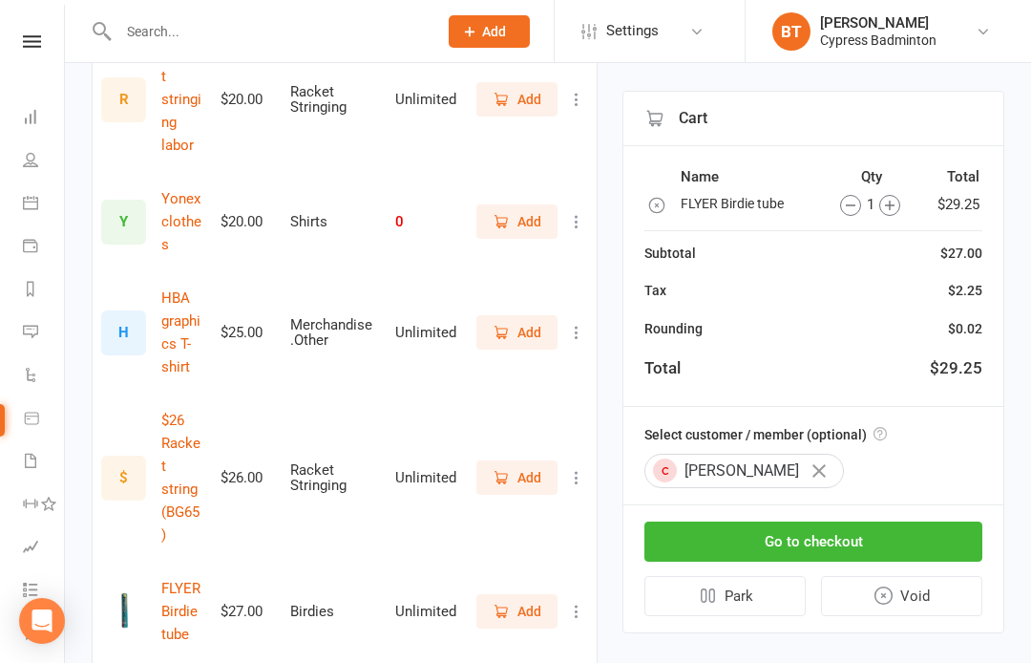
click at [957, 542] on button "Go to checkout" at bounding box center [814, 541] width 338 height 40
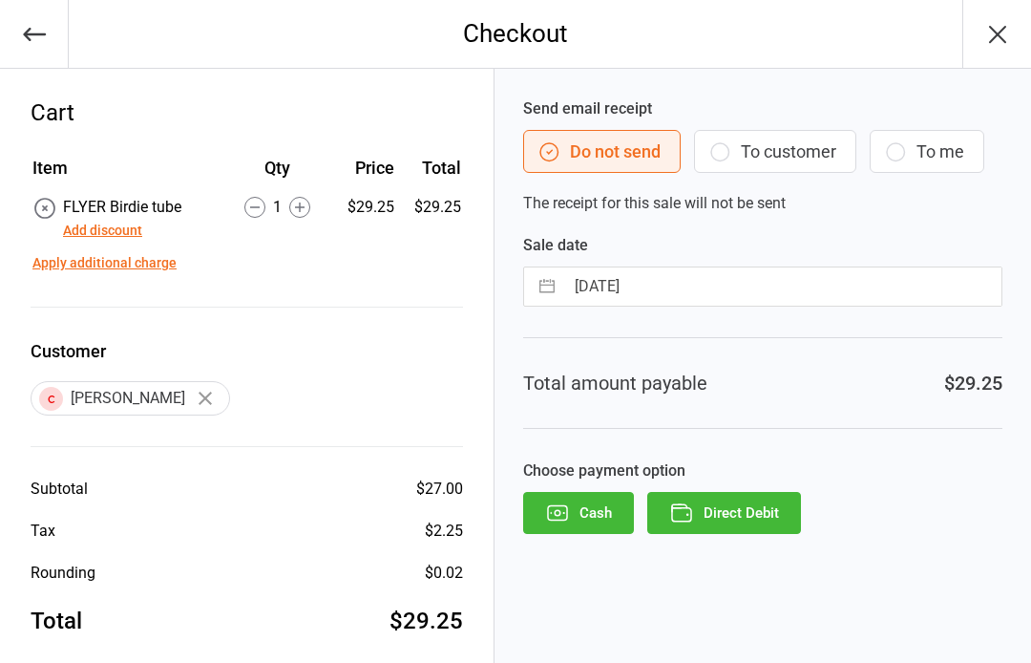
click at [780, 526] on button "Direct Debit" at bounding box center [725, 513] width 154 height 42
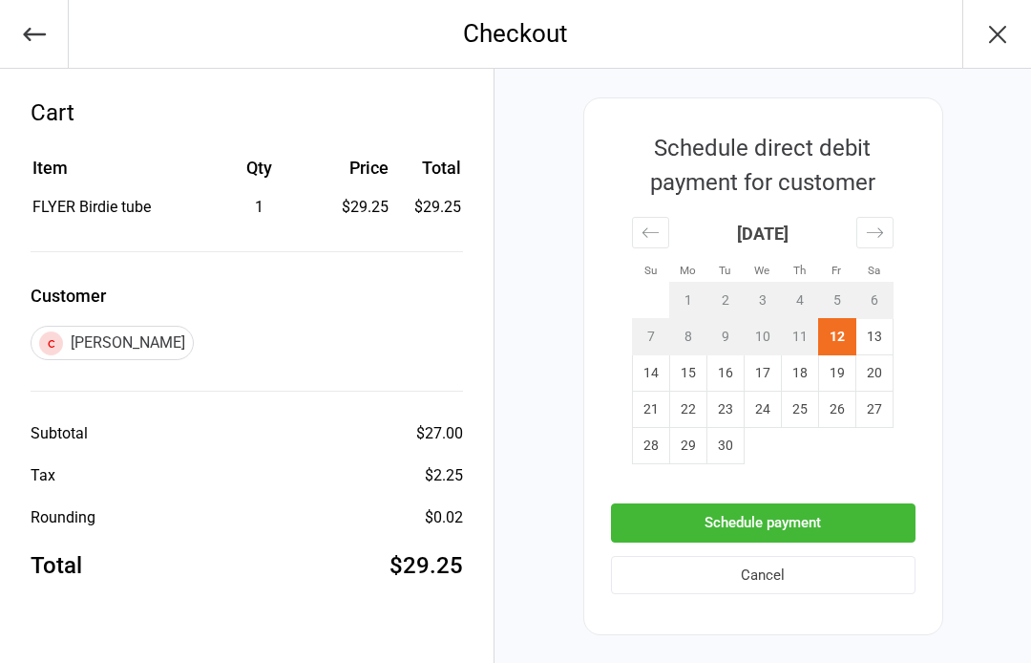
click at [879, 532] on button "Schedule payment" at bounding box center [763, 522] width 305 height 39
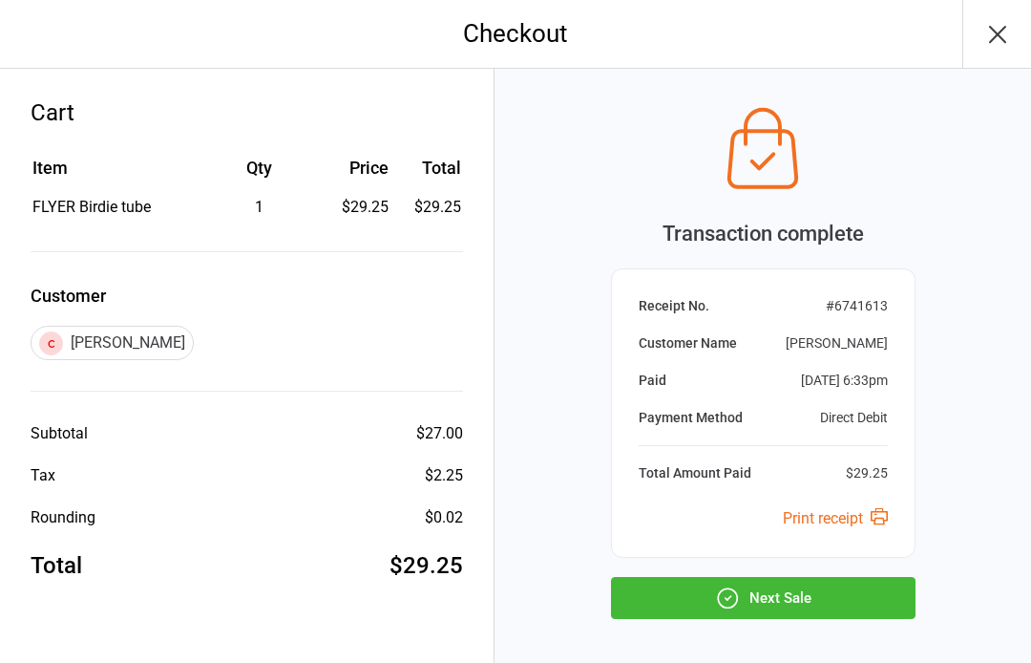
click at [881, 600] on button "Next Sale" at bounding box center [763, 598] width 305 height 42
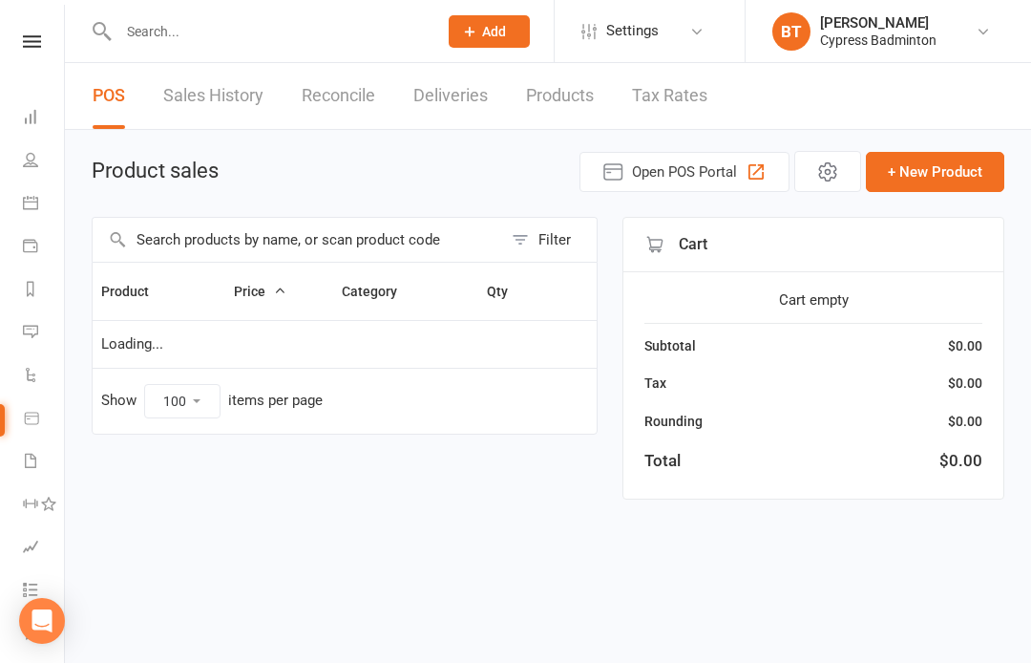
select select "100"
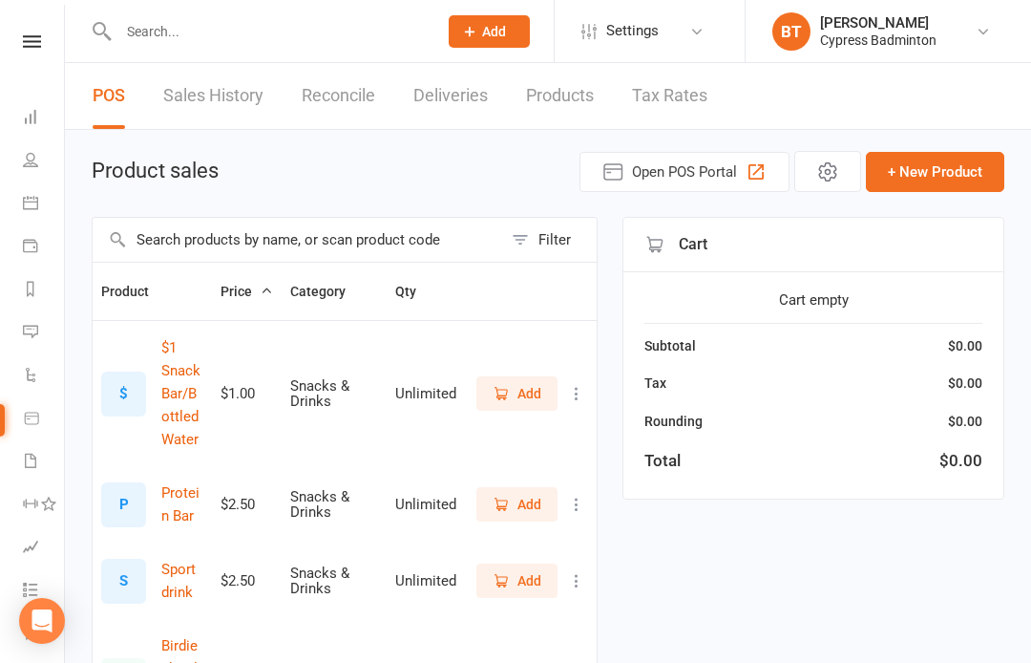
click at [232, 21] on input "text" at bounding box center [268, 31] width 311 height 27
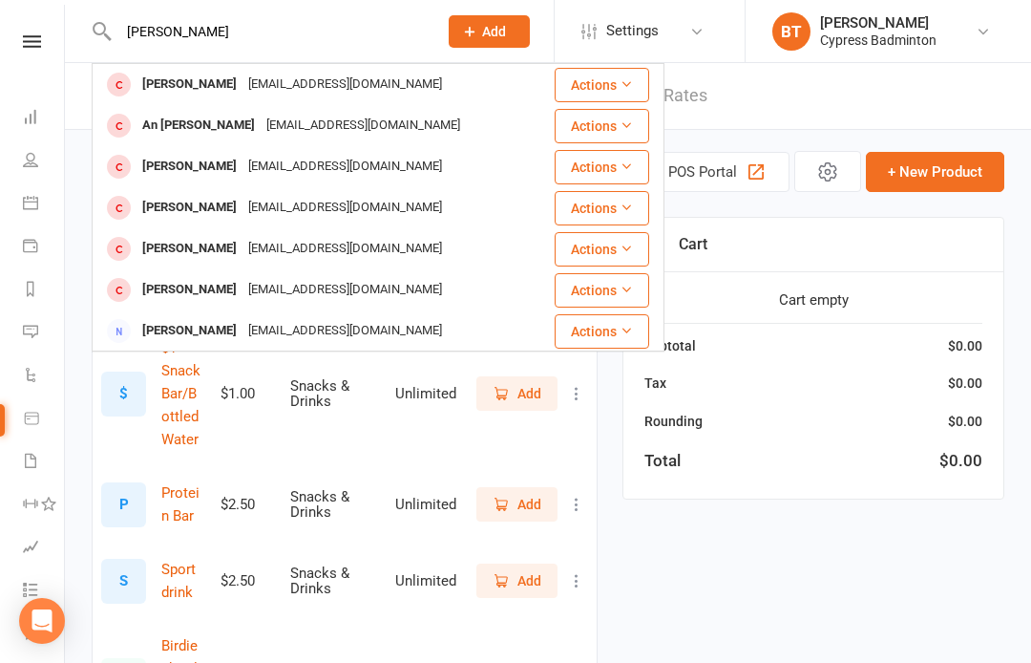
type input "[PERSON_NAME]"
click at [246, 81] on div "[EMAIL_ADDRESS][DOMAIN_NAME]" at bounding box center [345, 85] width 205 height 28
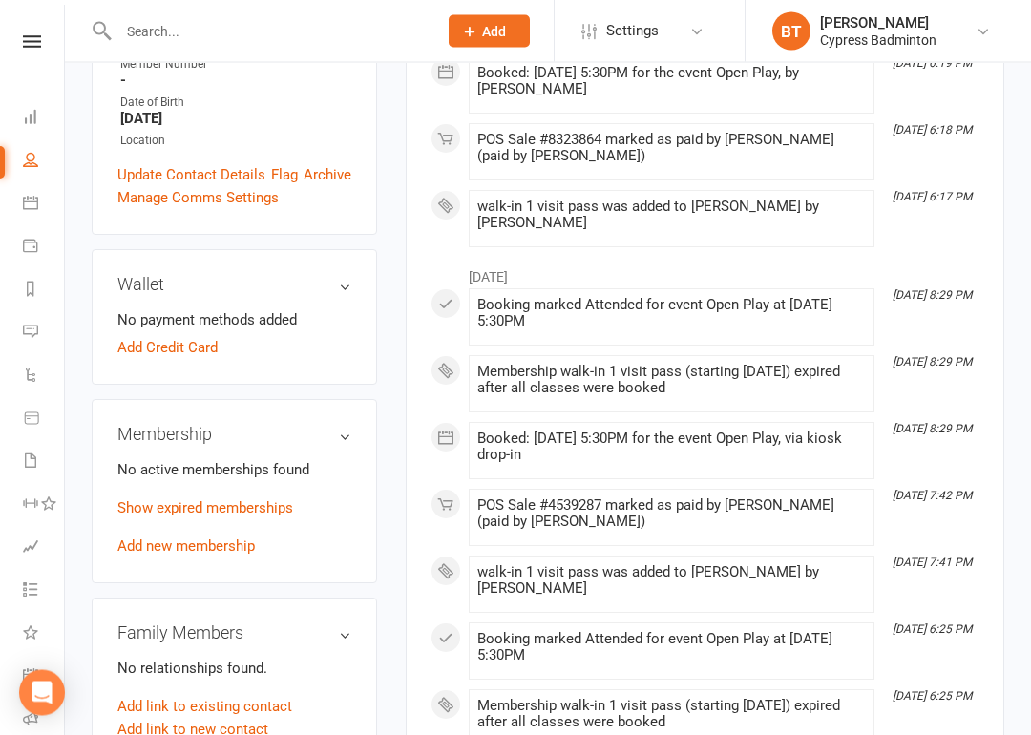
click at [200, 539] on link "Add new membership" at bounding box center [186, 547] width 138 height 17
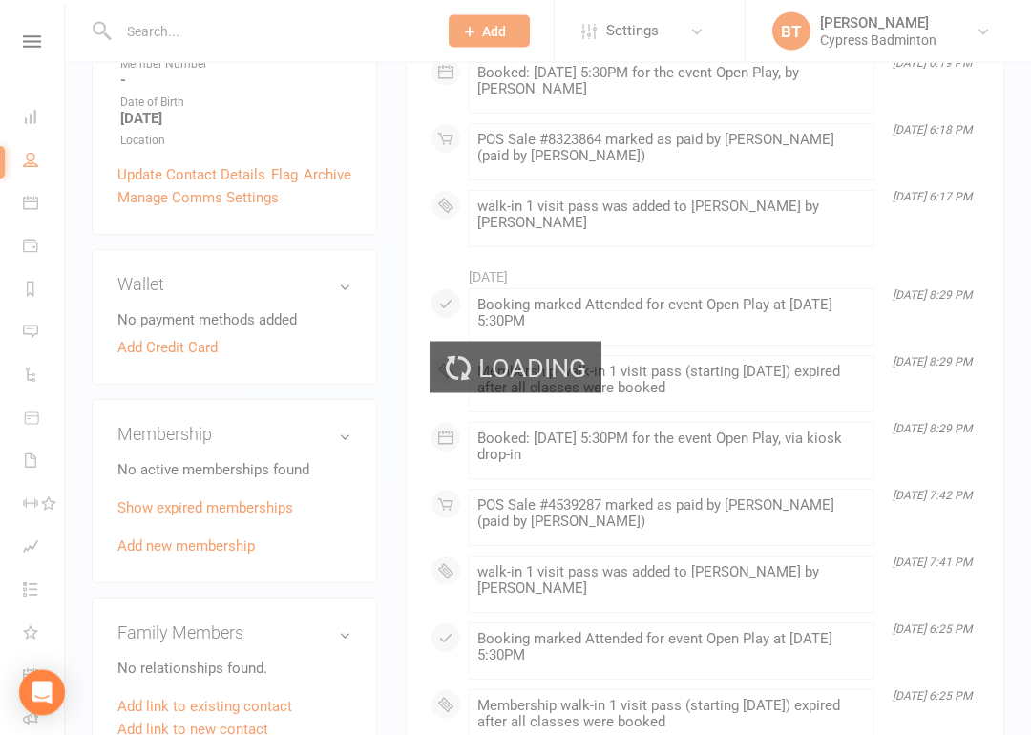
scroll to position [490, 0]
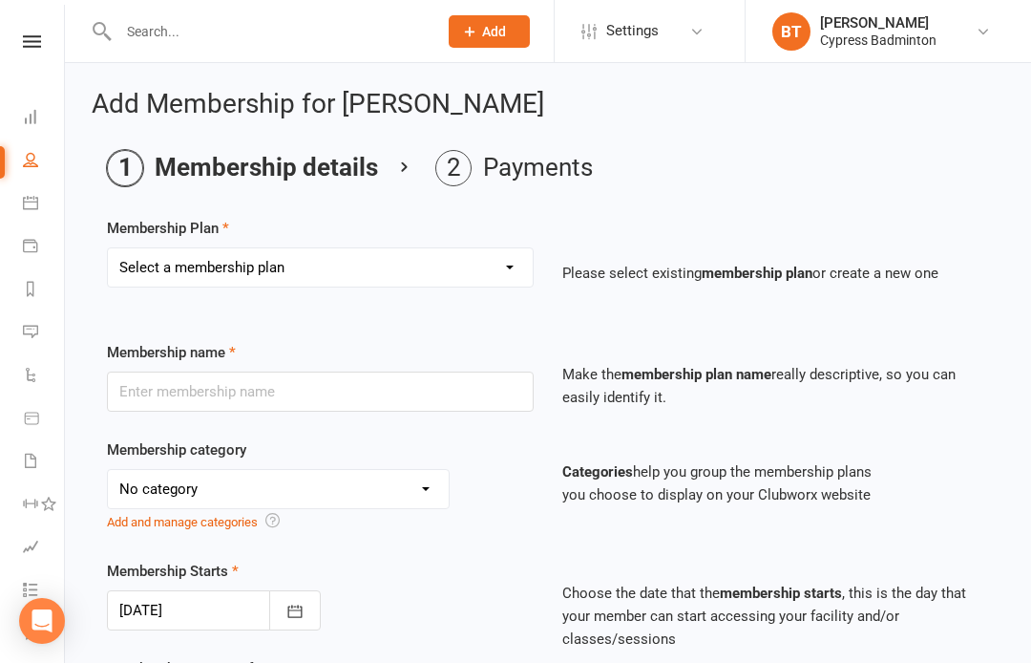
click at [435, 257] on select "Select a membership plan Create new Membership Plan walk-in 1 visit pass walk-i…" at bounding box center [320, 267] width 425 height 38
click at [400, 267] on select "Select a membership plan Create new Membership Plan walk-in 1 visit pass walk-i…" at bounding box center [320, 267] width 425 height 38
select select "1"
type input "walk-in 1 visit pass"
select select "29"
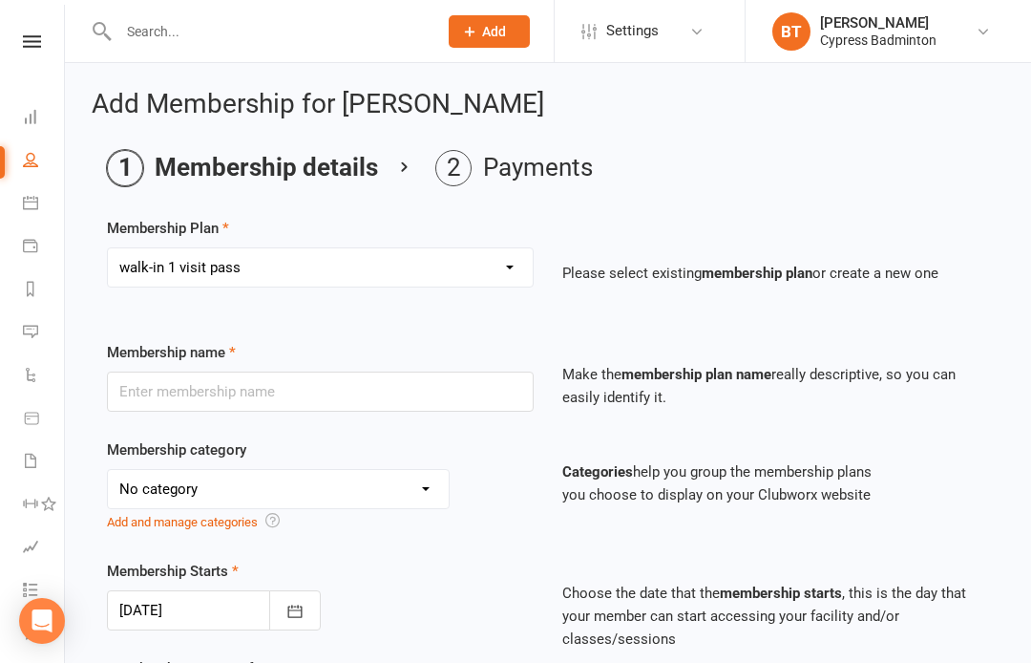
type input "1"
select select "1"
type input "1"
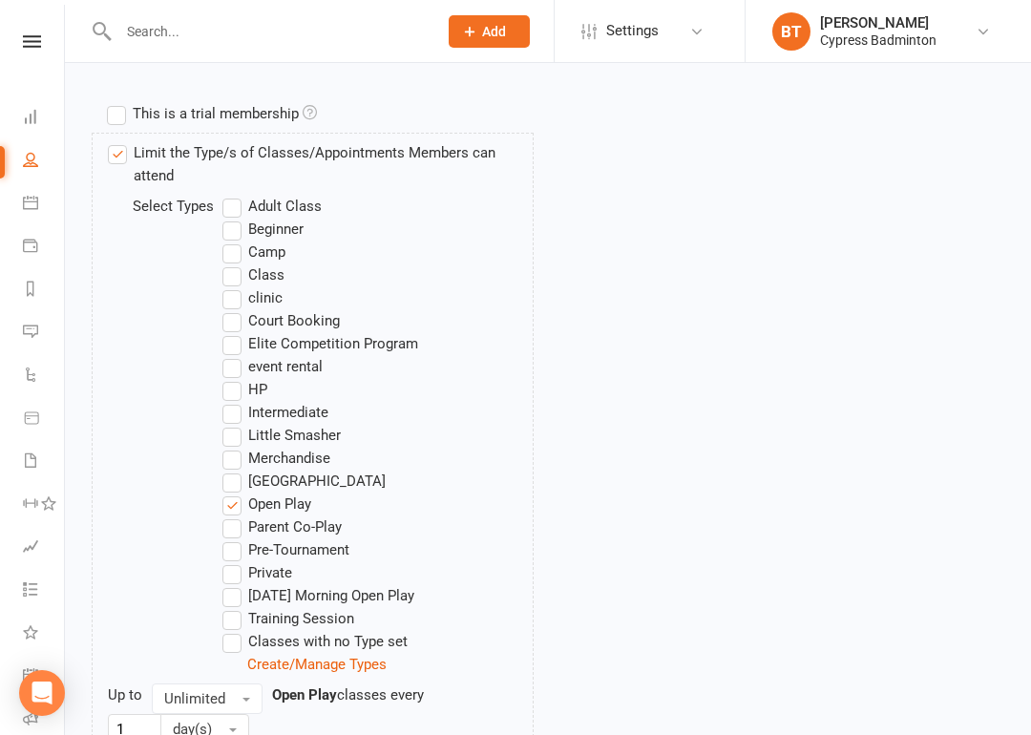
scroll to position [1174, 0]
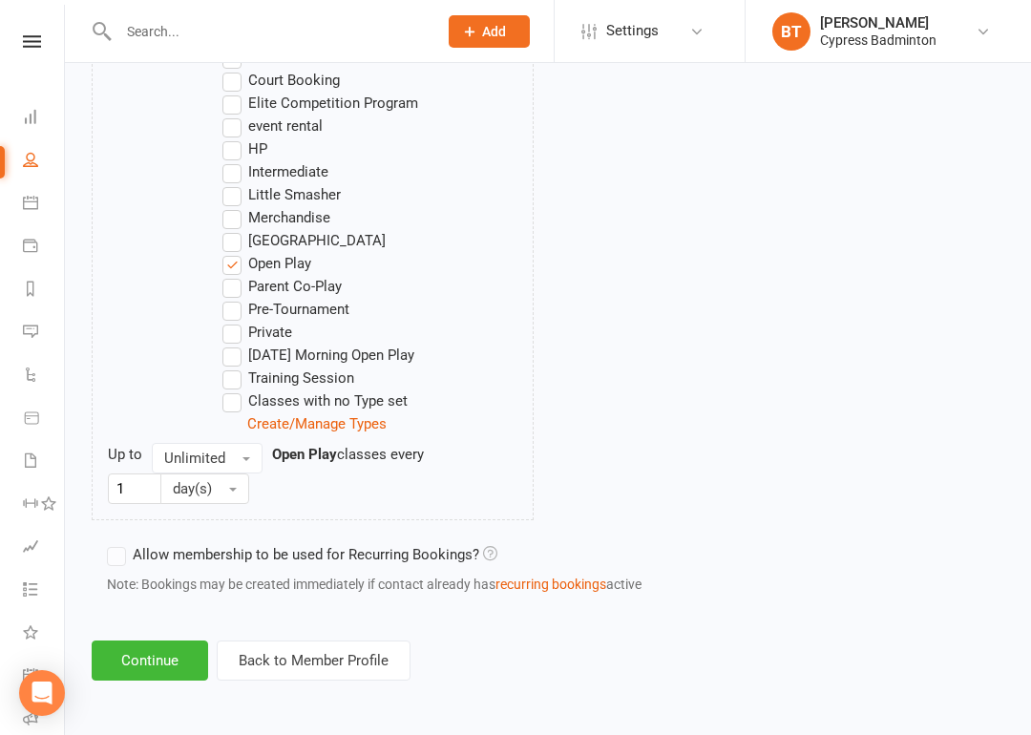
click at [130, 641] on button "Continue" at bounding box center [150, 661] width 117 height 40
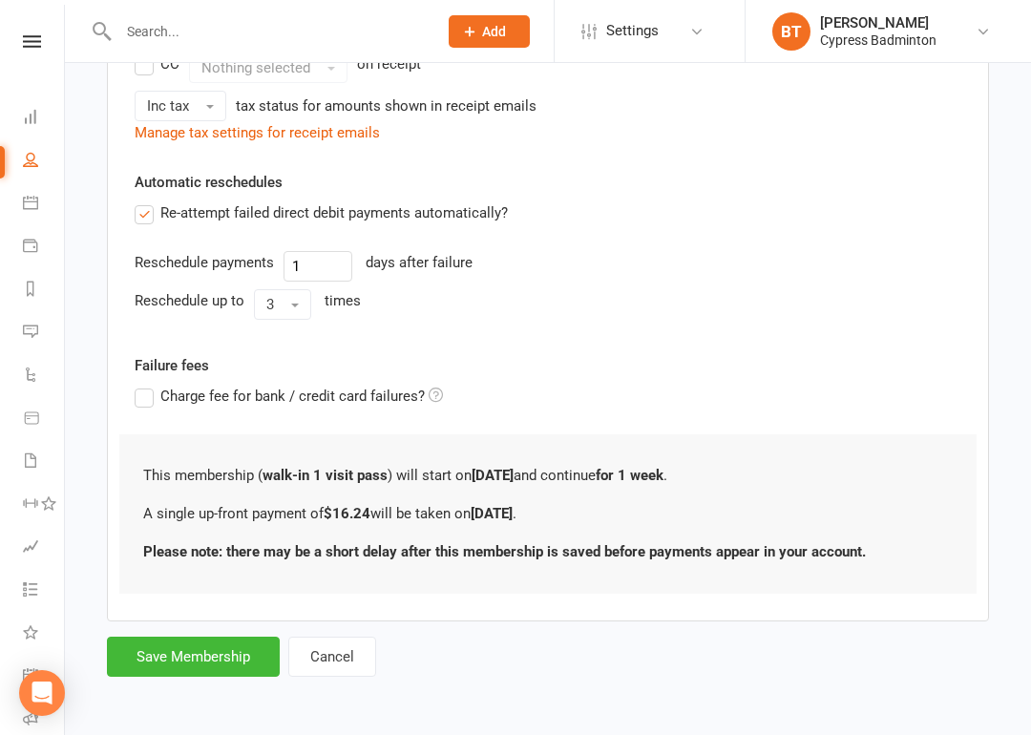
scroll to position [0, 0]
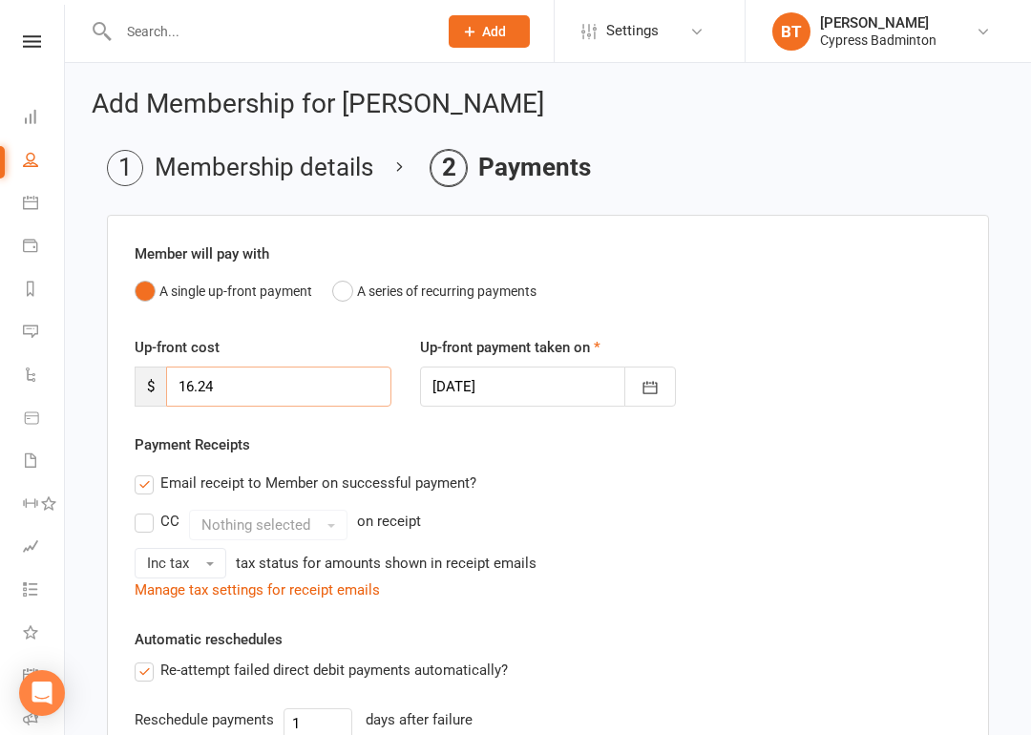
click at [324, 403] on input "16.24" at bounding box center [278, 387] width 225 height 40
type input "1"
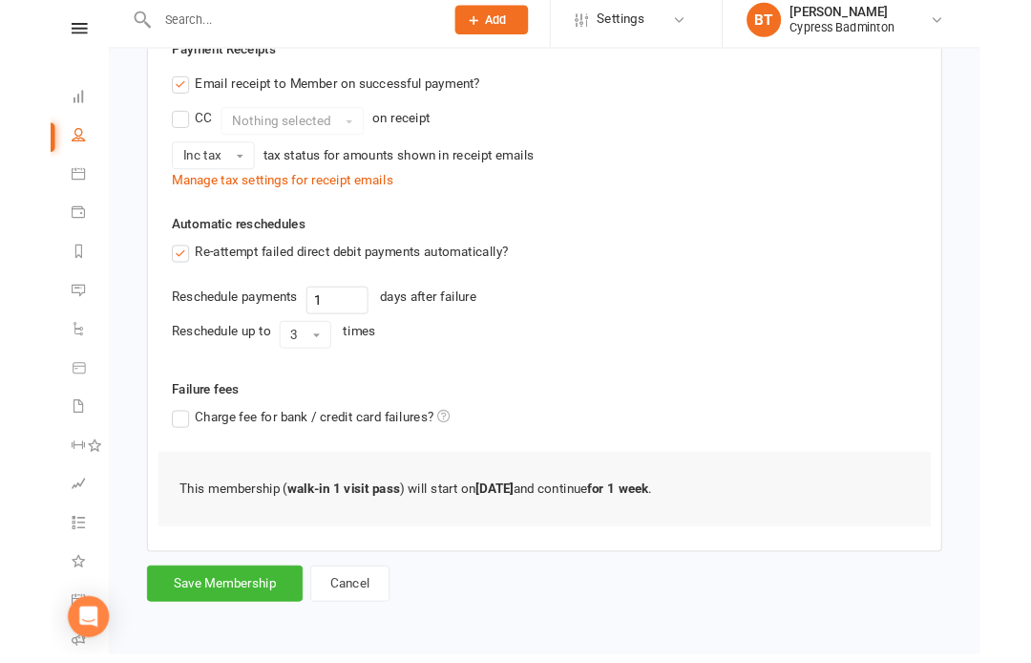
scroll to position [469, 0]
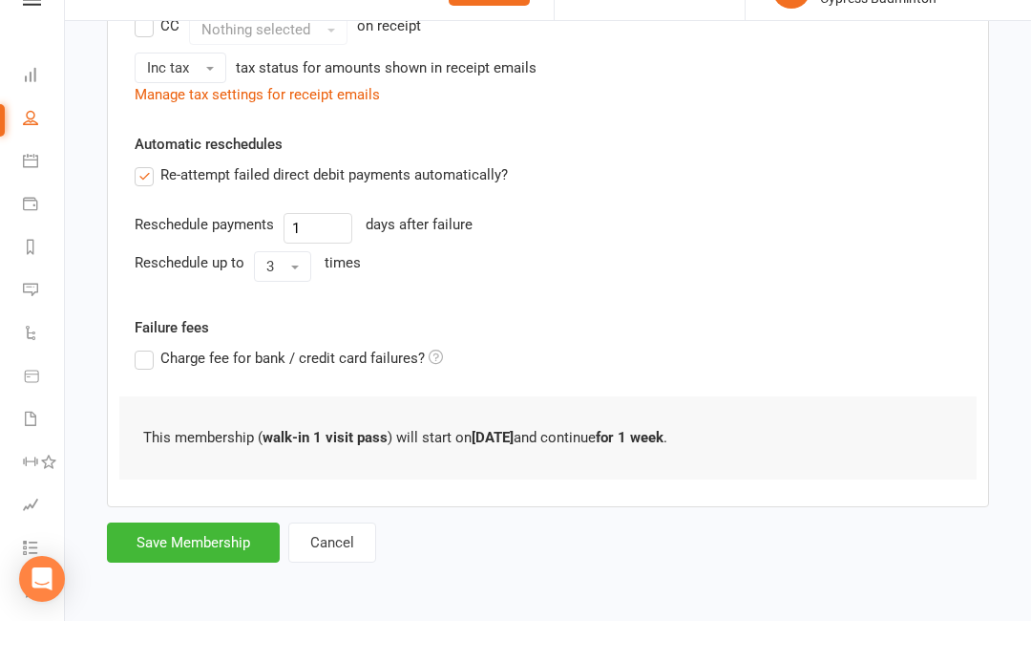
type input "0"
click at [234, 564] on button "Save Membership" at bounding box center [193, 584] width 173 height 40
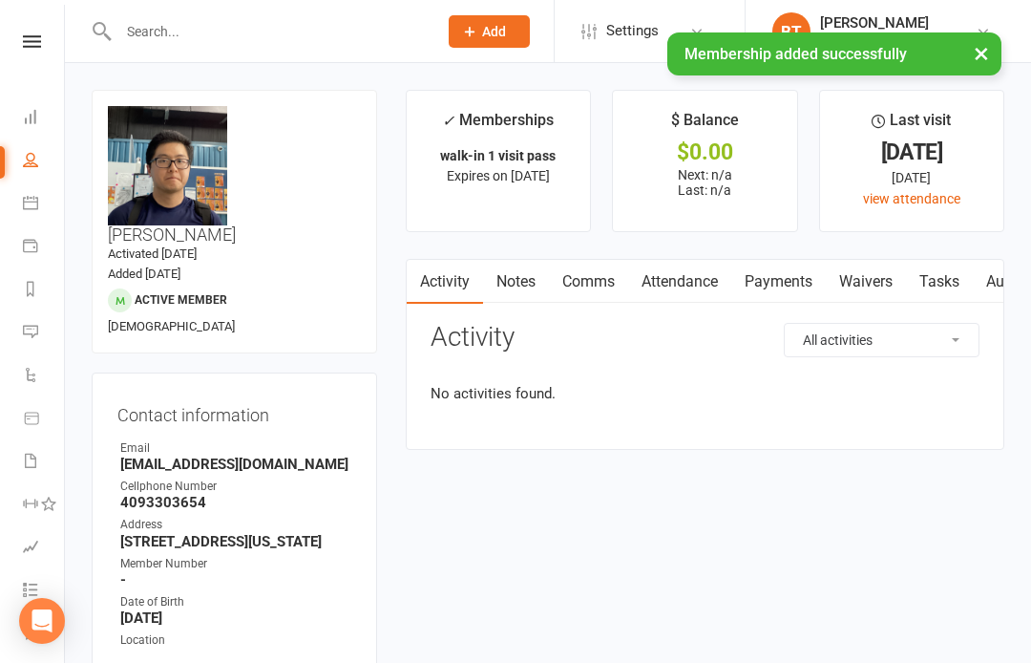
click at [35, 35] on icon at bounding box center [32, 41] width 18 height 12
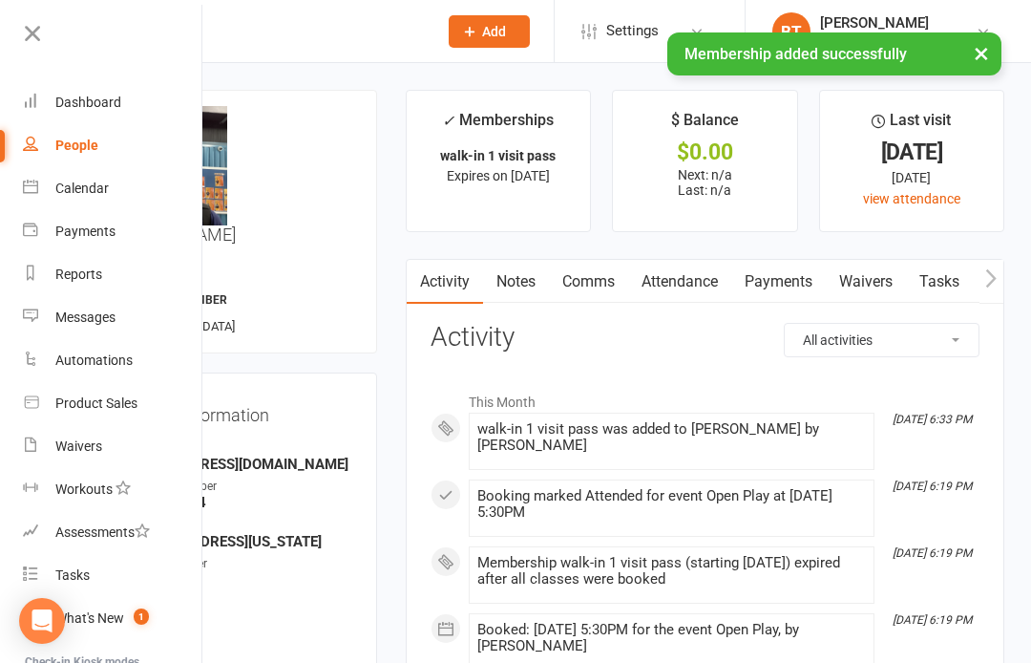
click at [168, 352] on link "Automations" at bounding box center [113, 360] width 181 height 43
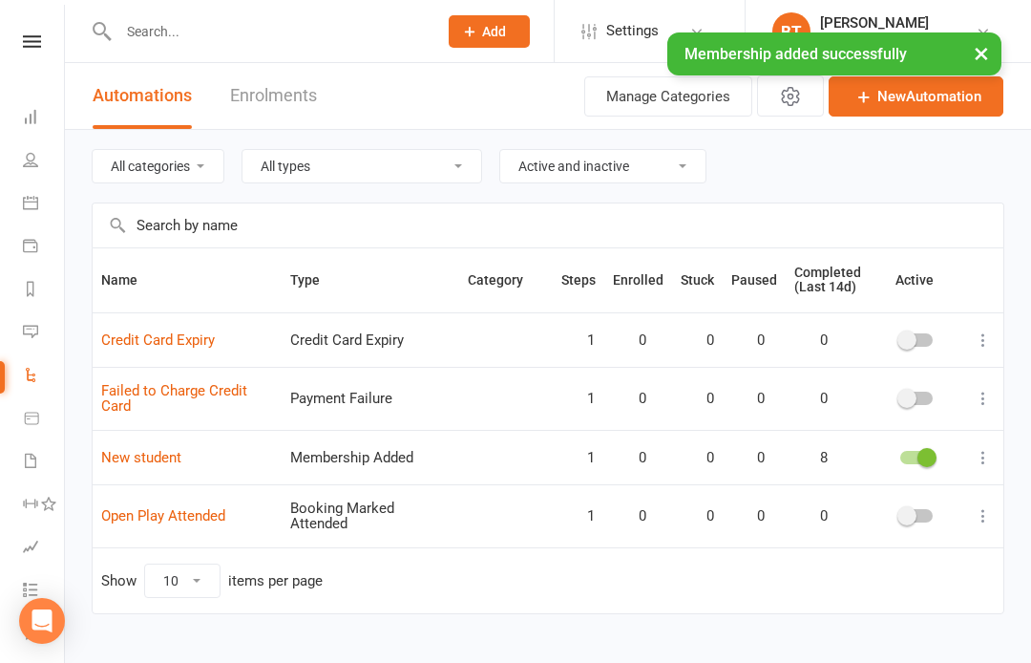
click at [41, 41] on link at bounding box center [32, 41] width 68 height 12
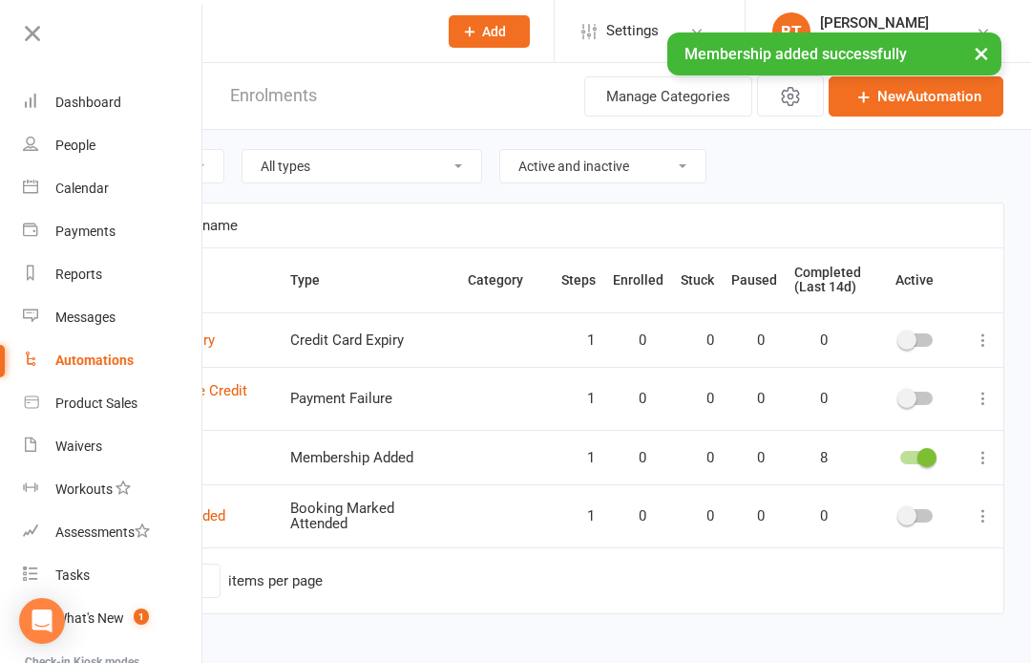
click at [148, 414] on link "Product Sales" at bounding box center [113, 403] width 181 height 43
select select "100"
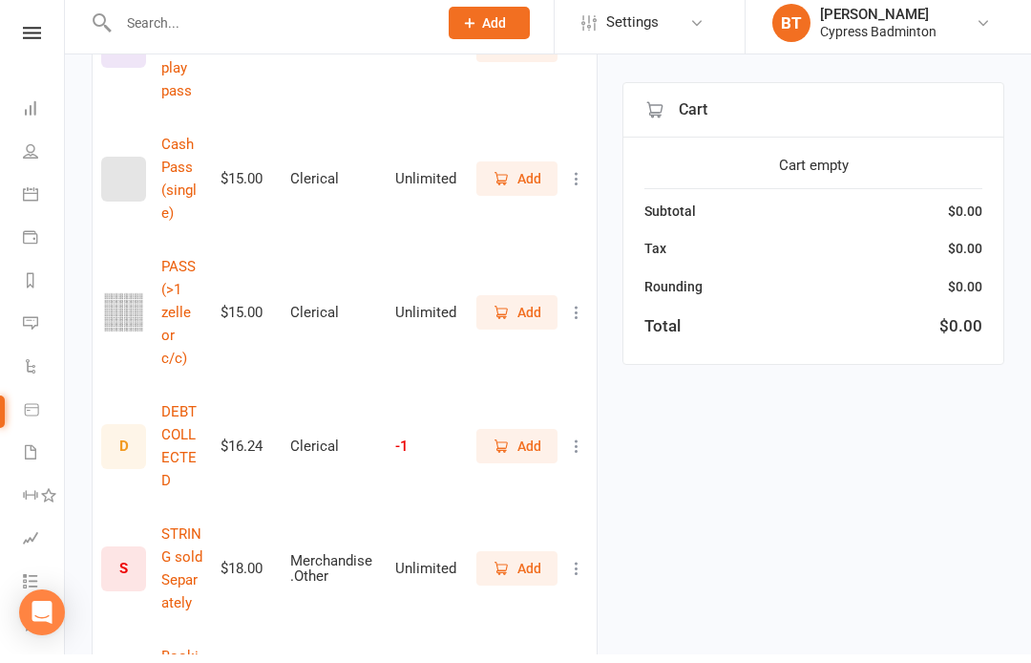
scroll to position [1211, 0]
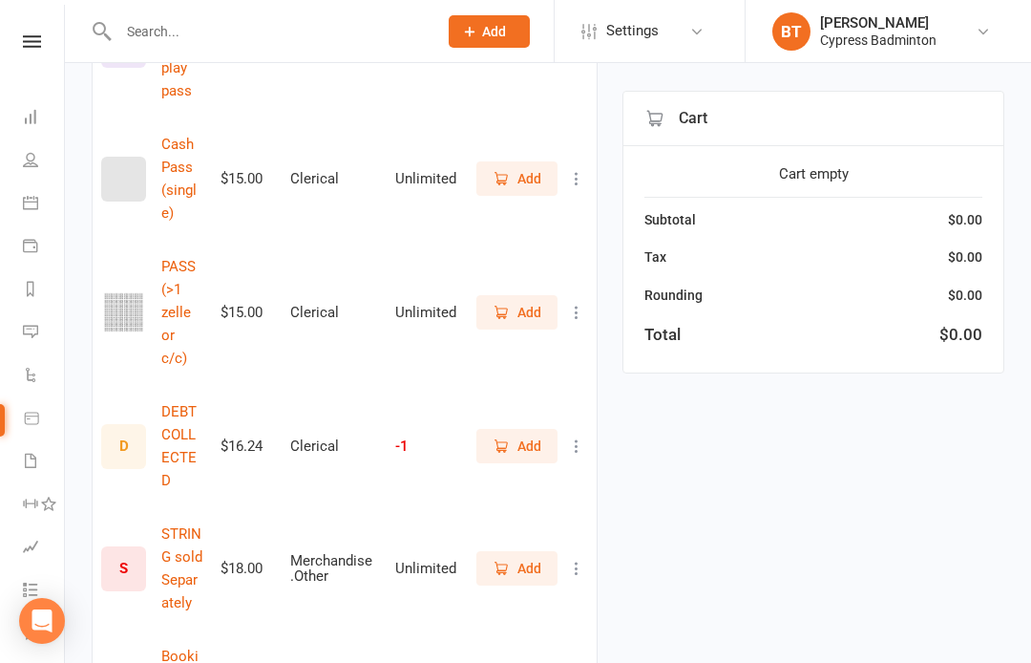
click at [529, 295] on button "Add" at bounding box center [517, 312] width 81 height 34
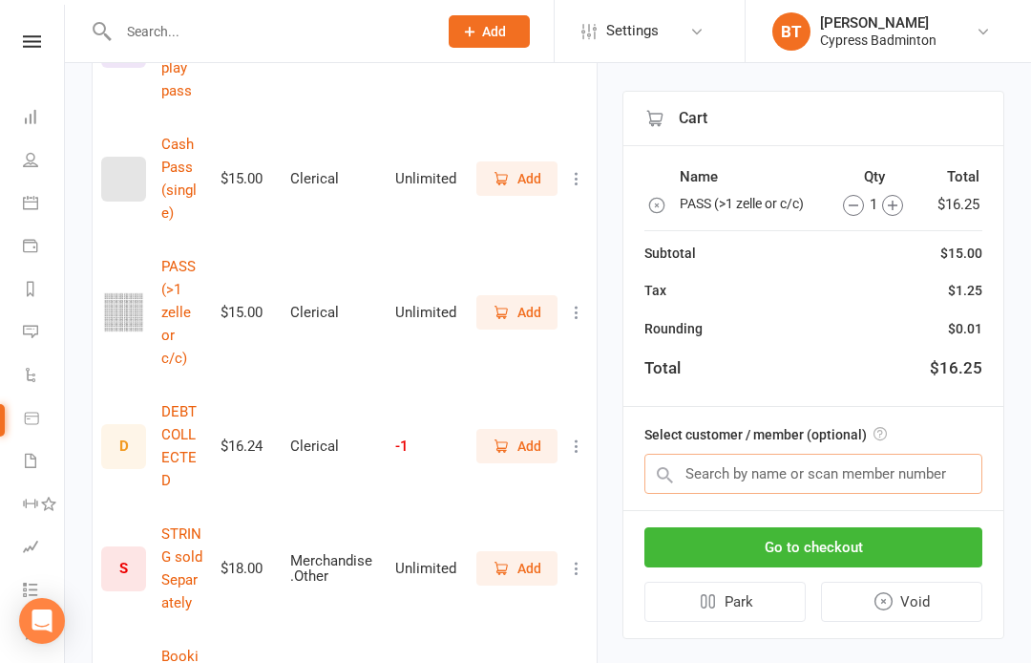
click at [941, 483] on input "text" at bounding box center [814, 474] width 338 height 40
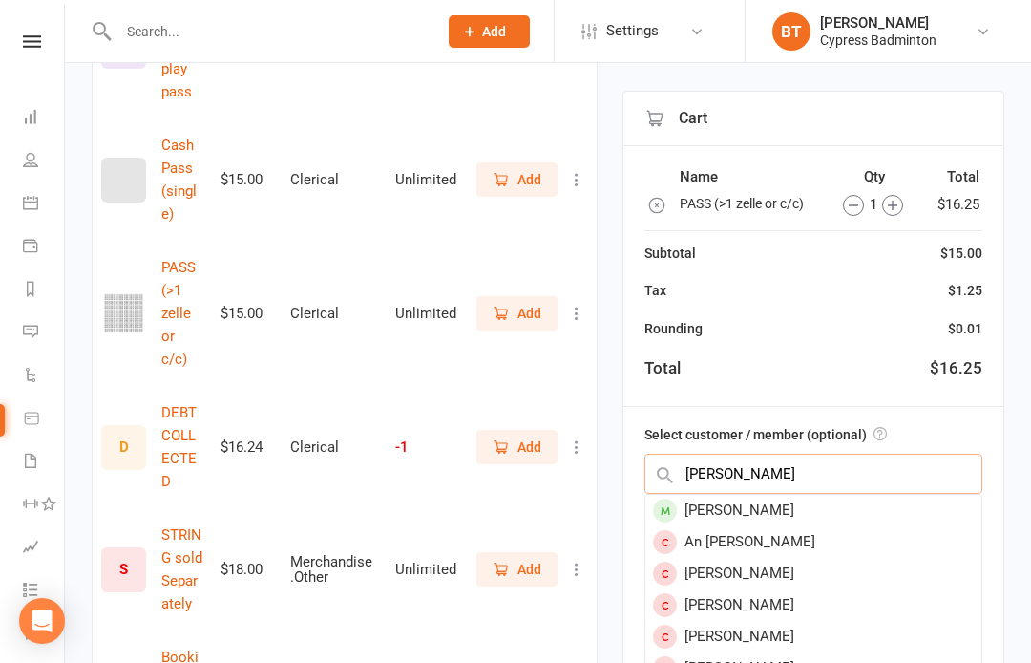
type input "Anh phan"
click at [758, 511] on div "Anh Phan" at bounding box center [814, 511] width 336 height 32
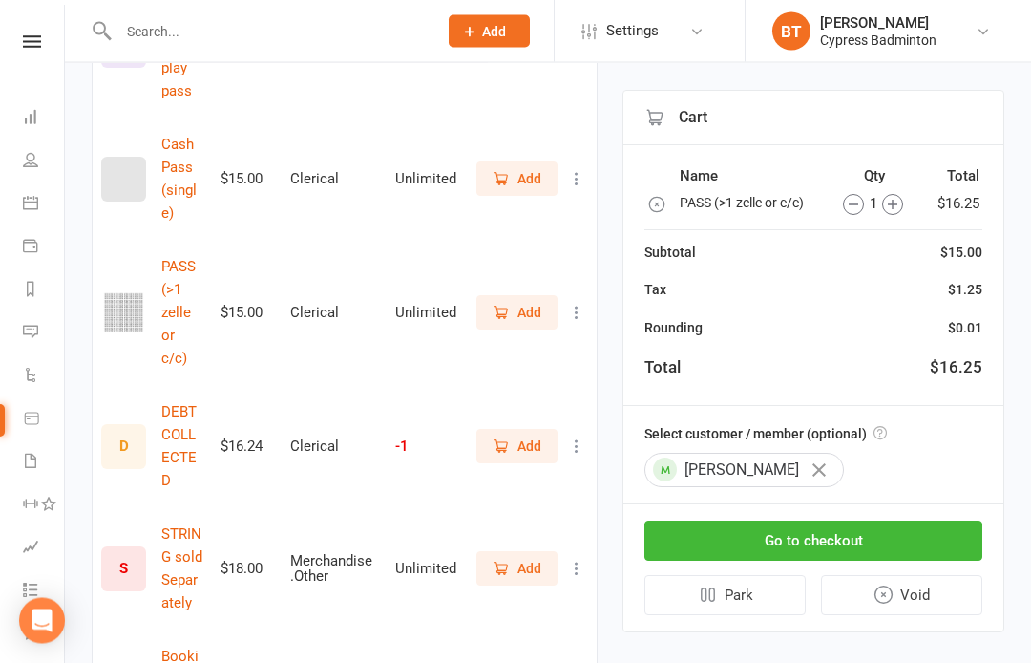
click at [911, 540] on button "Go to checkout" at bounding box center [814, 541] width 338 height 40
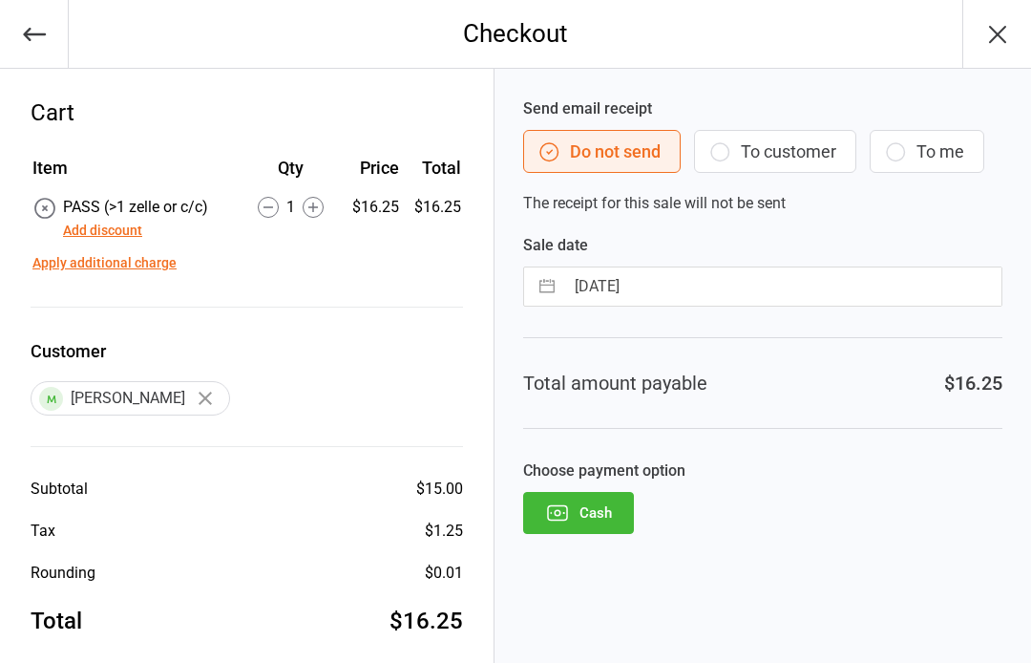
click at [599, 505] on button "Cash" at bounding box center [578, 513] width 111 height 42
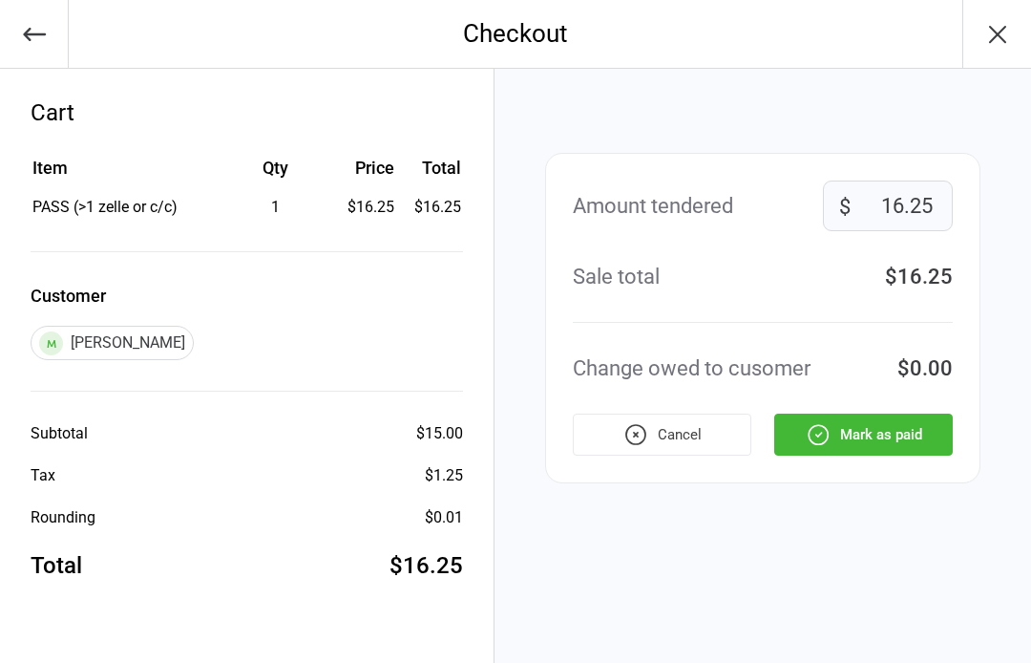
click at [925, 450] on button "Mark as paid" at bounding box center [864, 435] width 179 height 42
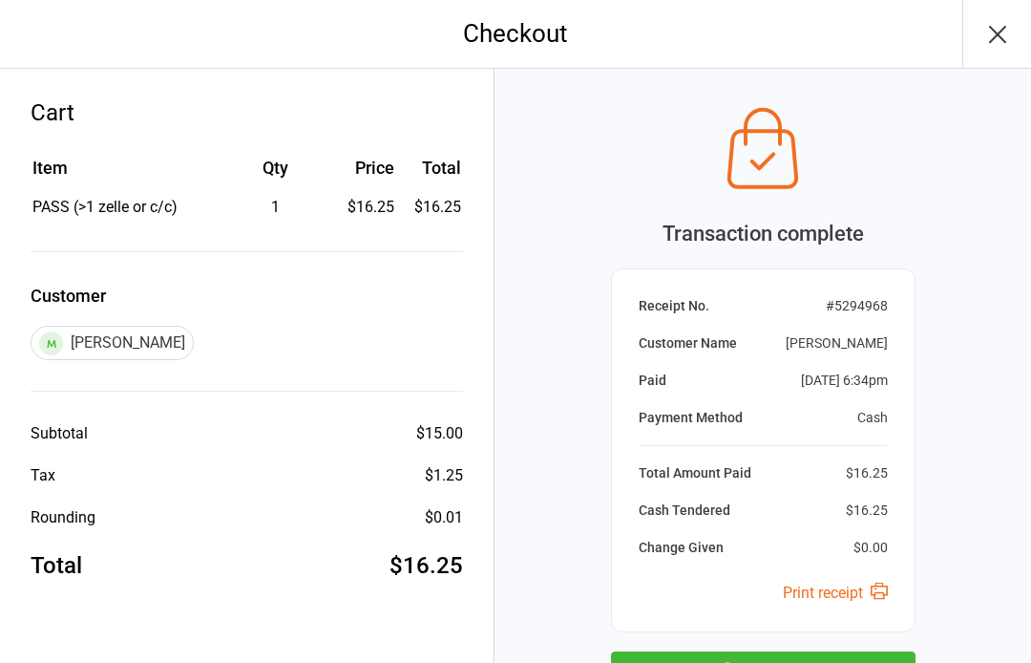
click at [910, 657] on button "Next Sale" at bounding box center [763, 672] width 305 height 42
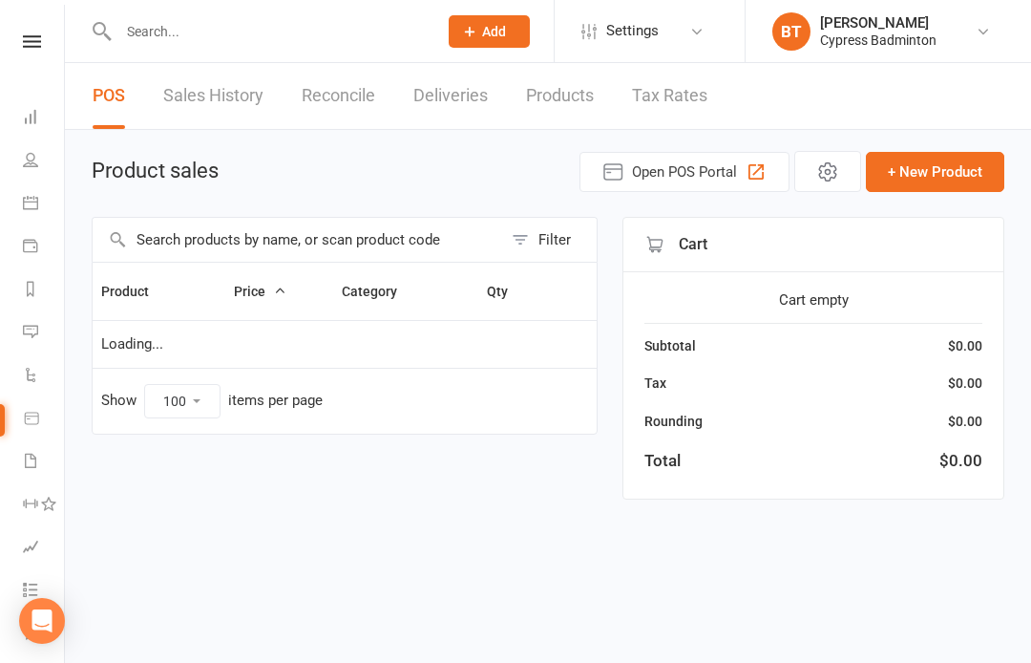
select select "100"
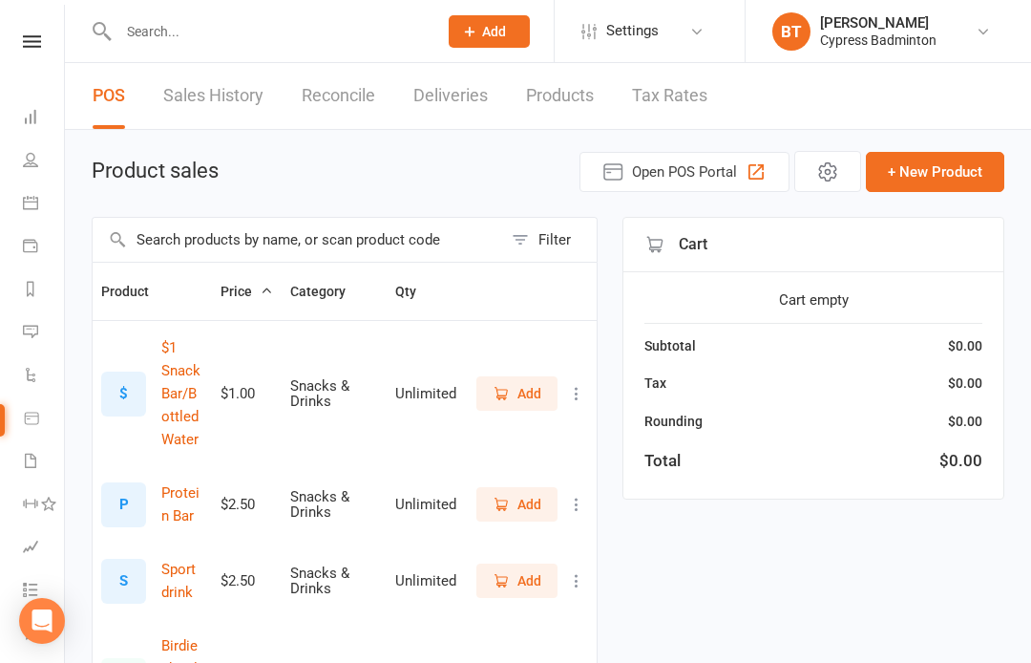
click at [9, 47] on link at bounding box center [32, 41] width 68 height 12
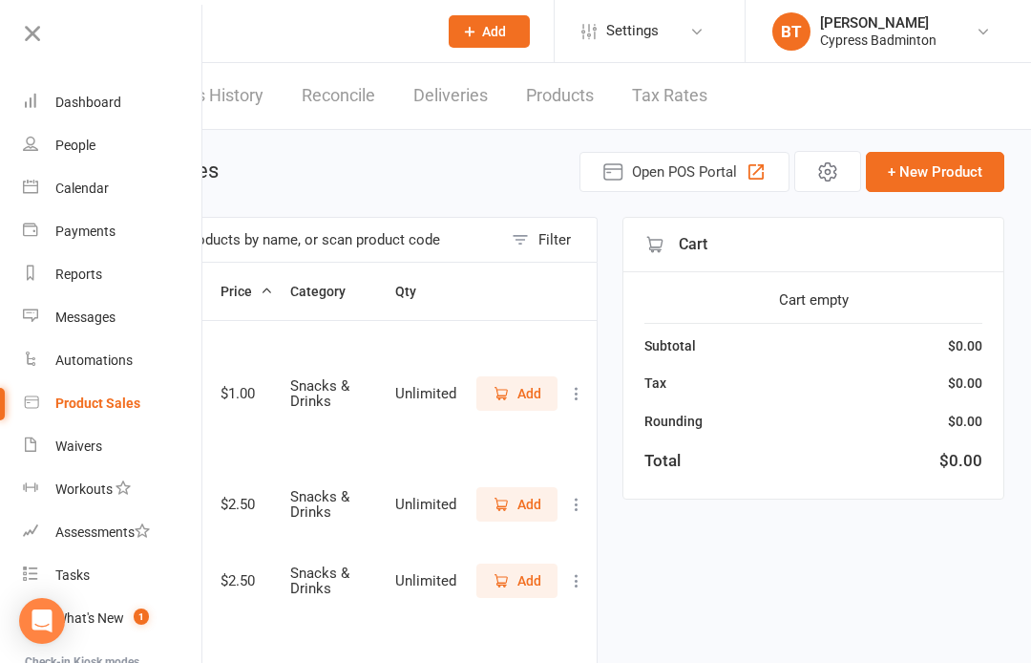
click at [127, 414] on link "Product Sales" at bounding box center [113, 403] width 181 height 43
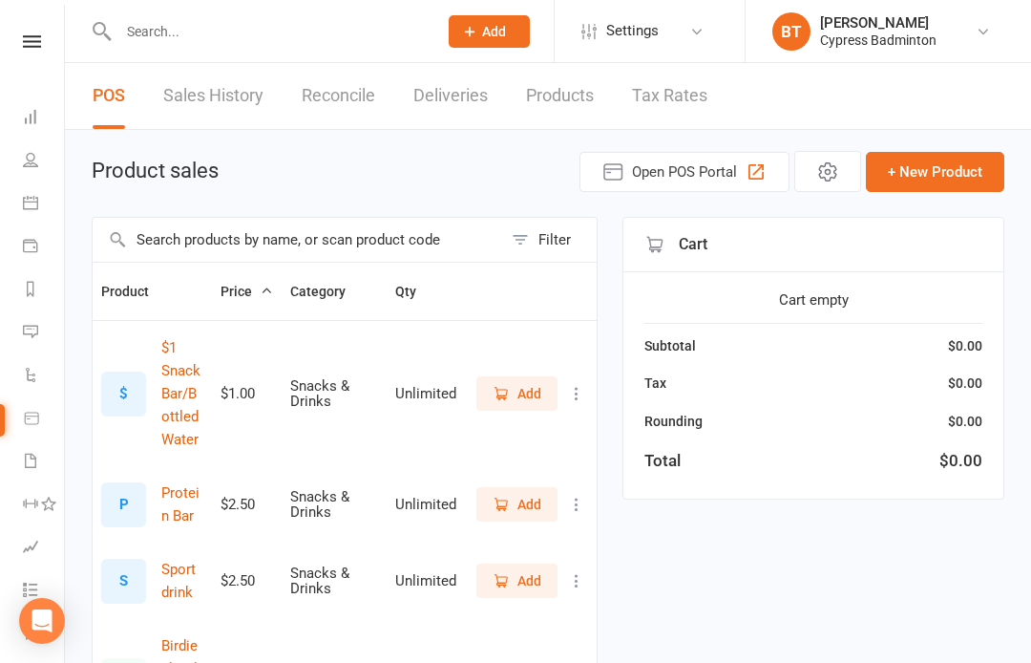
click at [562, 237] on div "Filter" at bounding box center [555, 239] width 32 height 23
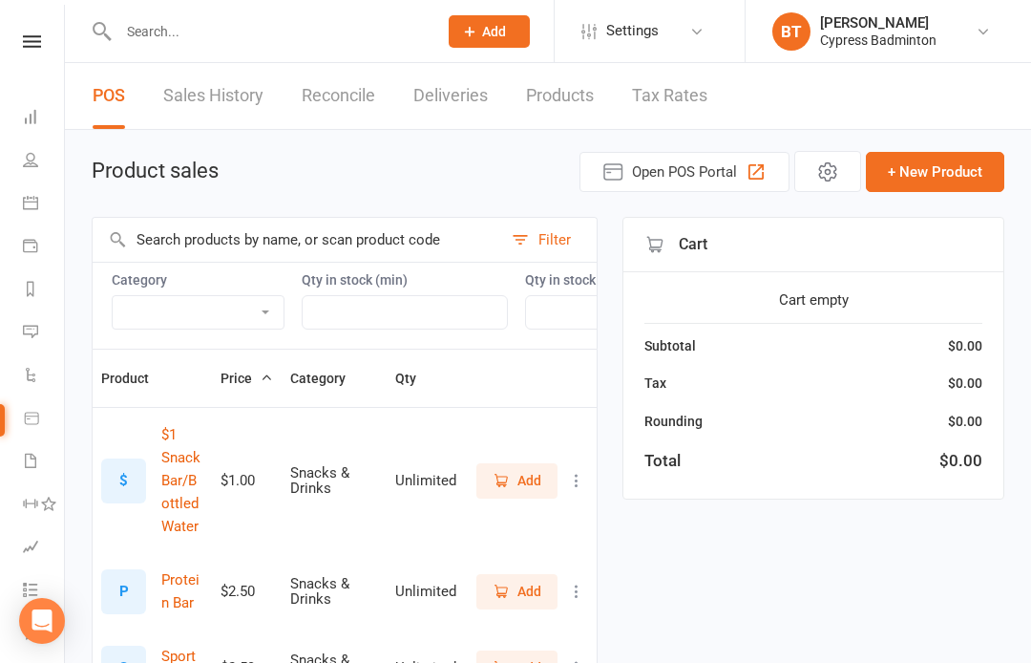
click at [189, 310] on select "Bag Birdies Clerical Merchandise .Other Merchandise Rackets Merchandise Shoes R…" at bounding box center [198, 312] width 171 height 32
select select "3538"
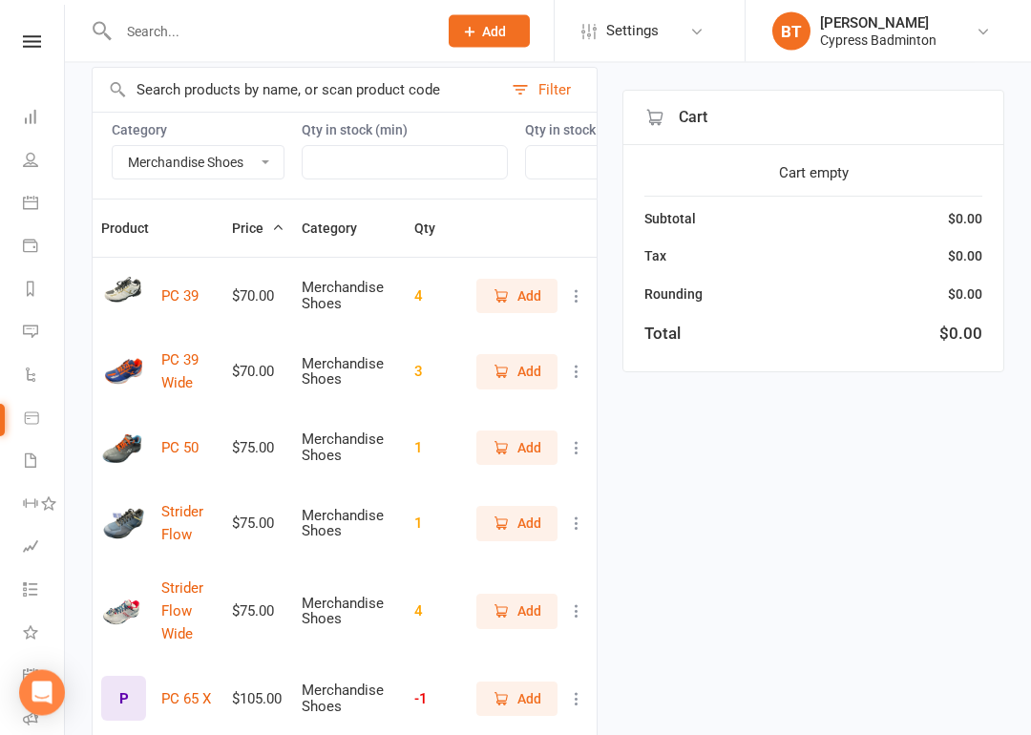
scroll to position [150, 0]
click at [522, 526] on span "Add" at bounding box center [530, 523] width 24 height 21
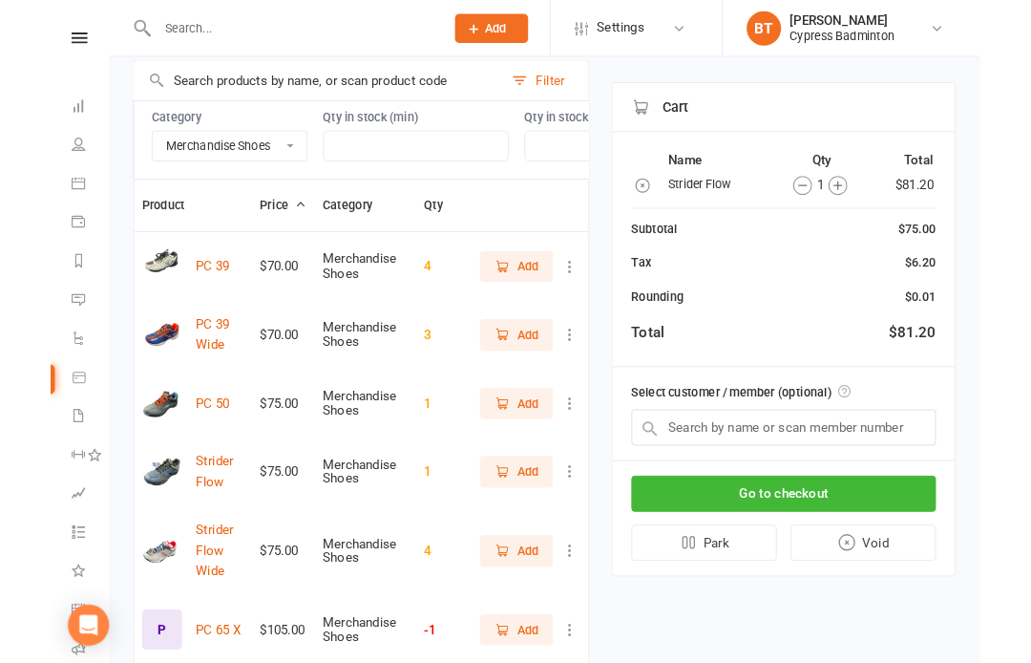
scroll to position [223, 0]
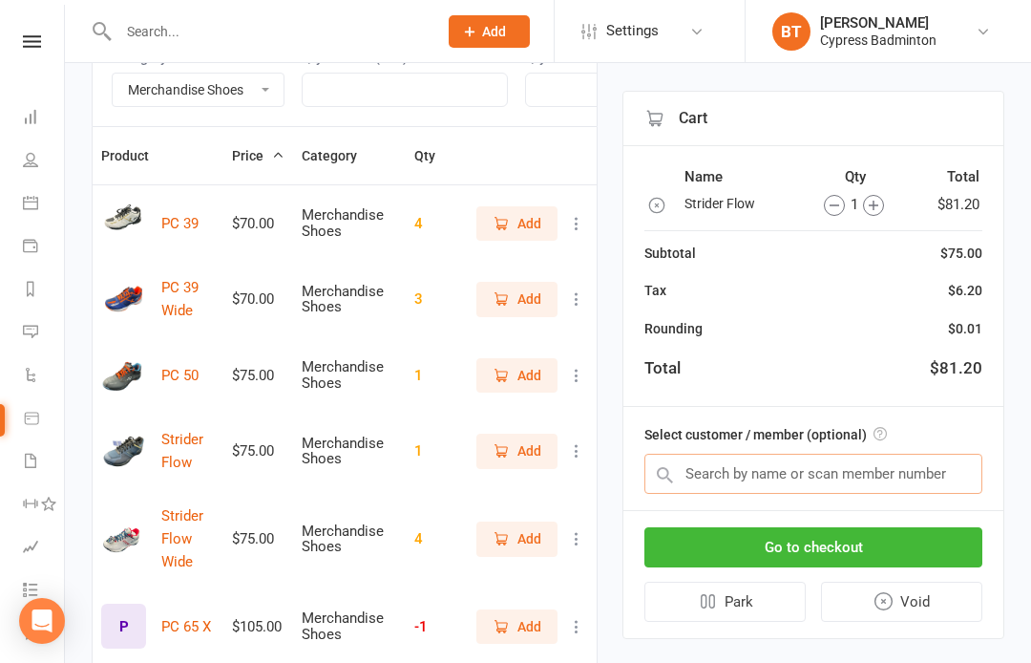
click at [951, 477] on input "text" at bounding box center [814, 474] width 338 height 40
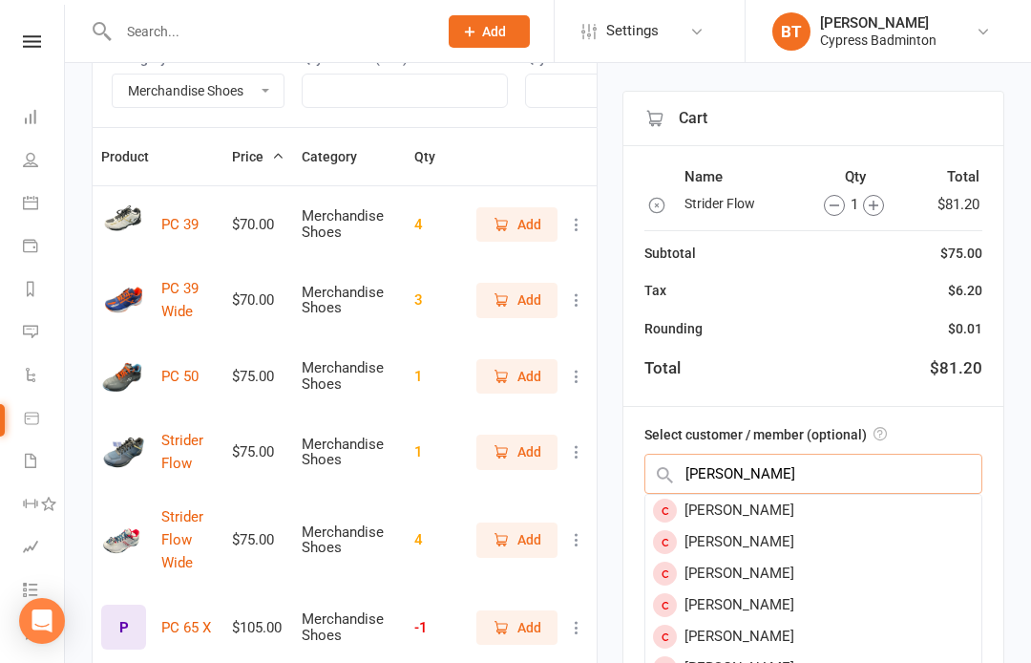
type input "Michael gar"
click at [769, 511] on div "Michael Garcia" at bounding box center [814, 511] width 336 height 32
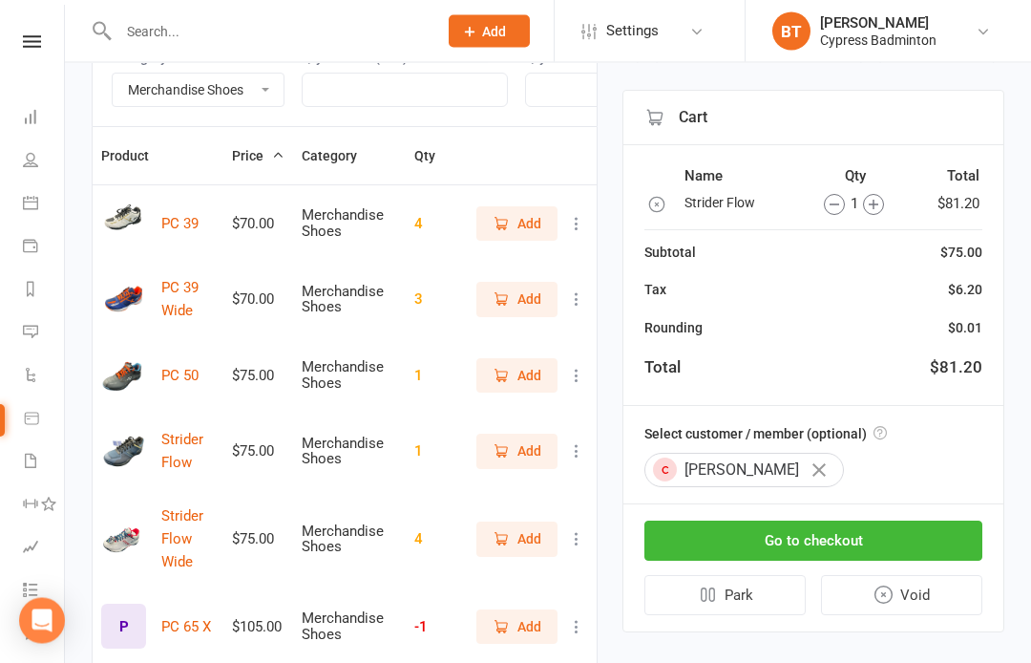
click at [913, 526] on button "Go to checkout" at bounding box center [814, 541] width 338 height 40
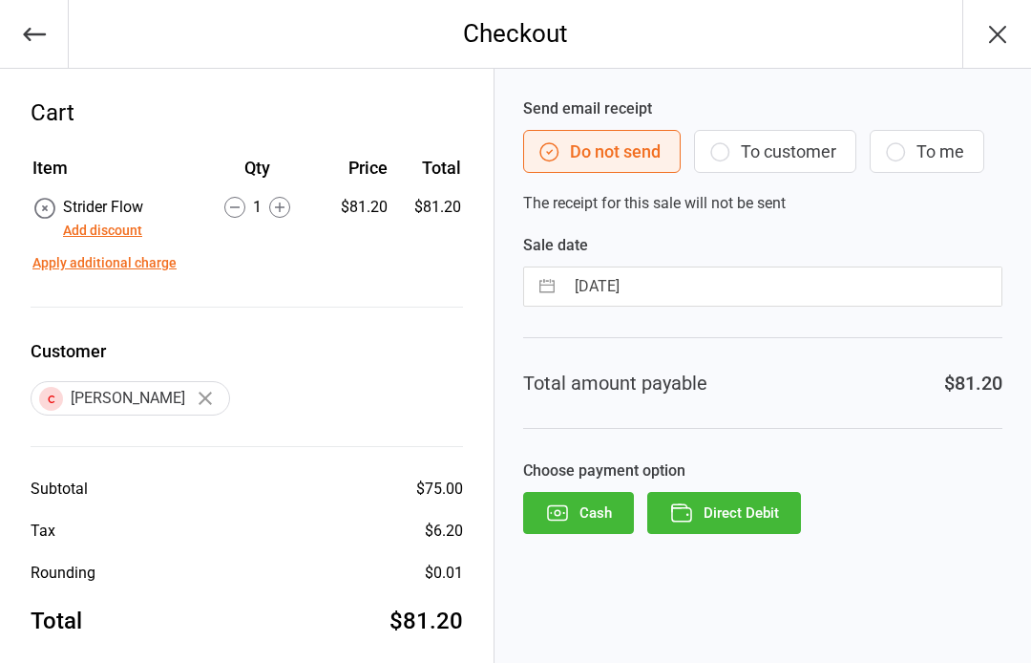
click at [766, 516] on button "Direct Debit" at bounding box center [725, 513] width 154 height 42
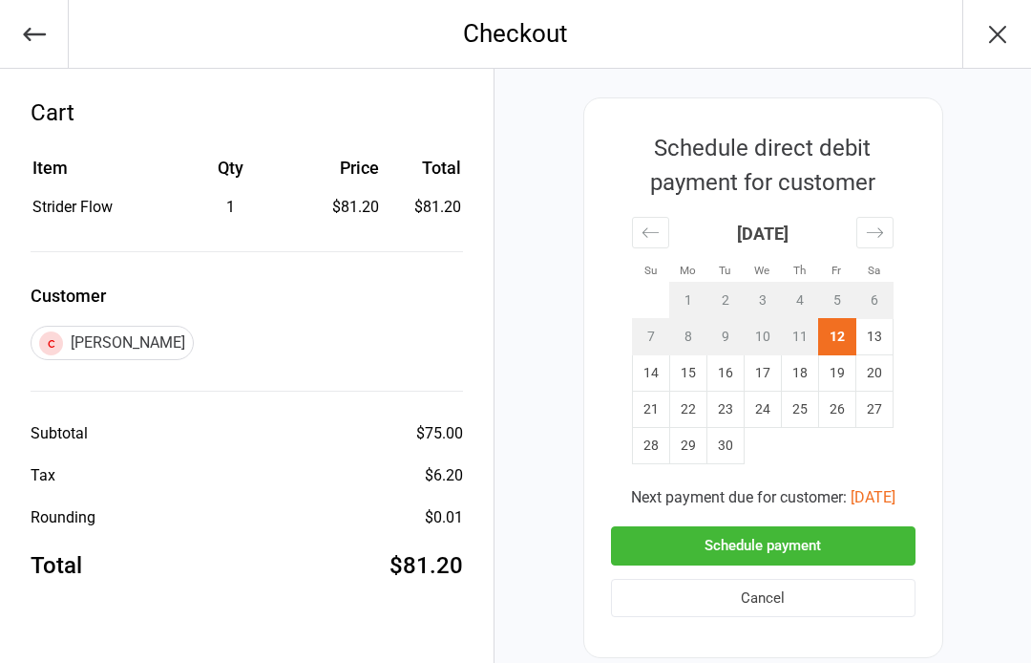
click at [867, 556] on button "Schedule payment" at bounding box center [763, 545] width 305 height 39
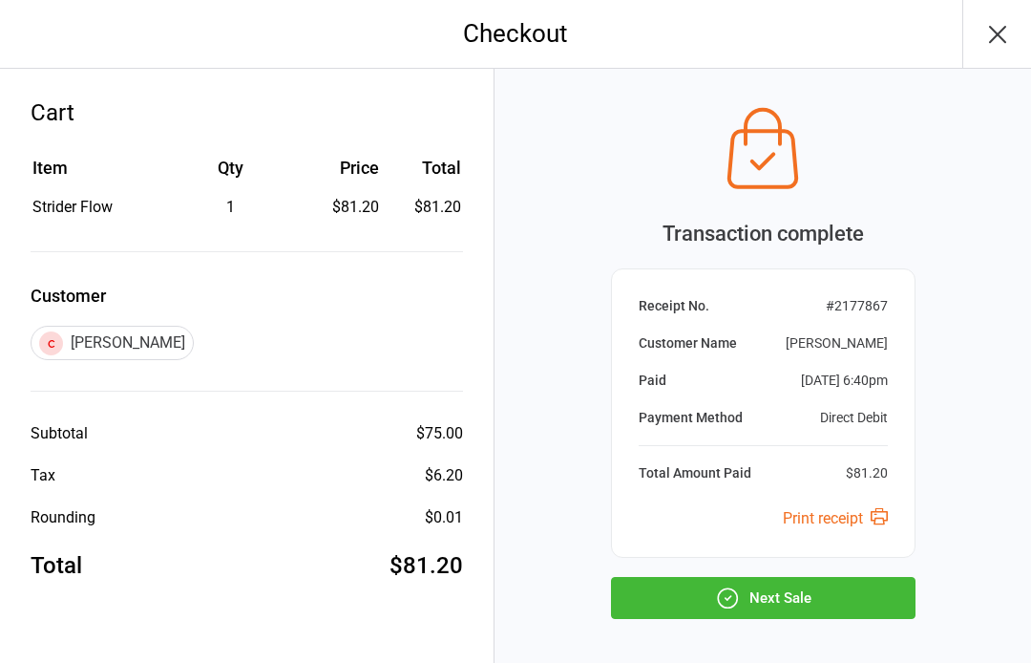
click at [864, 580] on button "Next Sale" at bounding box center [763, 598] width 305 height 42
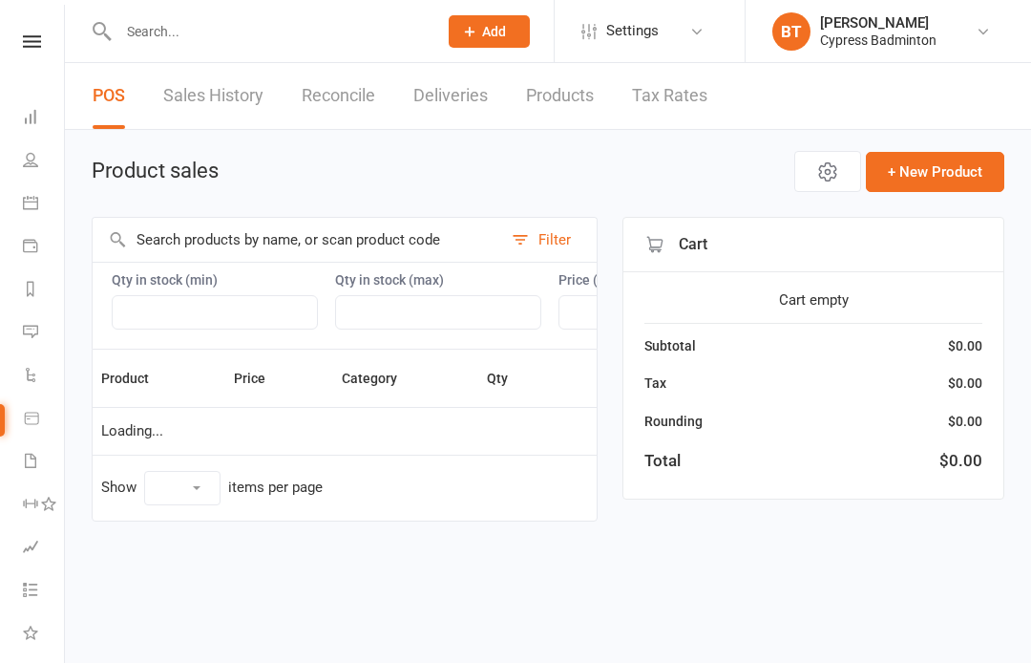
select select "100"
select select "3538"
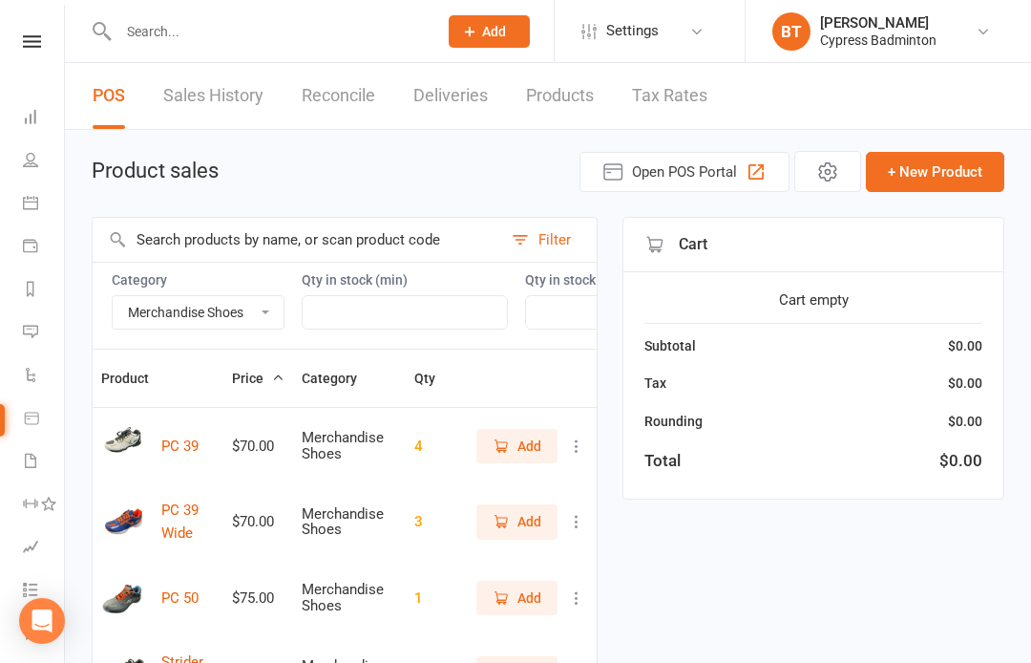
click at [213, 305] on select "Bag Birdies Clerical Merchandise .Other Merchandise Rackets Merchandise Shoes R…" at bounding box center [198, 312] width 171 height 32
select select
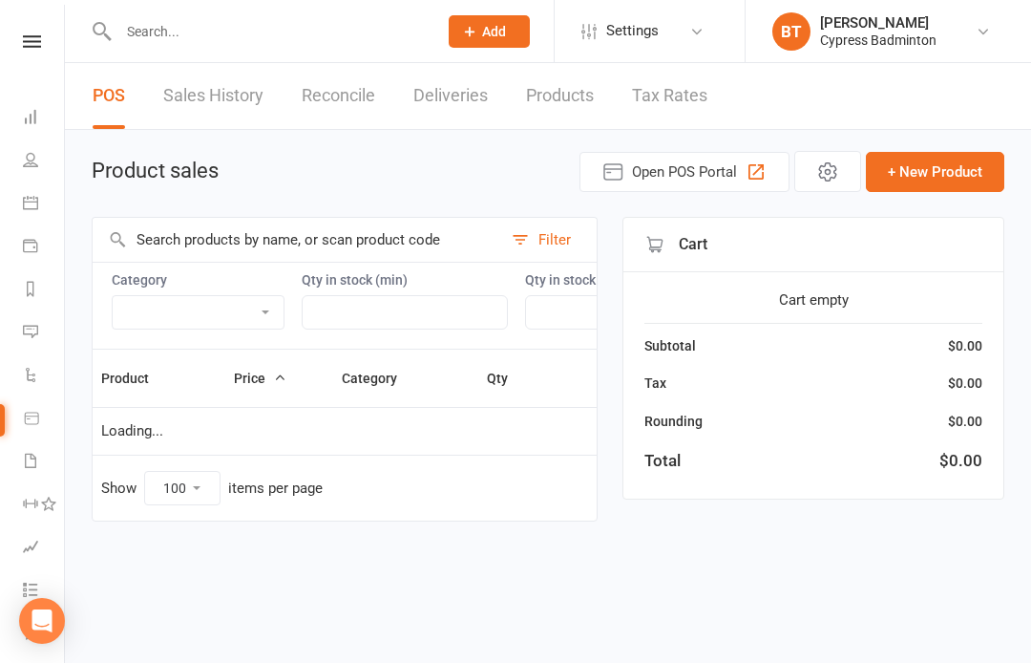
select select "100"
